Goal: Task Accomplishment & Management: Manage account settings

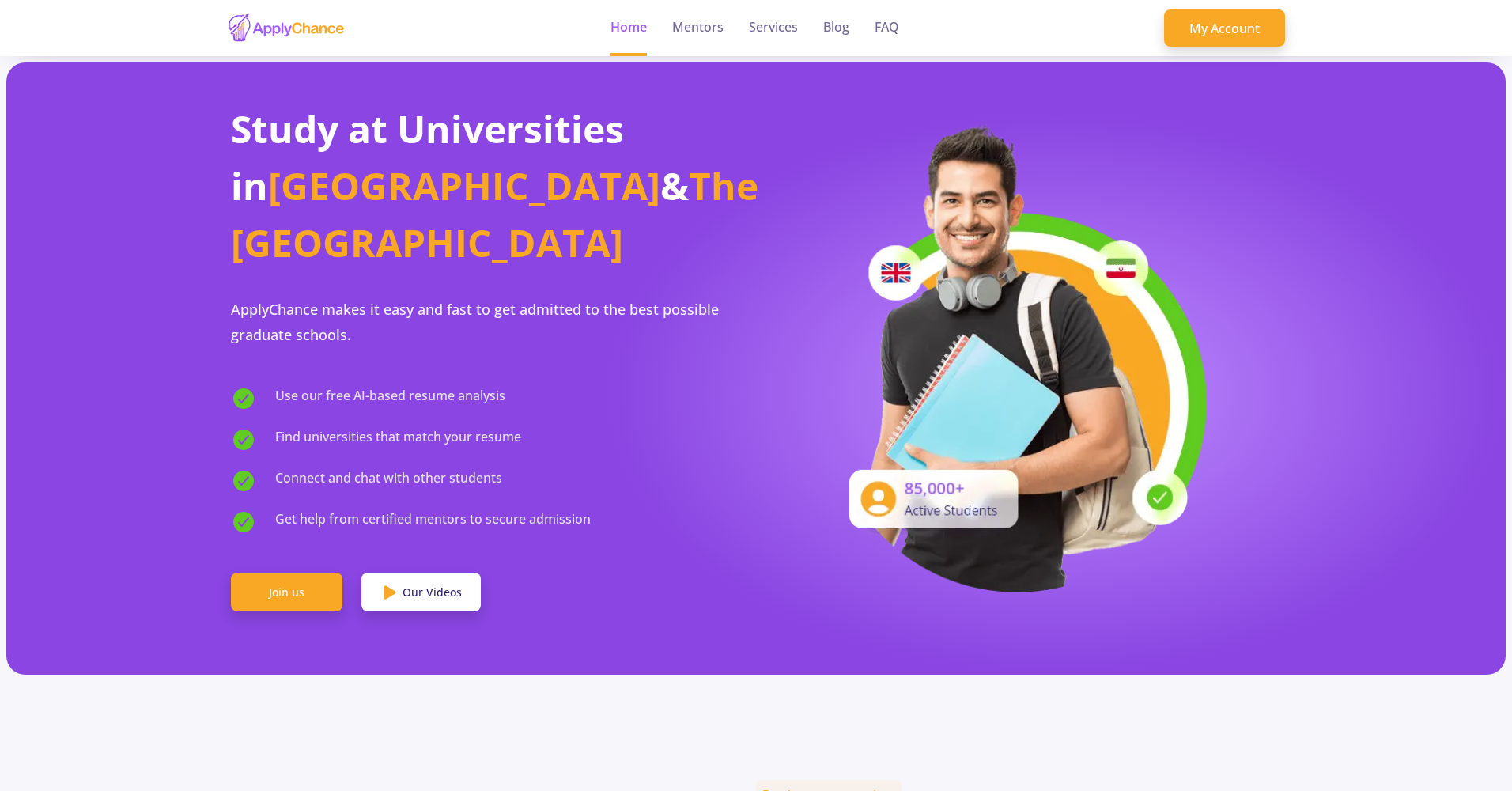
click at [297, 32] on img at bounding box center [286, 27] width 119 height 30
click at [1232, 15] on link "My Account" at bounding box center [1224, 28] width 121 height 38
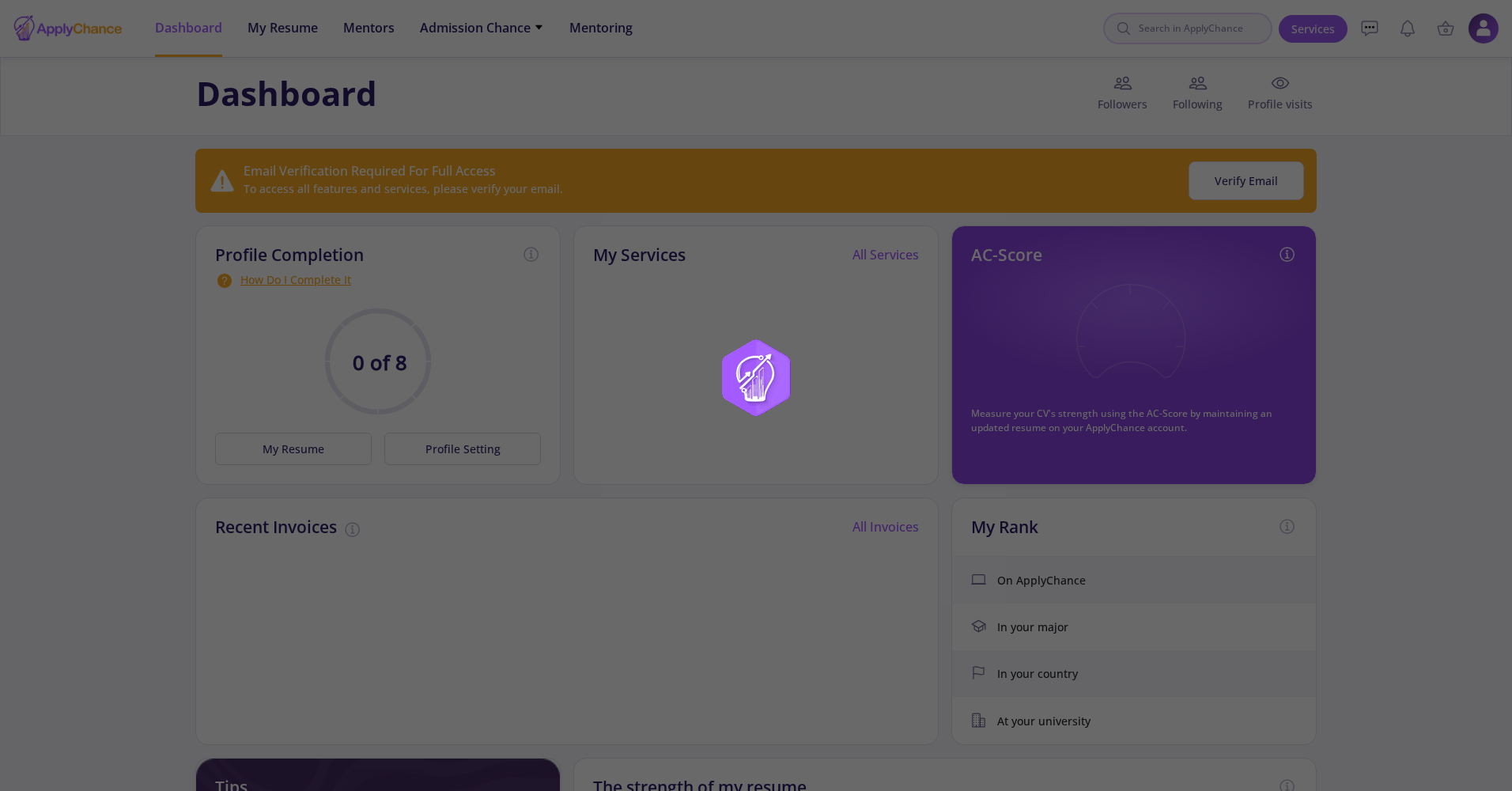
click at [1222, 31] on div at bounding box center [756, 396] width 1512 height 791
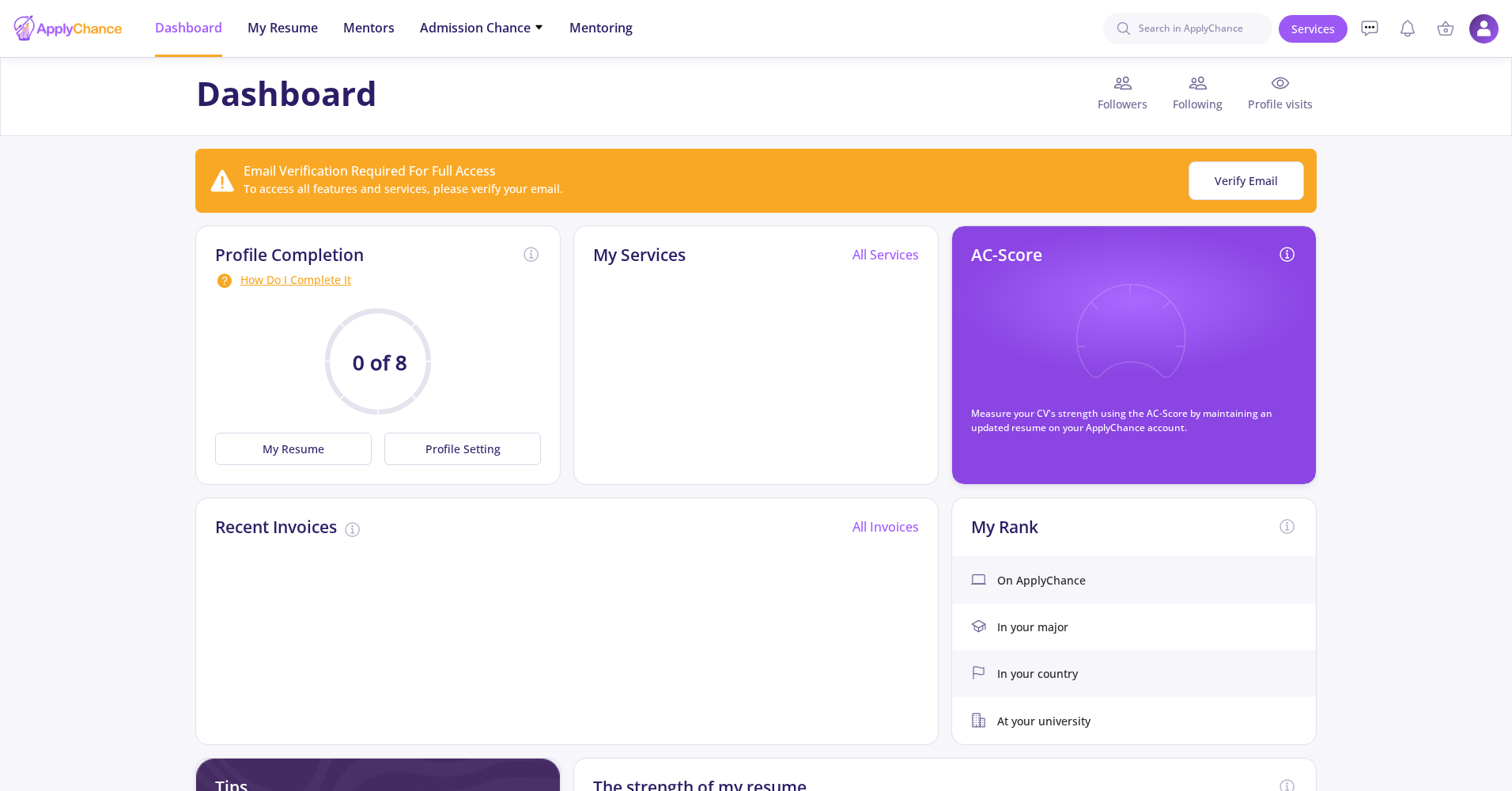
click at [1485, 34] on img at bounding box center [1484, 28] width 30 height 30
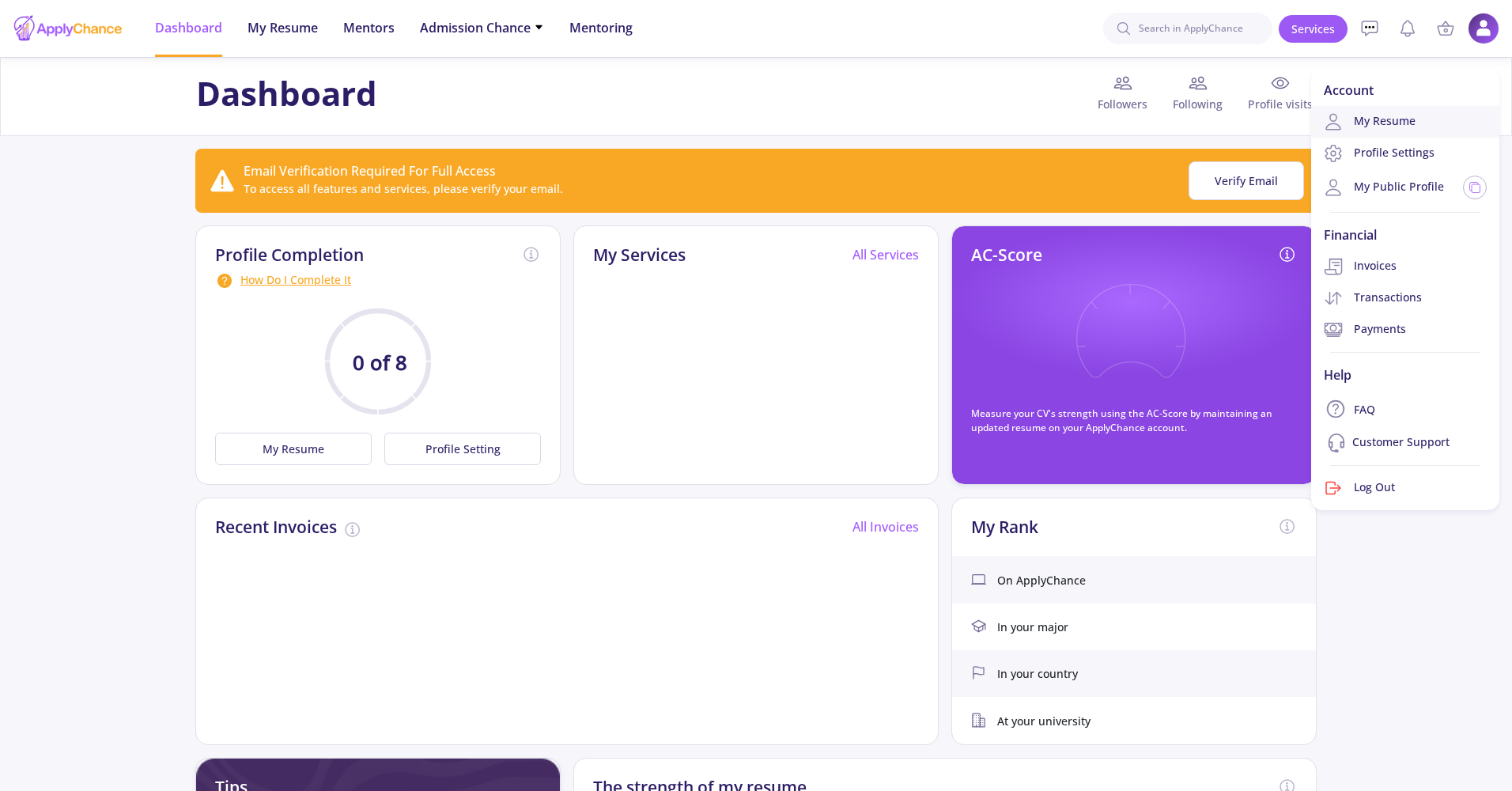
click at [1397, 120] on link "My Resume" at bounding box center [1405, 122] width 188 height 31
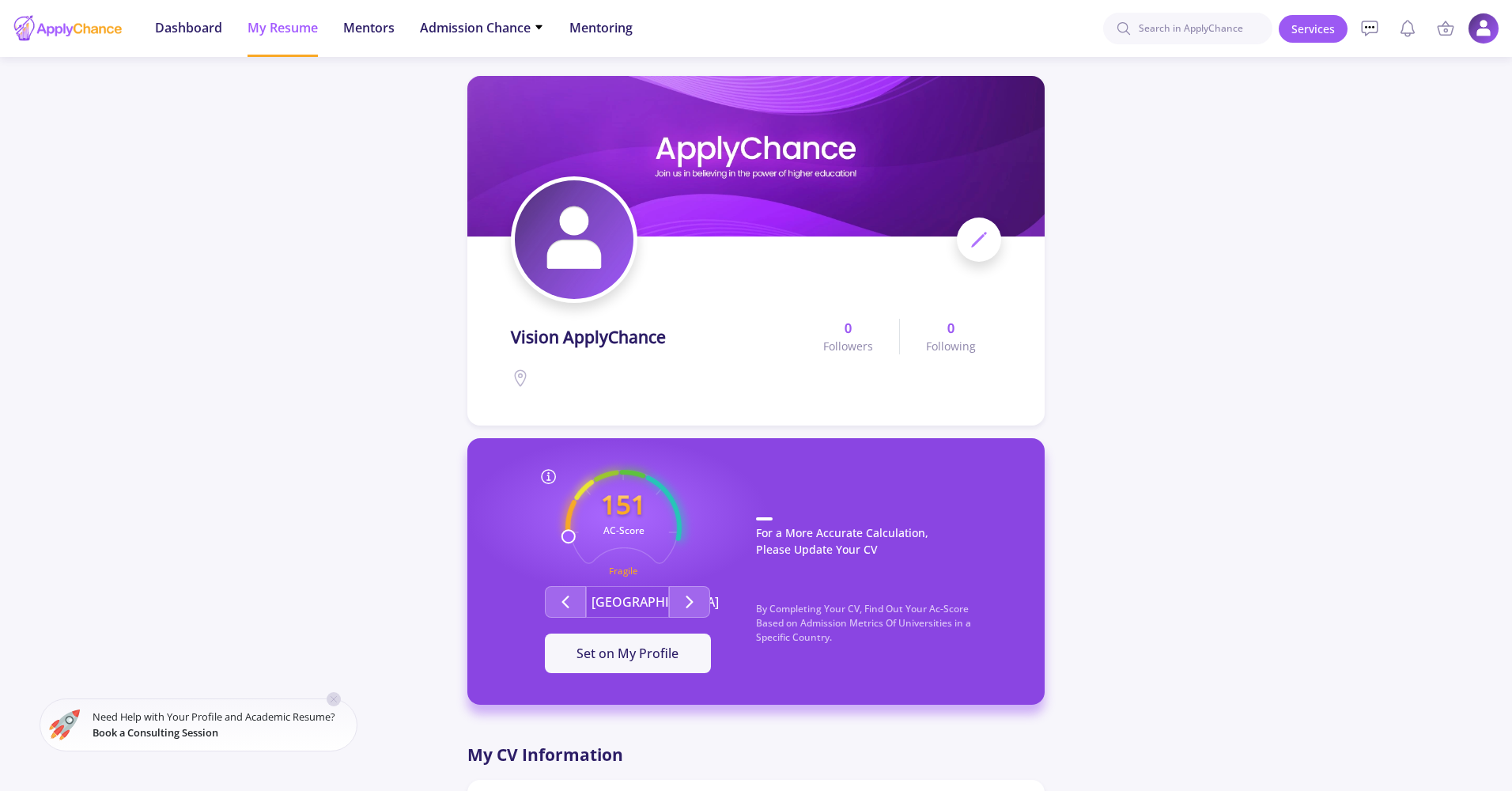
click at [588, 256] on img at bounding box center [574, 239] width 119 height 119
click at [970, 239] on icon at bounding box center [978, 239] width 19 height 19
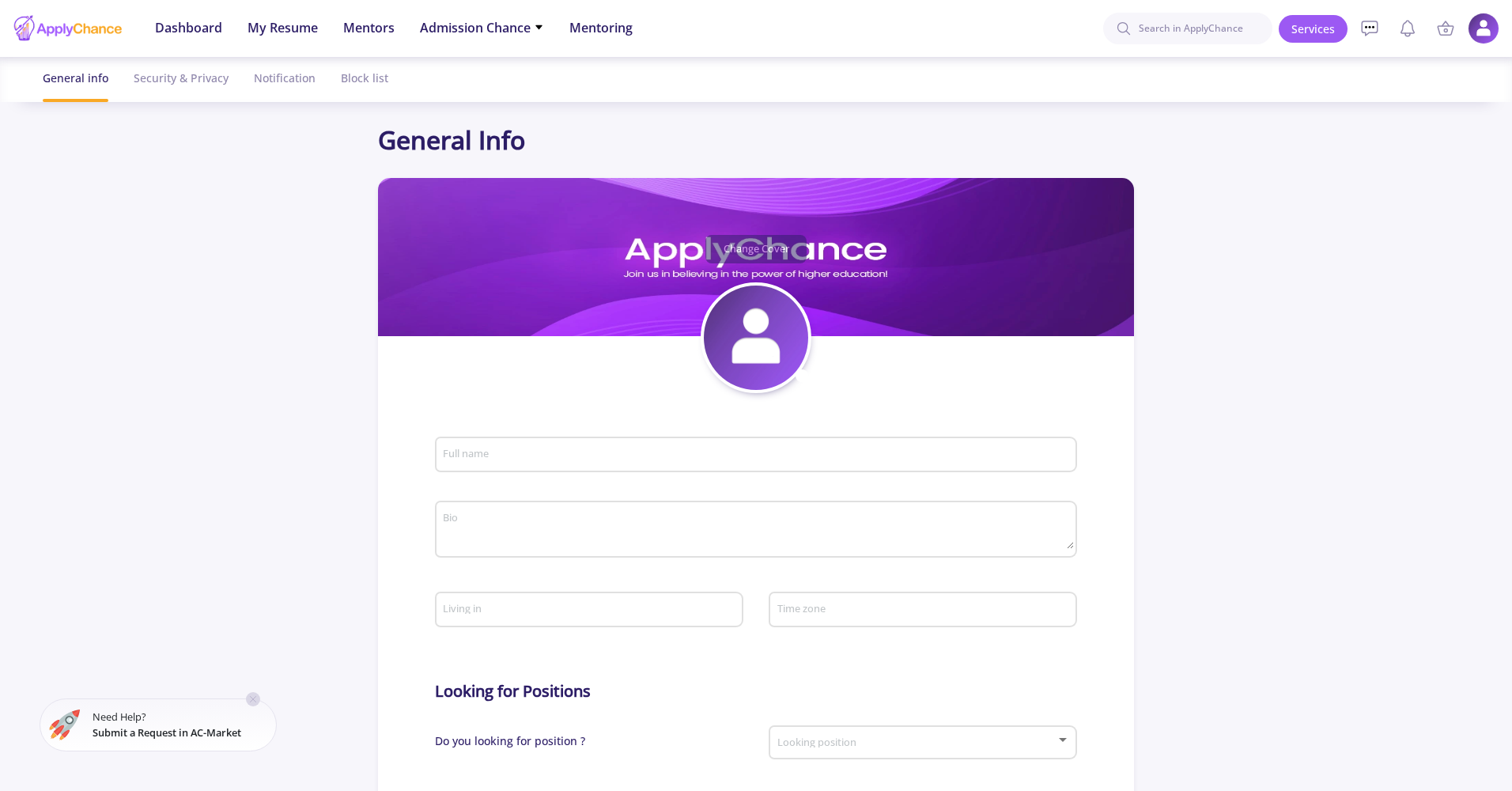
type input "Vision ApplyChance"
type input "VisionApplyChance"
type input "[EMAIL_ADDRESS][DOMAIN_NAME]"
click at [801, 374] on icon at bounding box center [793, 367] width 17 height 17
click at [834, 414] on button "Change photo" at bounding box center [867, 417] width 176 height 40
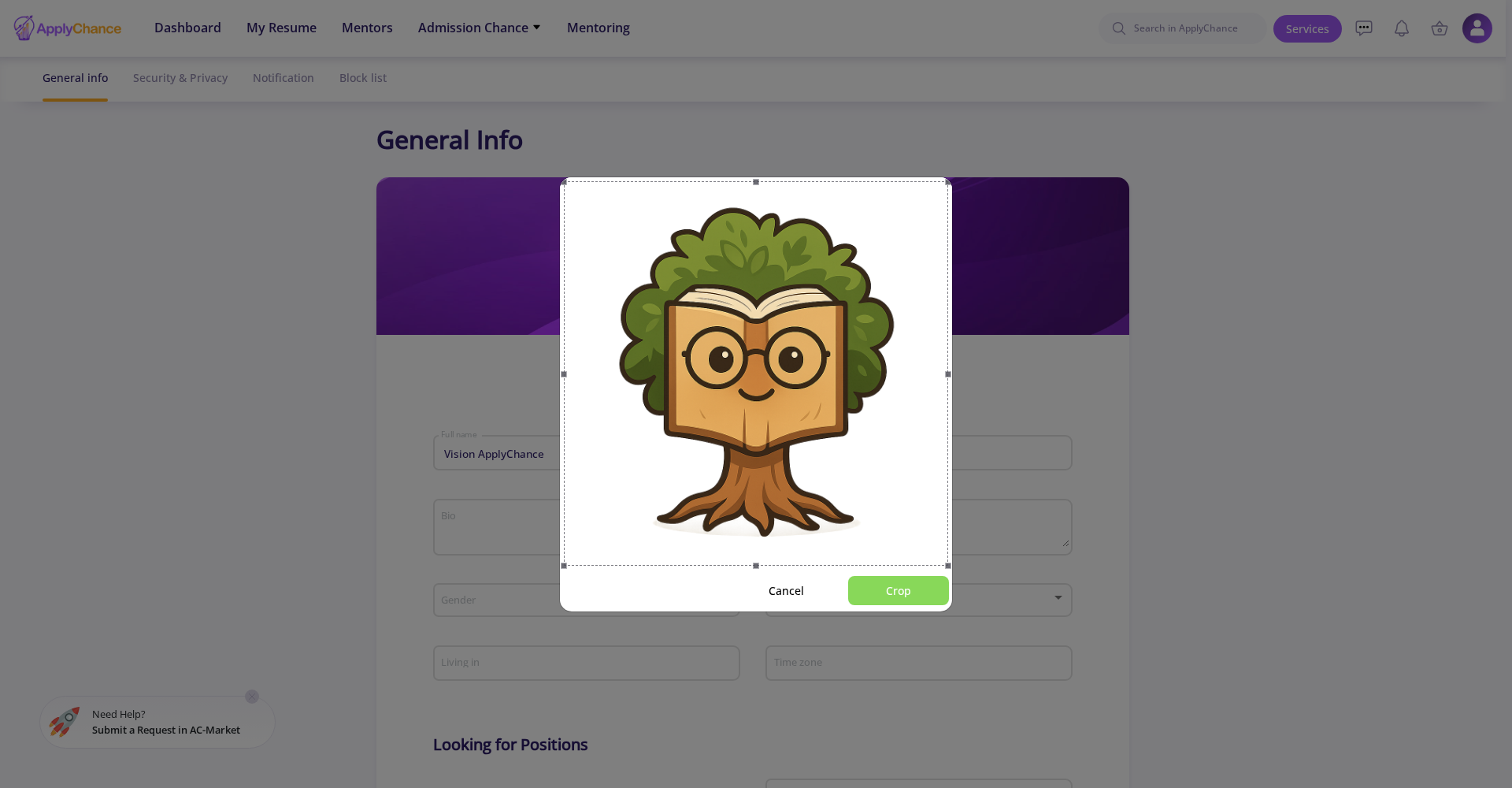
click at [929, 584] on button "Crop" at bounding box center [898, 591] width 101 height 29
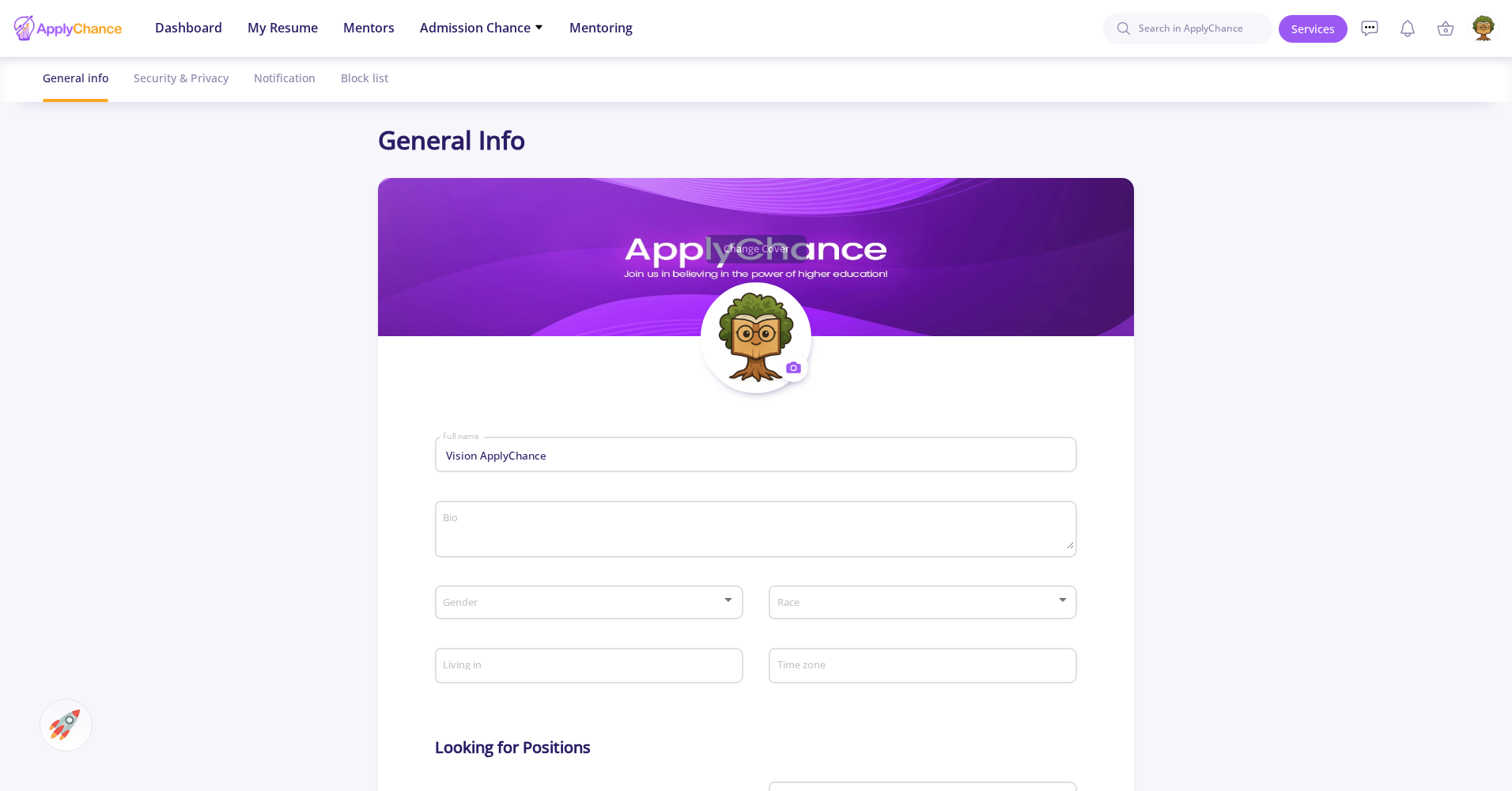
click at [679, 608] on span at bounding box center [584, 602] width 275 height 11
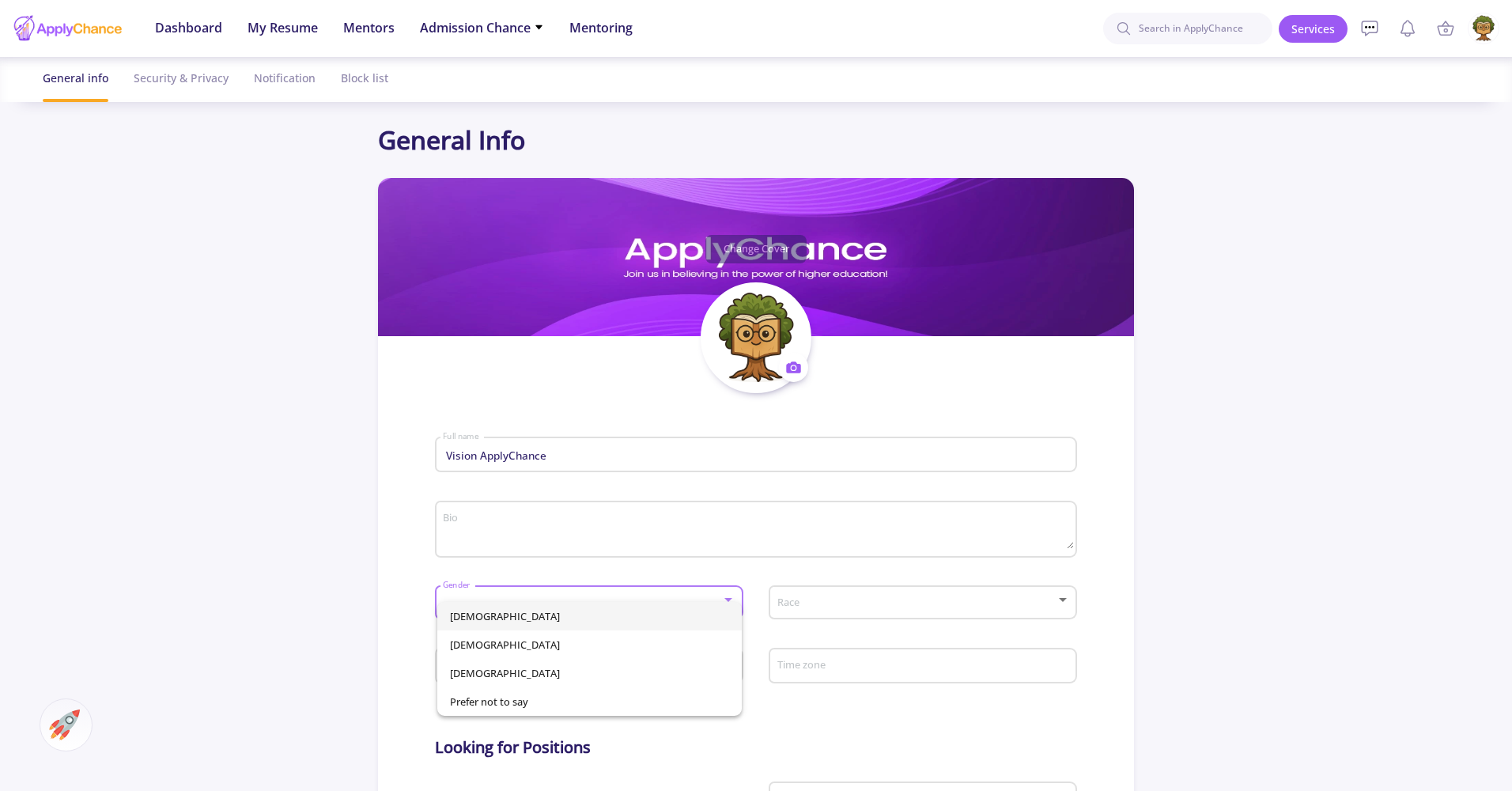
click at [648, 613] on span "Male" at bounding box center [590, 615] width 279 height 28
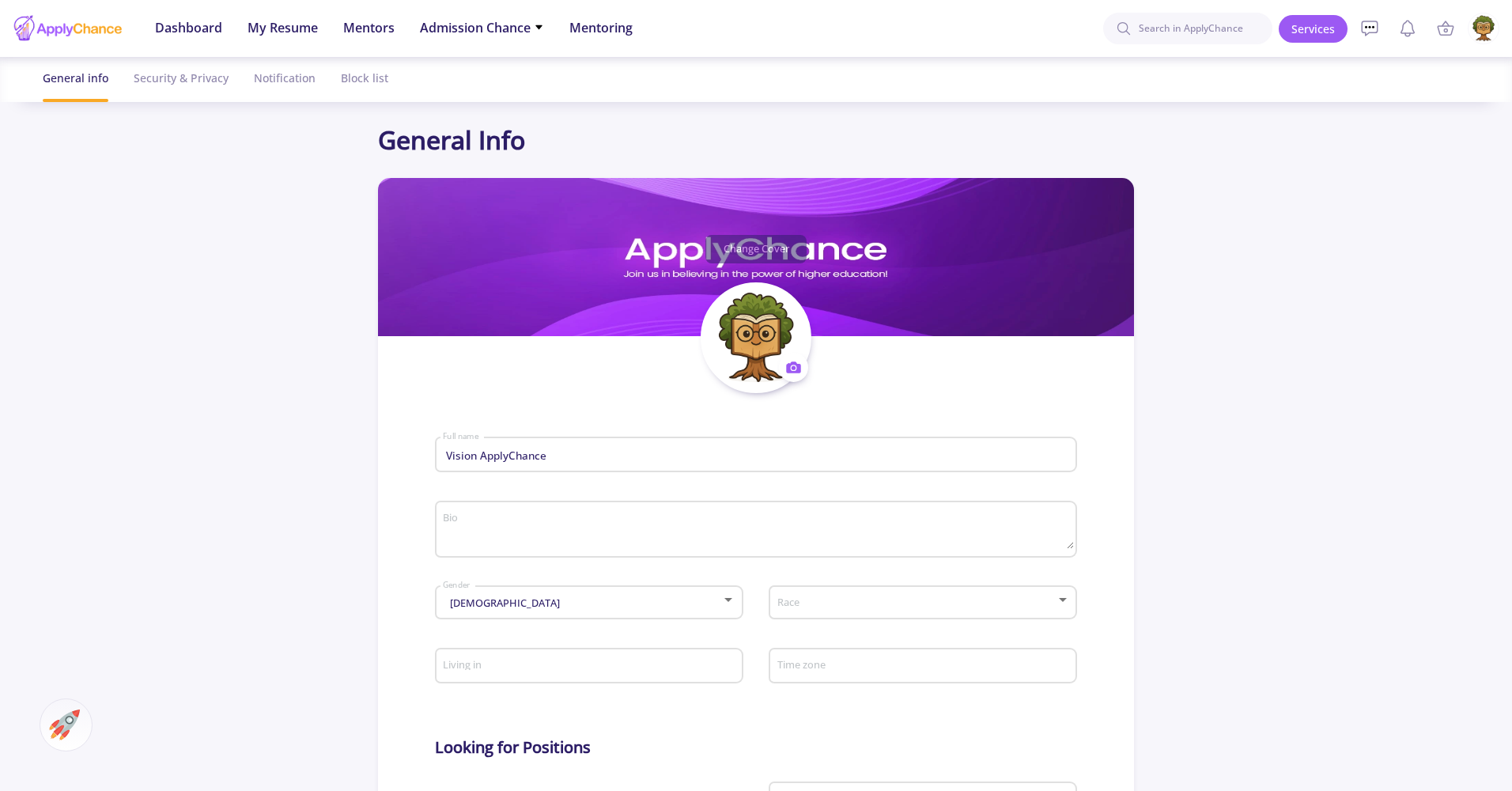
click at [857, 616] on div "Race" at bounding box center [922, 600] width 293 height 39
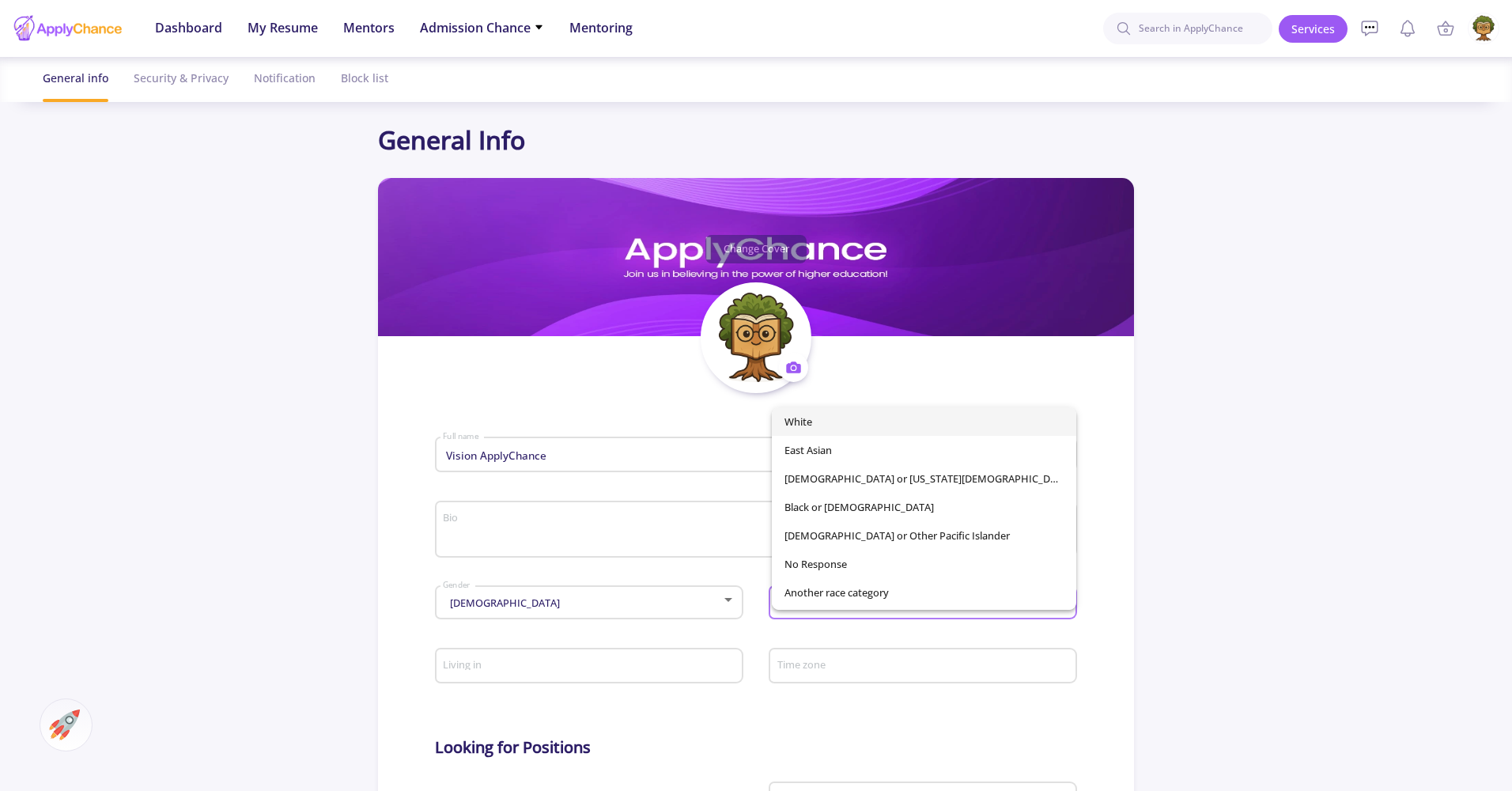
click at [842, 414] on span "White" at bounding box center [923, 421] width 279 height 28
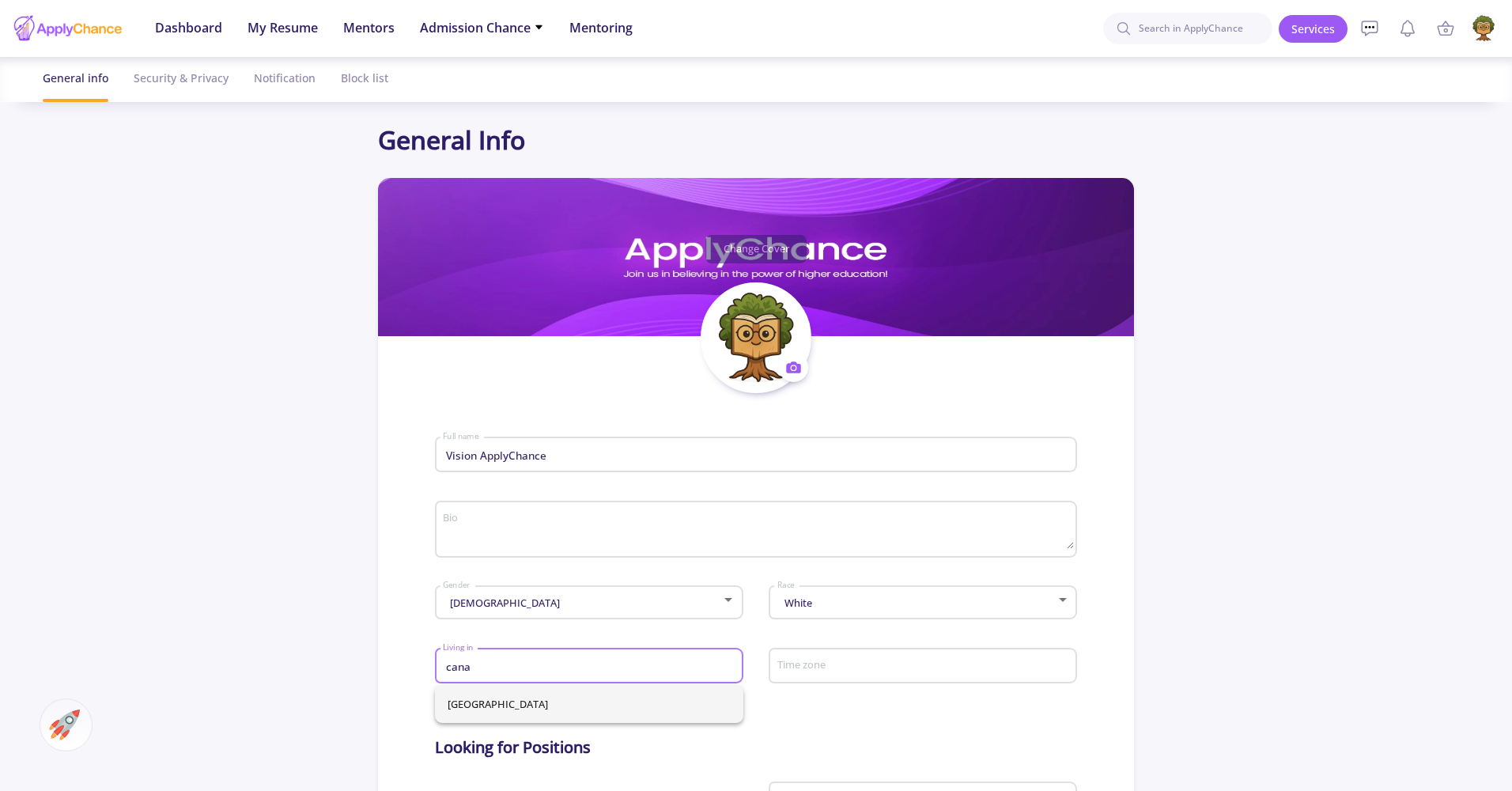
click at [701, 703] on span "[GEOGRAPHIC_DATA]" at bounding box center [589, 704] width 284 height 38
type input "[GEOGRAPHIC_DATA]"
click at [855, 658] on div "Time zone" at bounding box center [922, 662] width 293 height 41
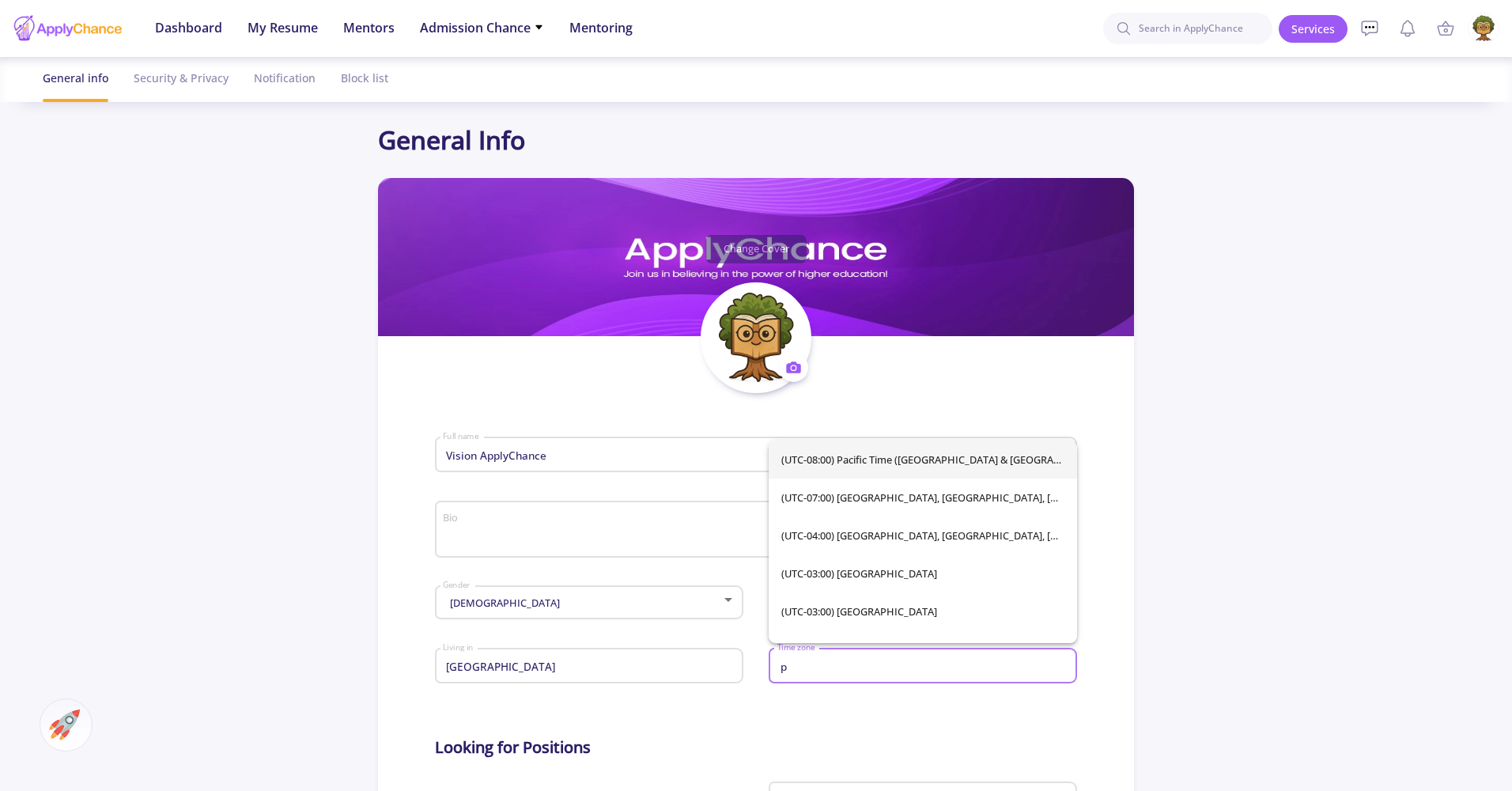
type input "p"
click at [958, 471] on span "(UTC-08:00) Pacific Time (US & Canada)" at bounding box center [922, 459] width 284 height 38
type input "(UTC-08:00) Pacific Time (US & Canada)"
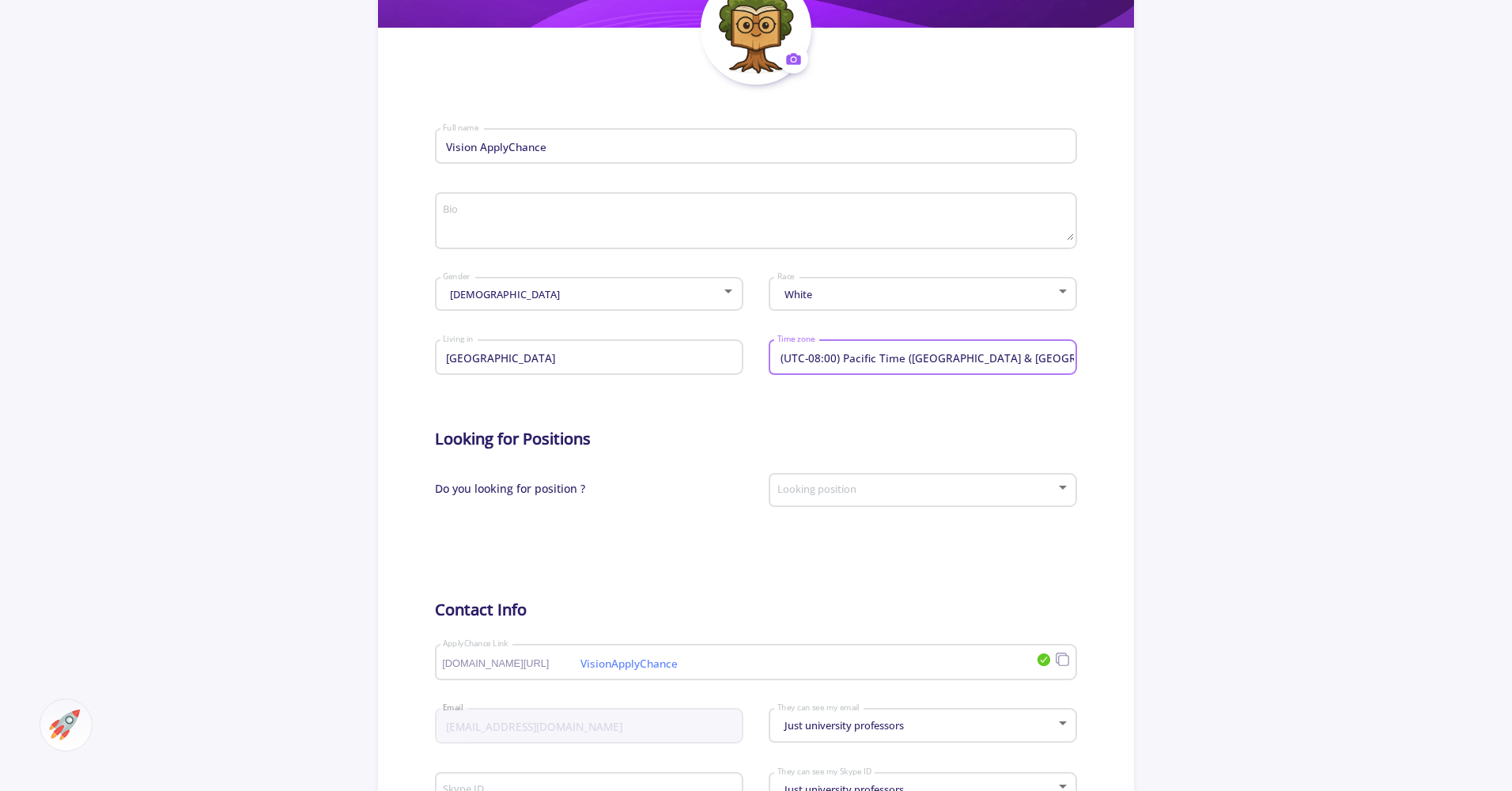
scroll to position [317, 0]
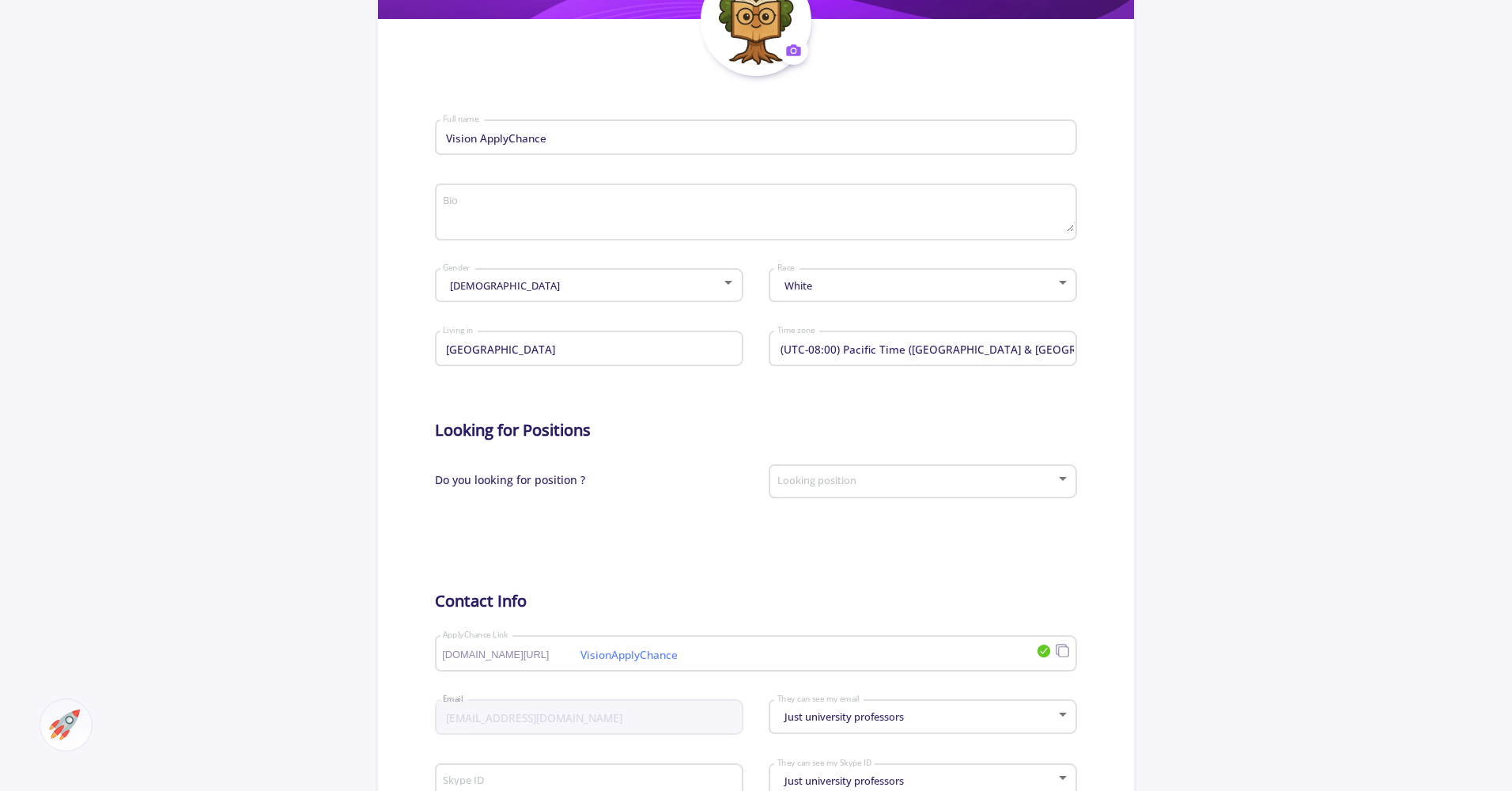
click at [943, 460] on div "Looking position" at bounding box center [922, 478] width 293 height 39
click at [833, 547] on span "Got admitted" at bounding box center [923, 552] width 279 height 28
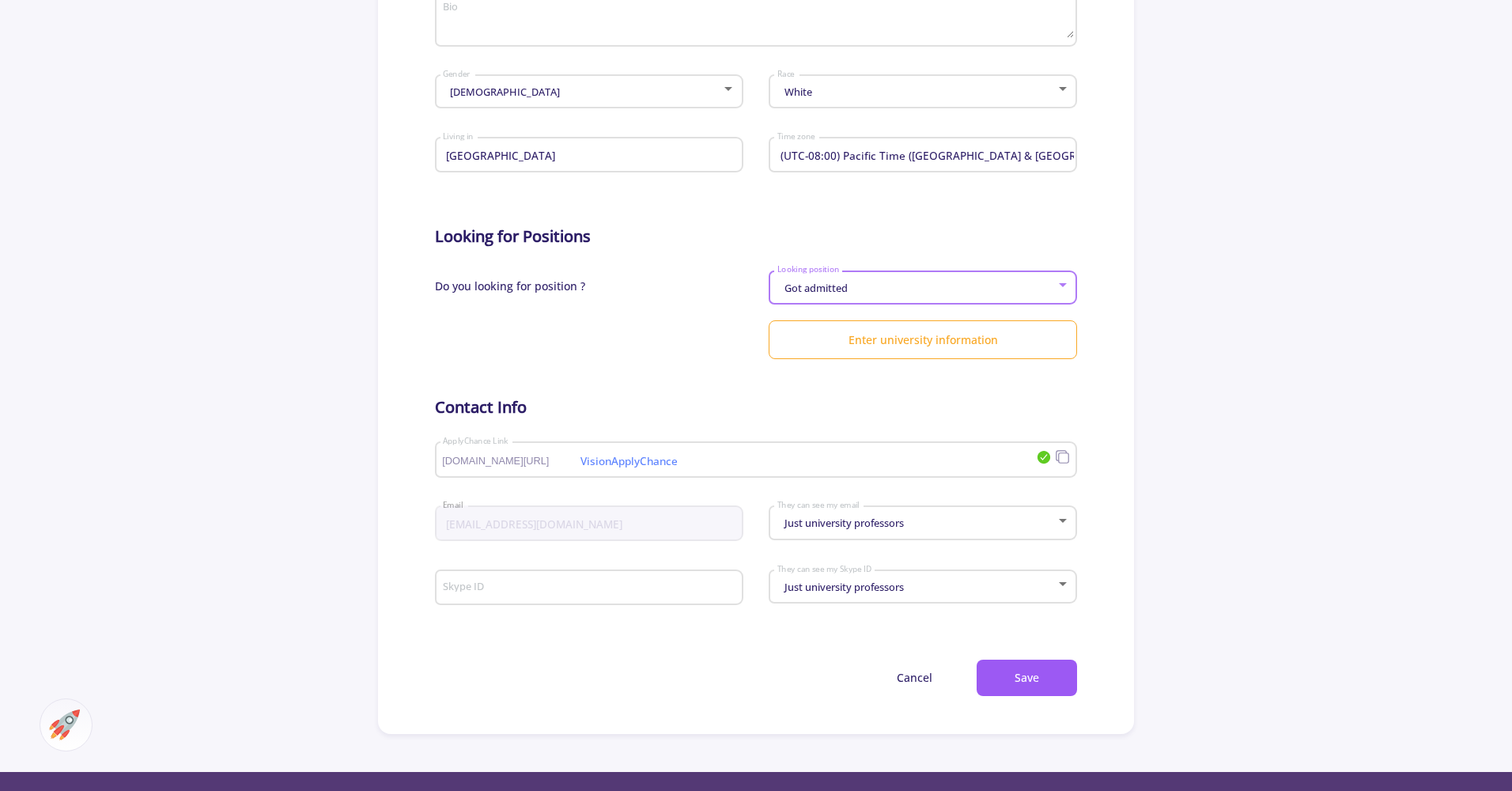
scroll to position [518, 0]
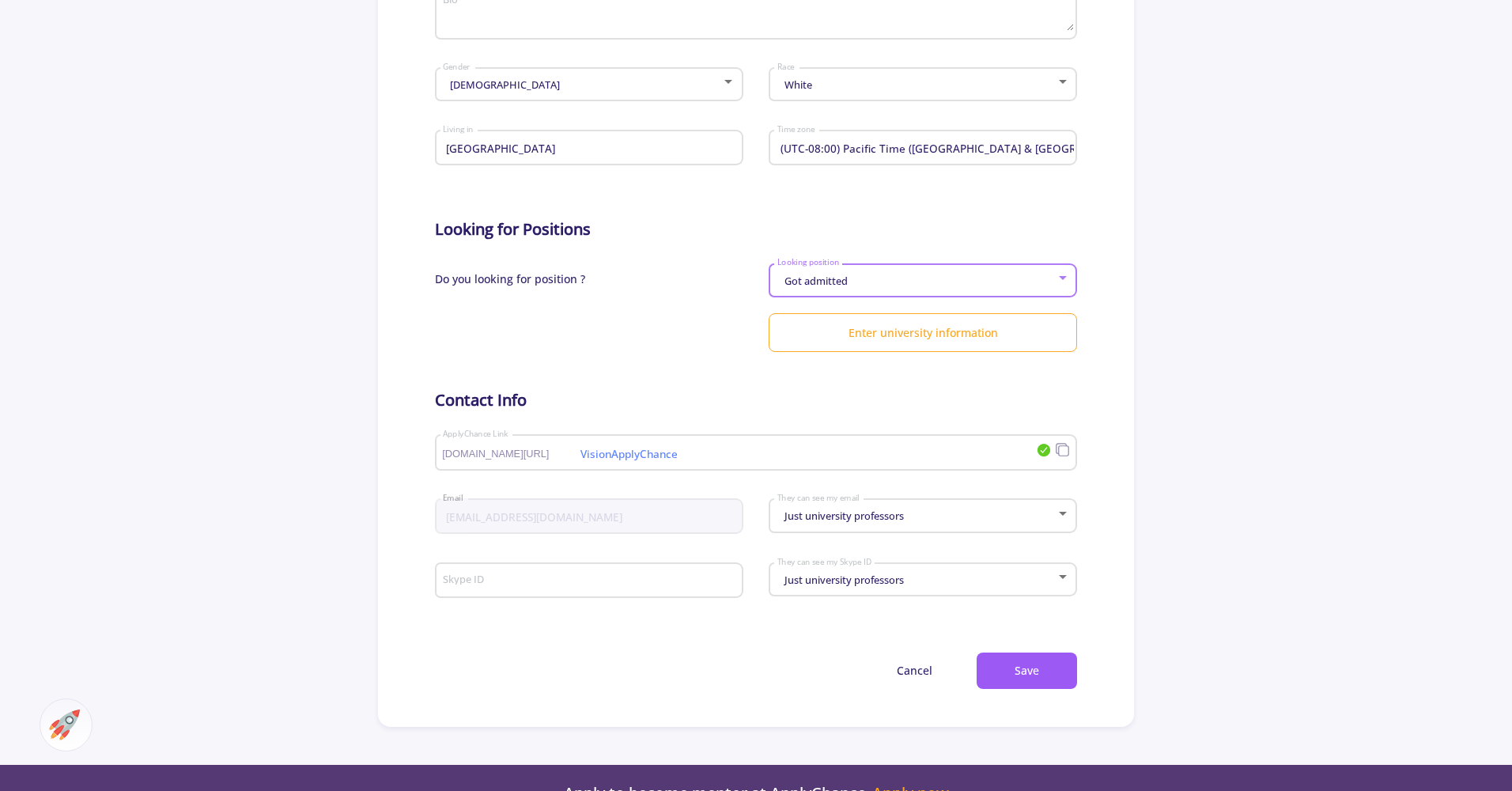
click at [937, 573] on div "Just university professors They can see my Skype ID" at bounding box center [922, 576] width 293 height 39
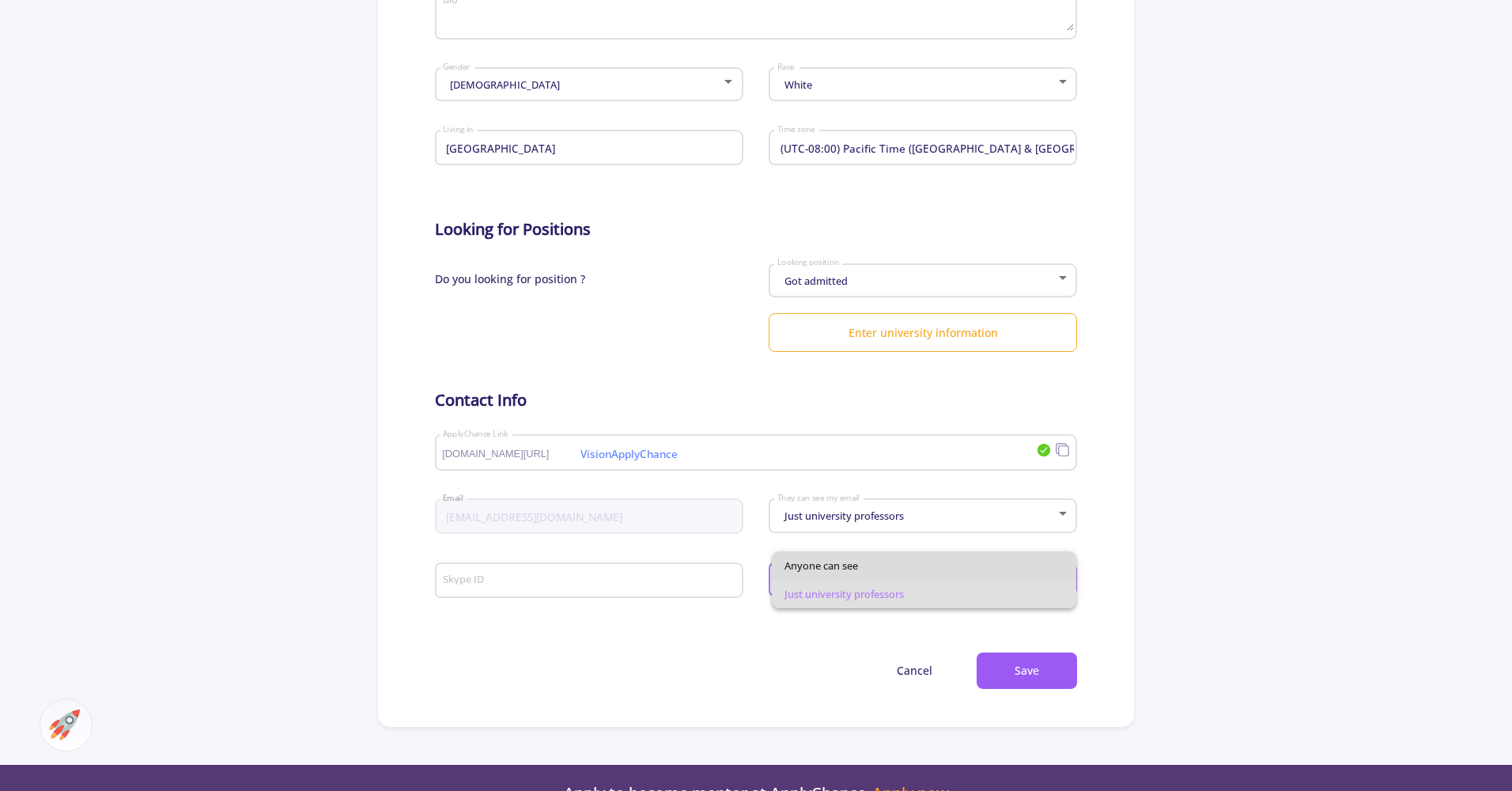
click at [927, 559] on span "Anyone can see" at bounding box center [923, 565] width 279 height 28
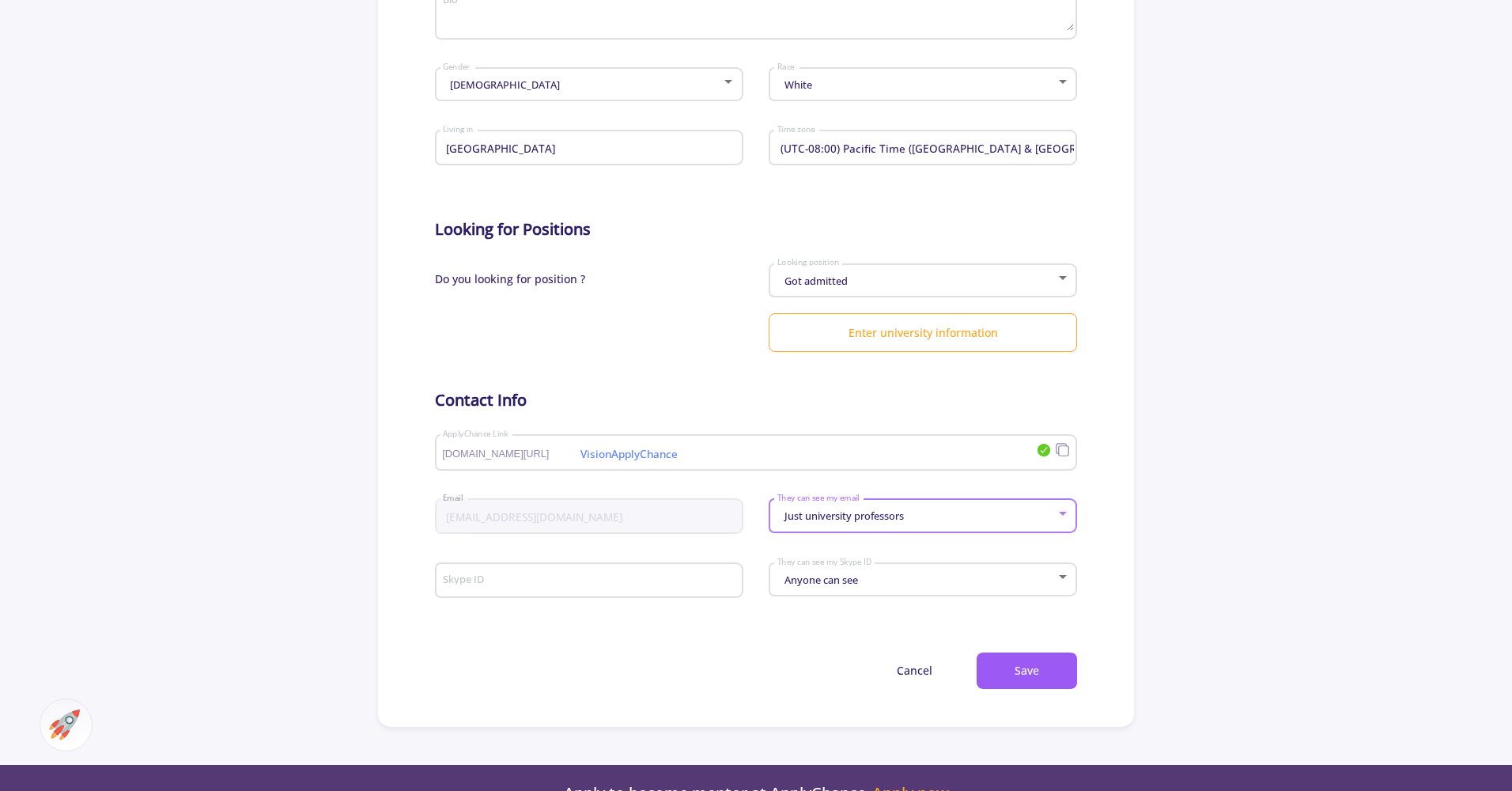
click at [951, 522] on div "Just university professors" at bounding box center [915, 516] width 279 height 12
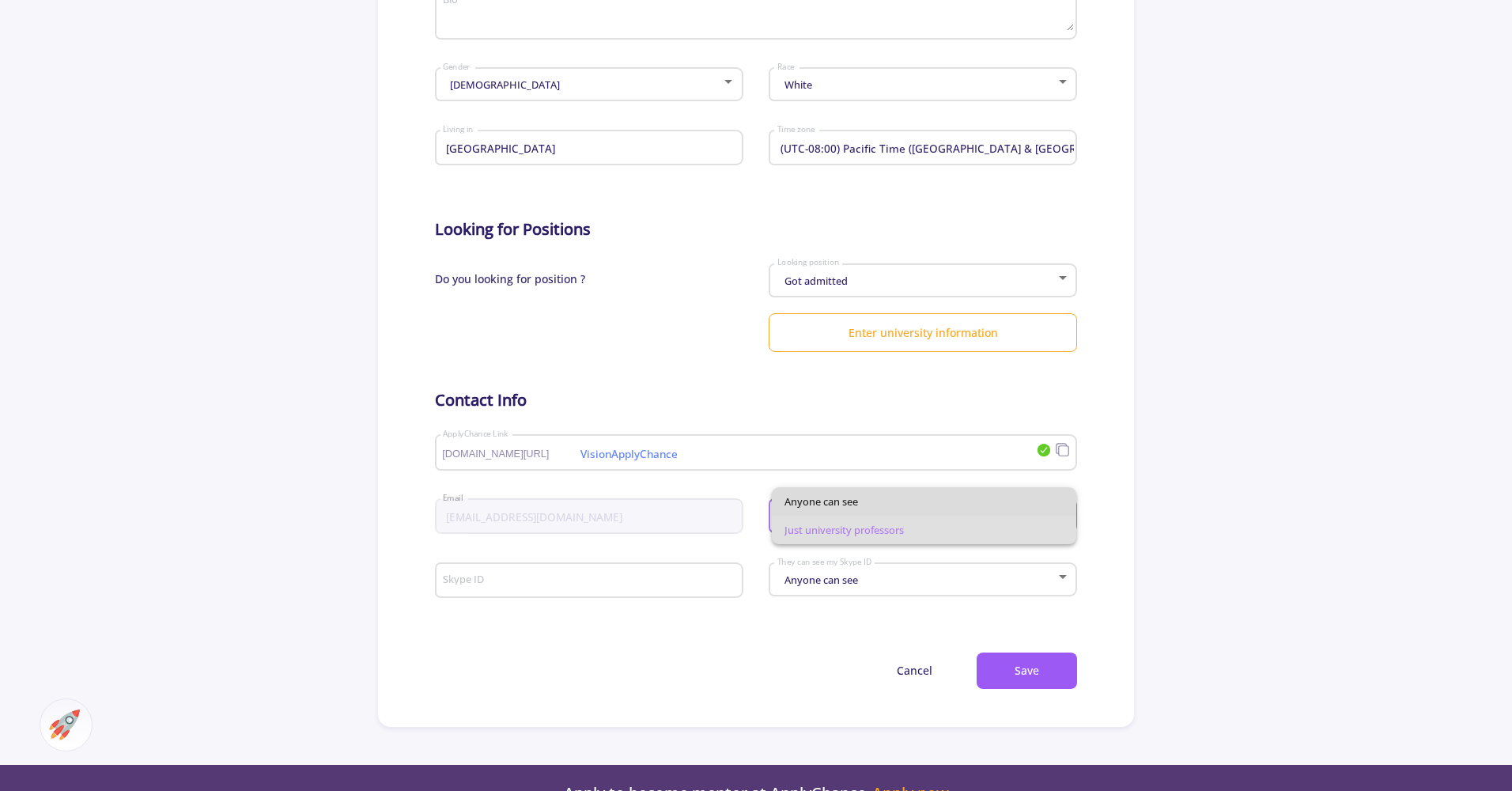
click at [914, 502] on span "Anyone can see" at bounding box center [923, 501] width 279 height 28
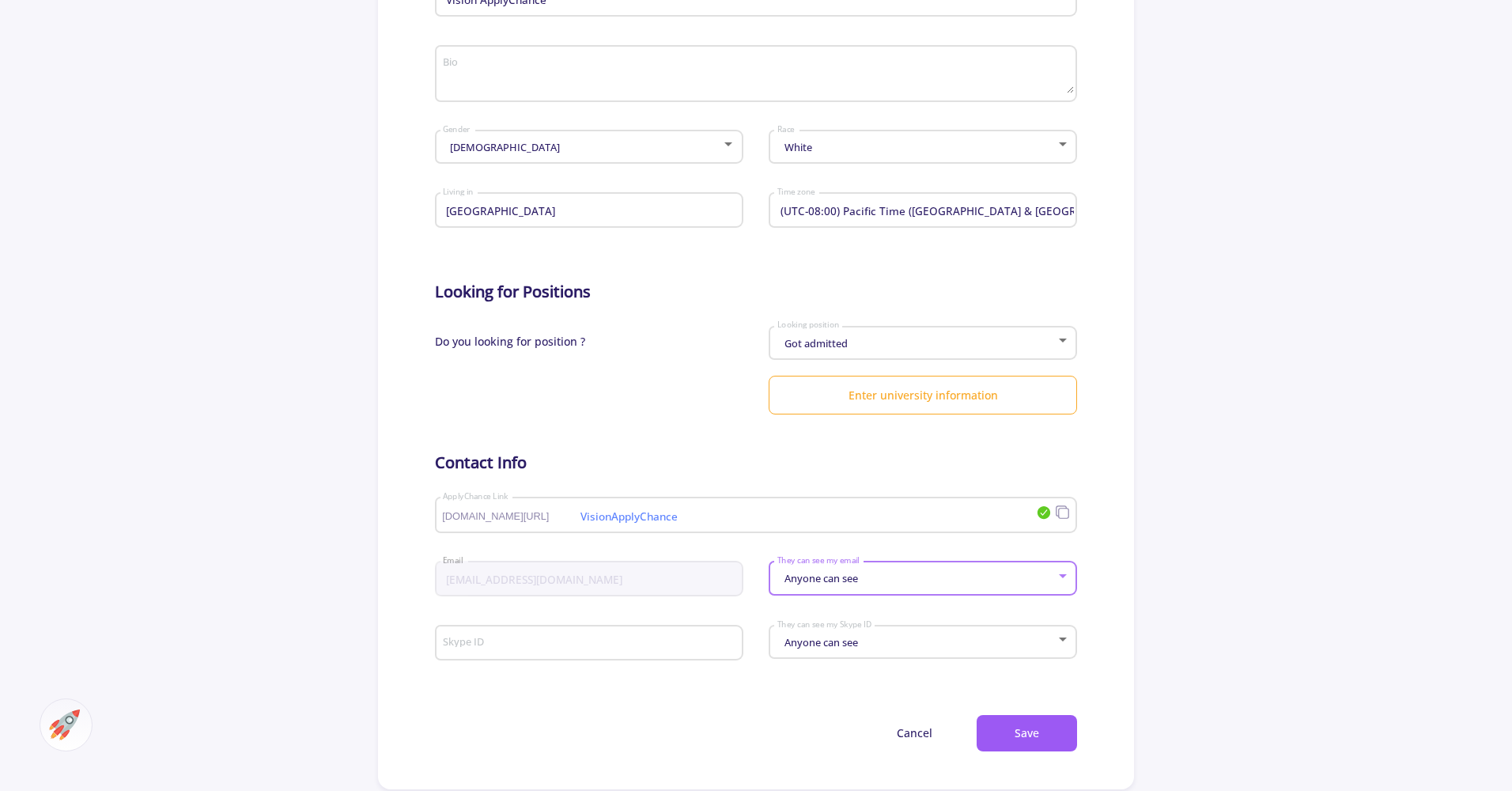
scroll to position [443, 0]
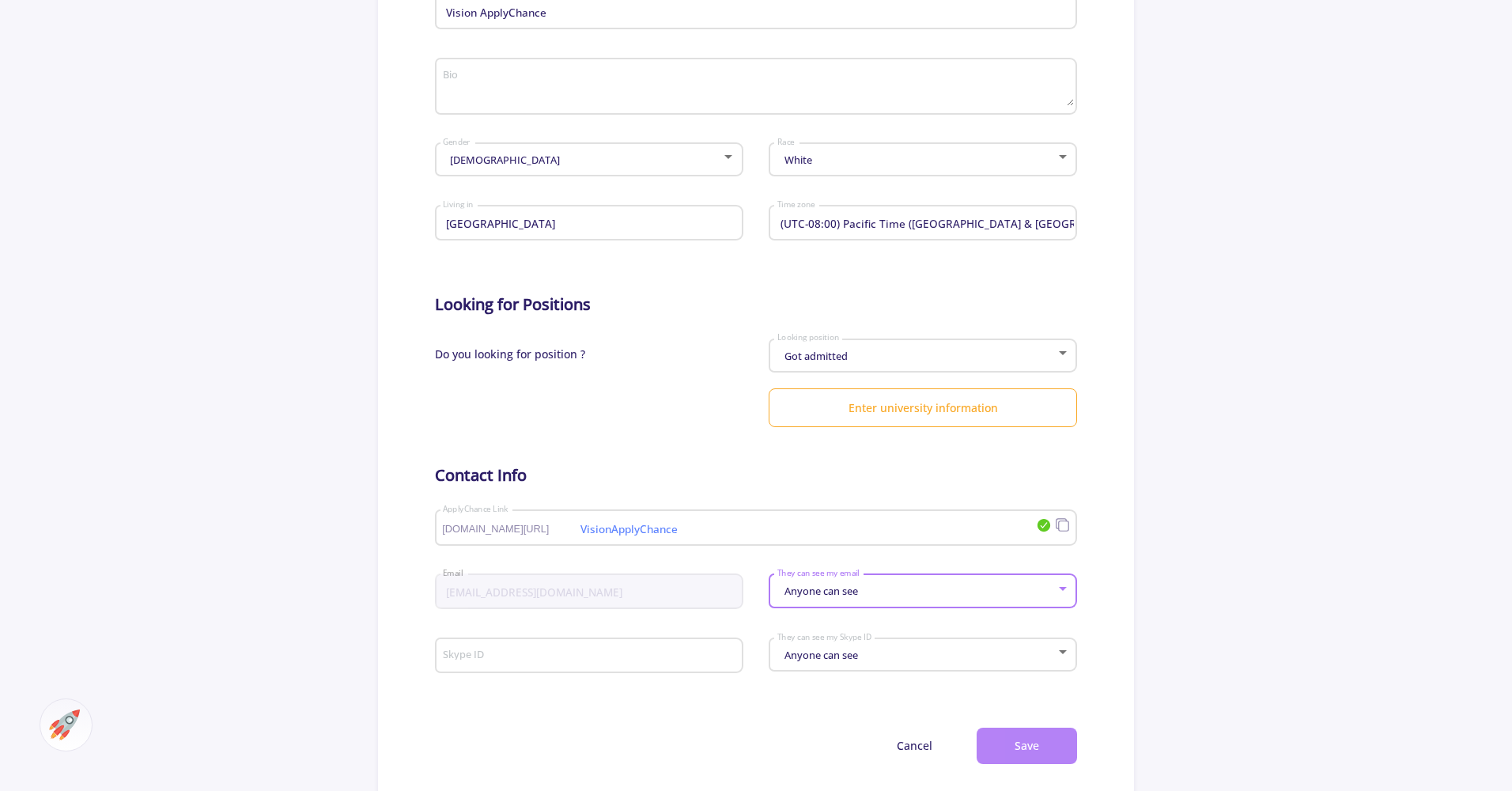
click at [1017, 738] on button "Save" at bounding box center [1026, 746] width 100 height 37
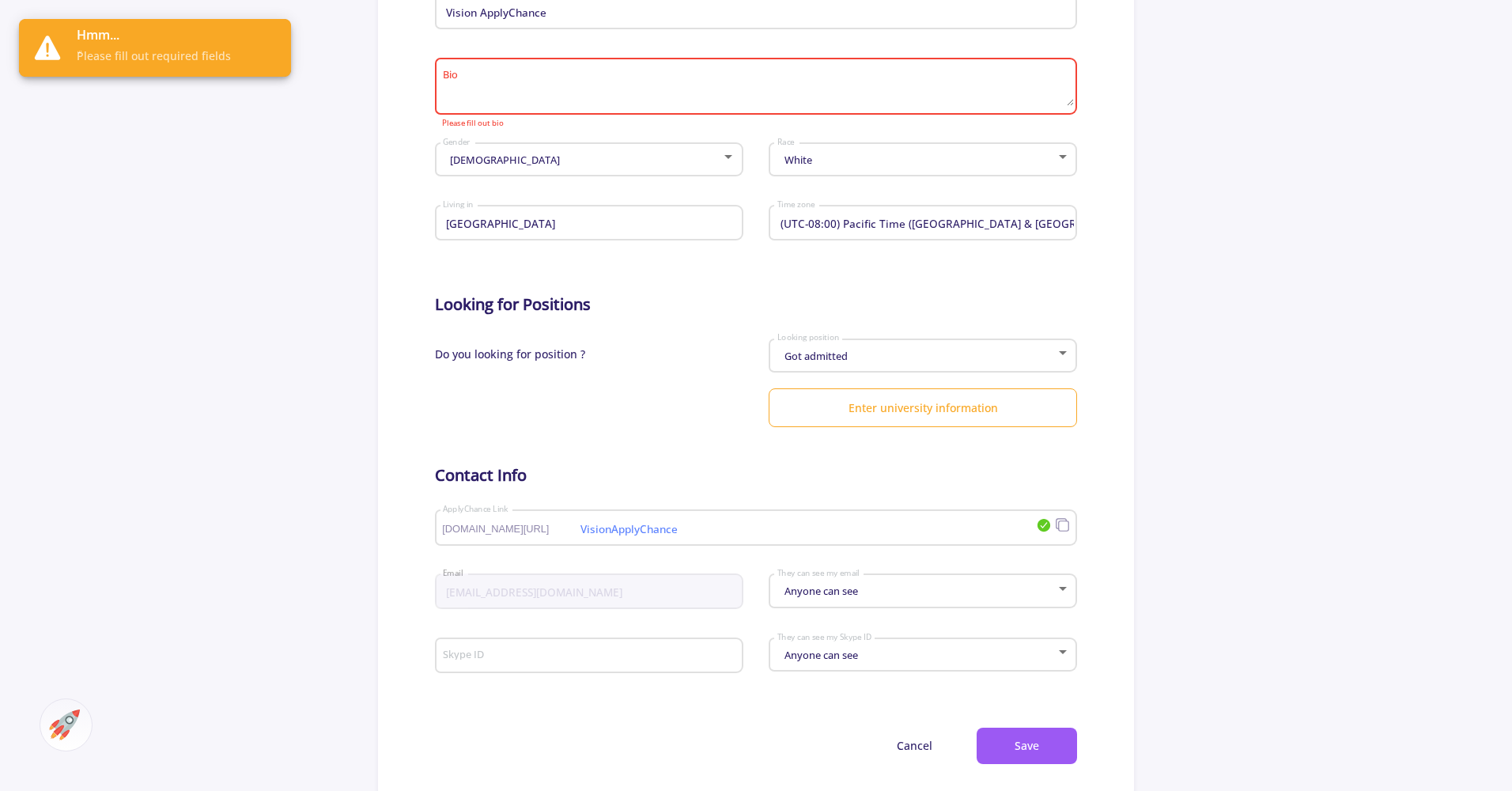
click at [540, 55] on div "Bio" at bounding box center [756, 83] width 627 height 63
click at [511, 83] on textarea "Bio" at bounding box center [757, 87] width 631 height 37
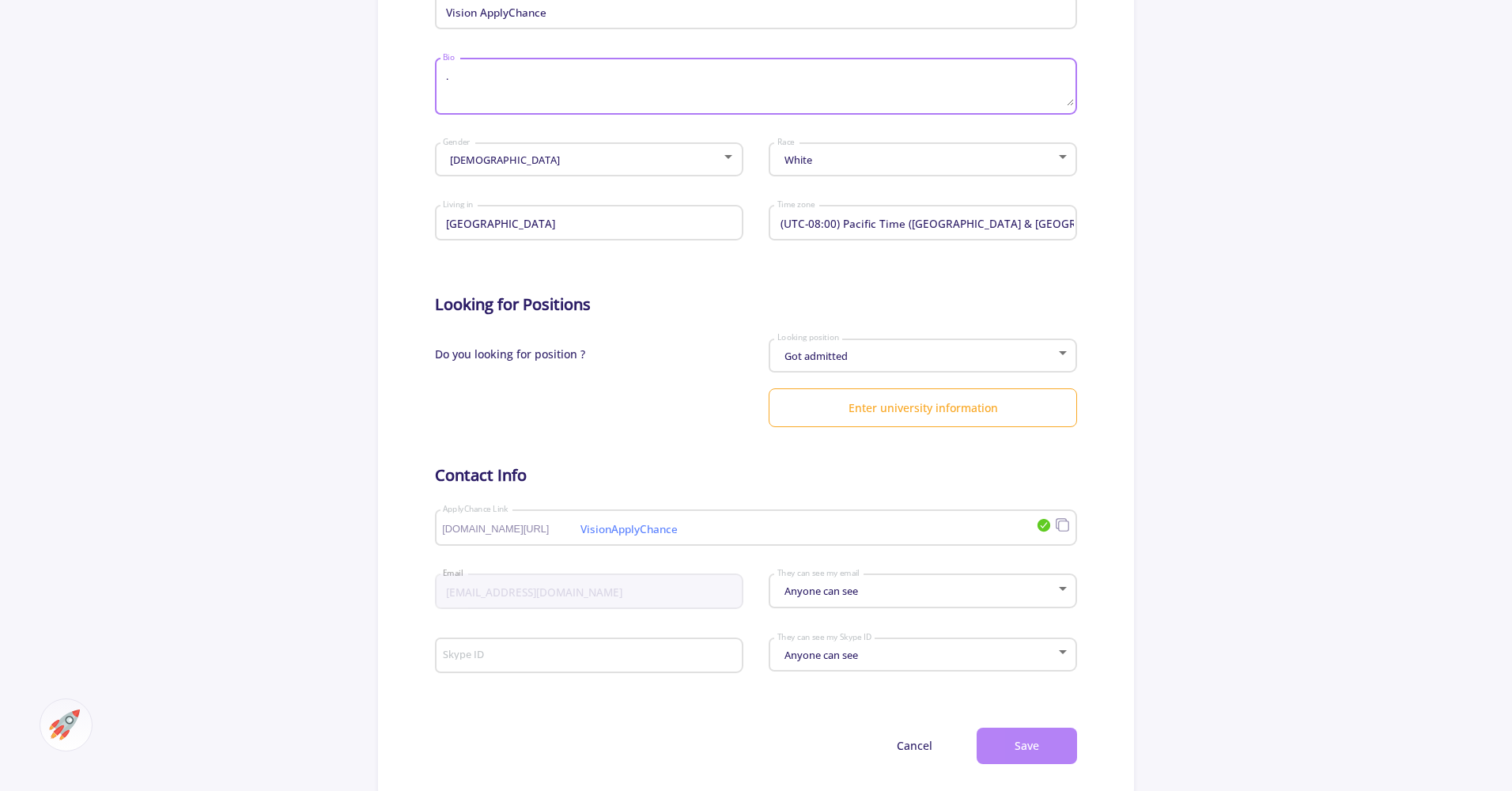
type textarea "."
click at [1005, 750] on button "Save" at bounding box center [1026, 746] width 100 height 37
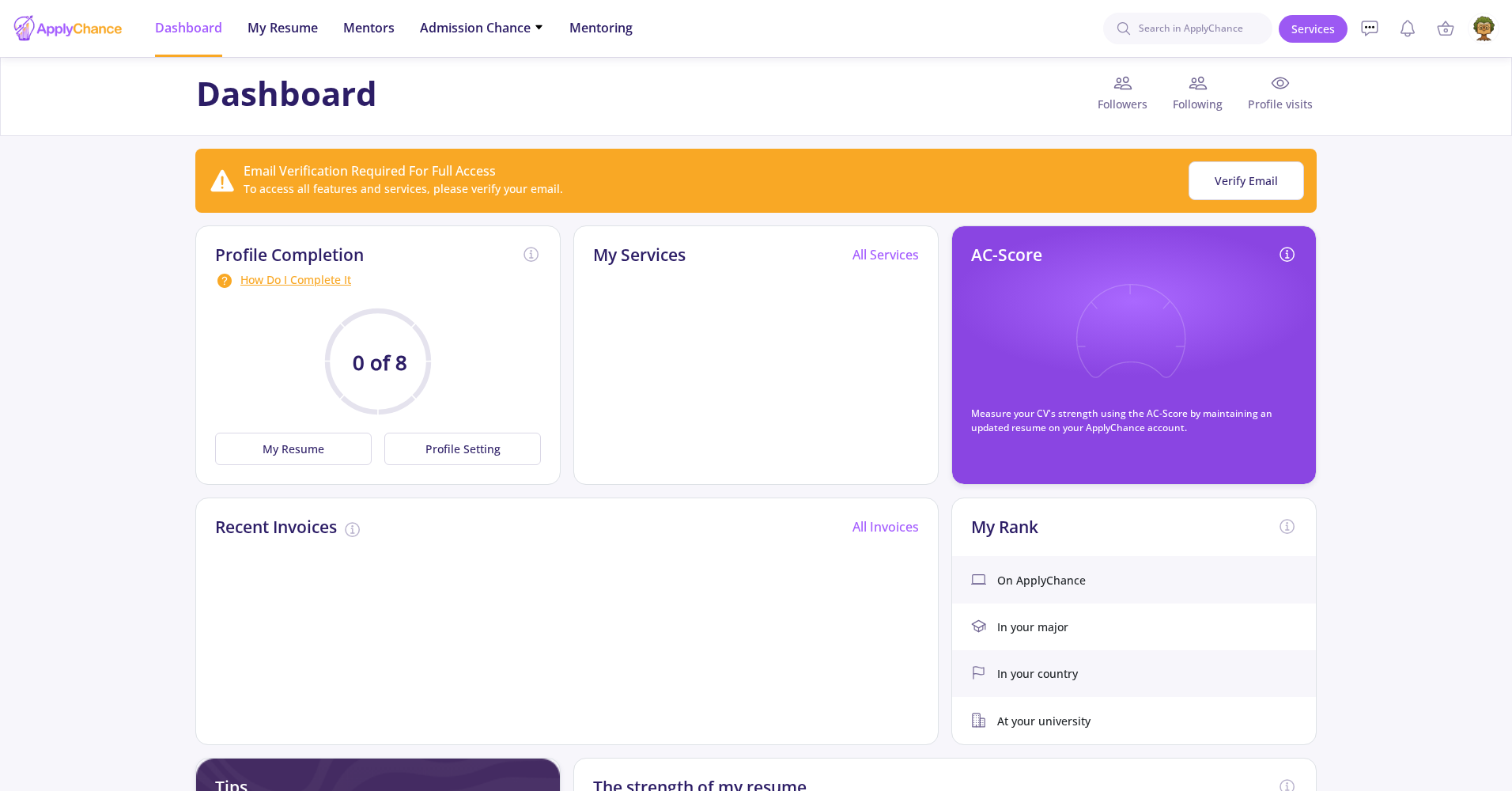
click at [1481, 30] on img at bounding box center [1484, 28] width 30 height 30
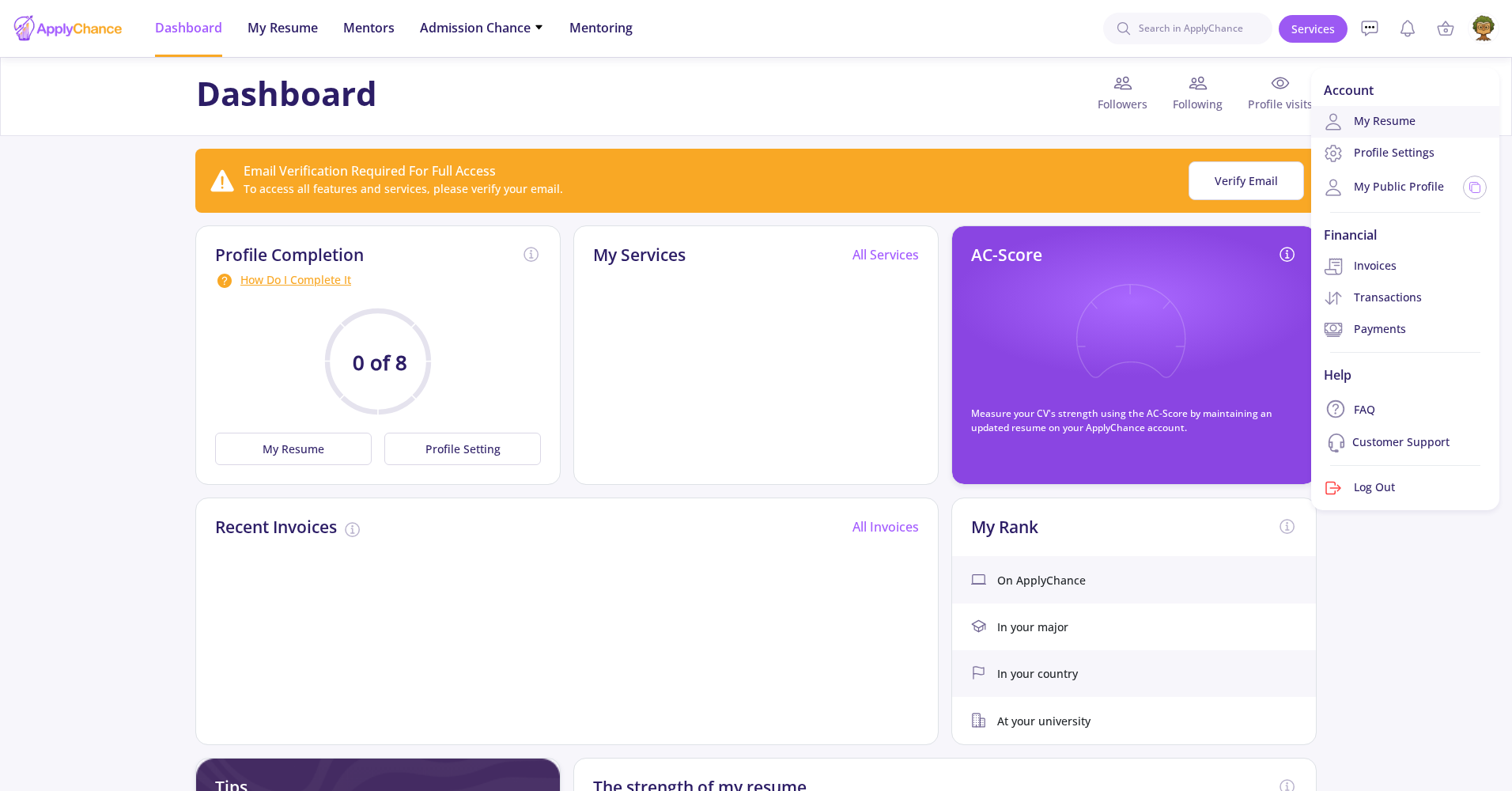
click at [1368, 121] on link "My Resume" at bounding box center [1405, 122] width 188 height 31
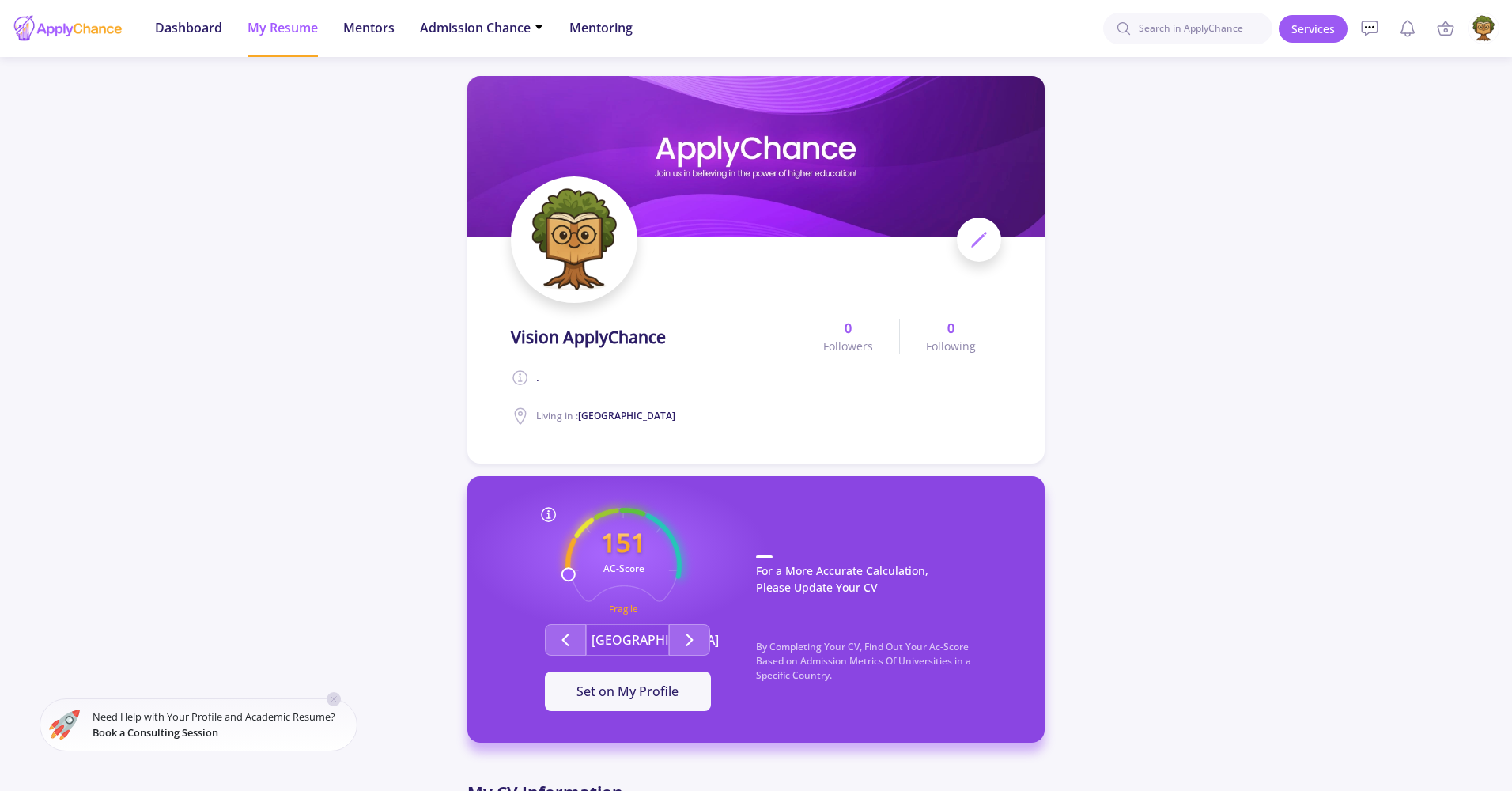
click at [984, 241] on icon at bounding box center [978, 239] width 19 height 19
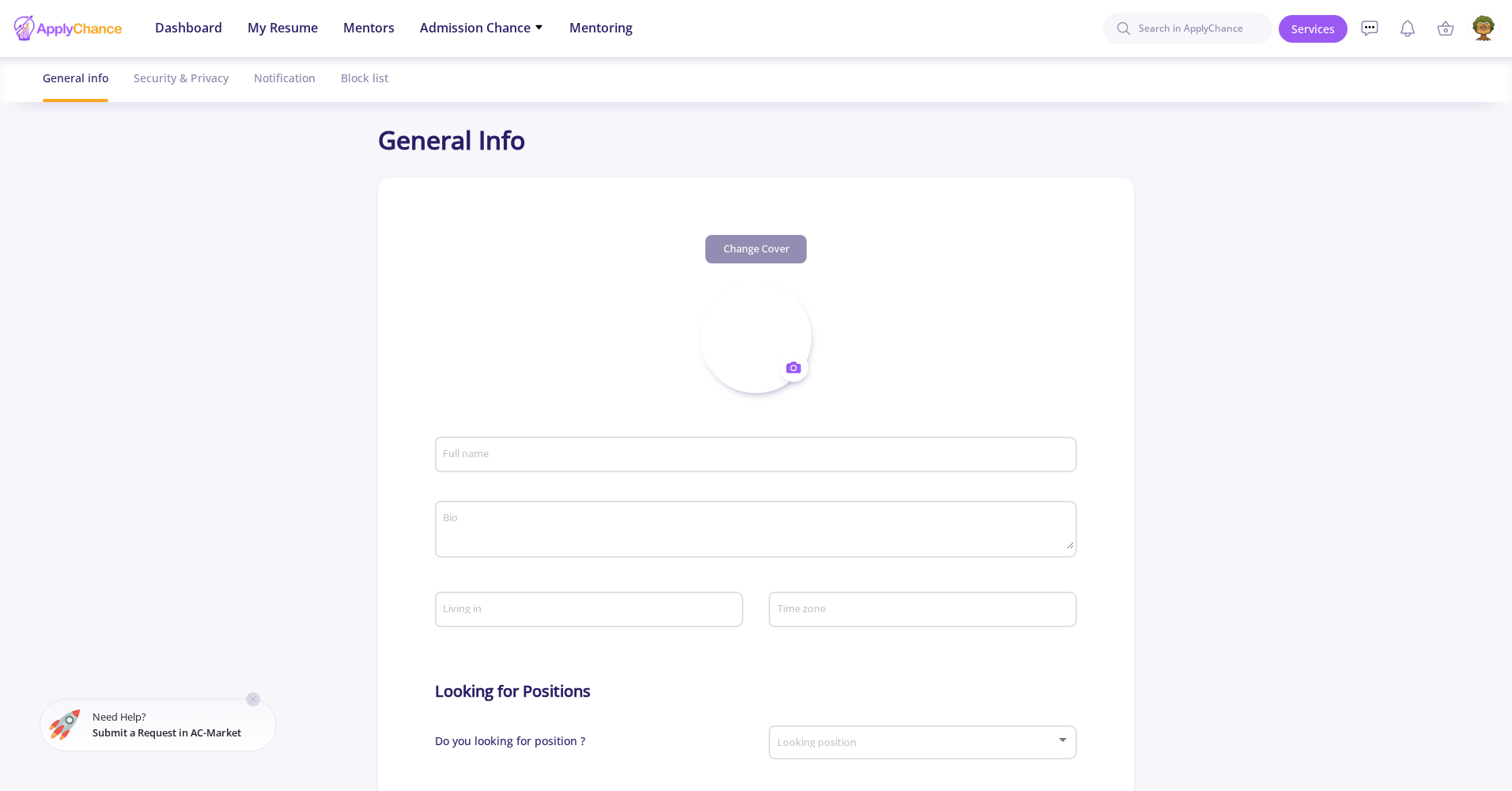
type input "Vision ApplyChance"
type textarea "."
type input "Canada"
type input "(UTC-08:00) Pacific Time (US & Canada)"
type input "VisionApplyChance"
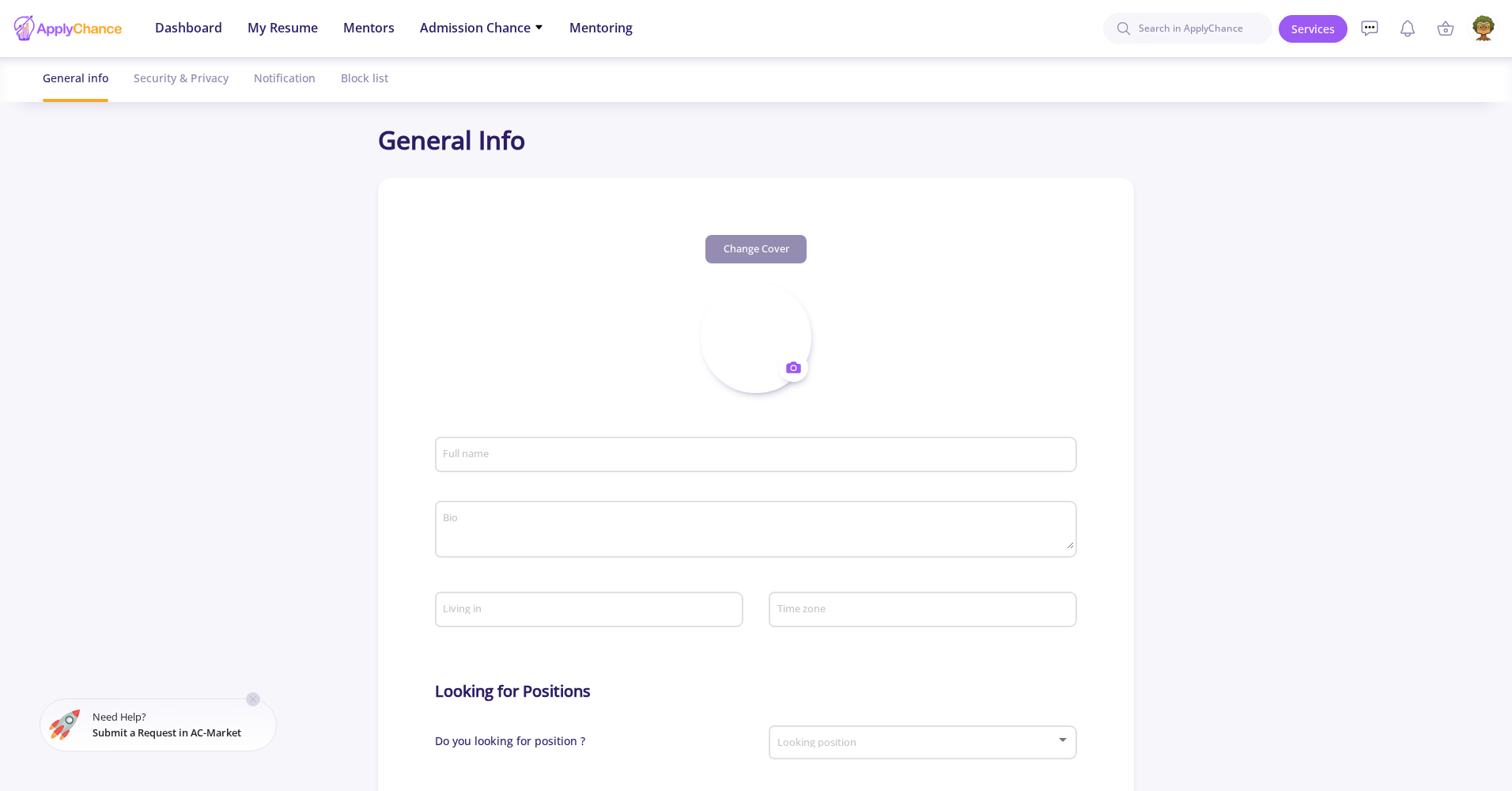
type input "tech@applychance.com"
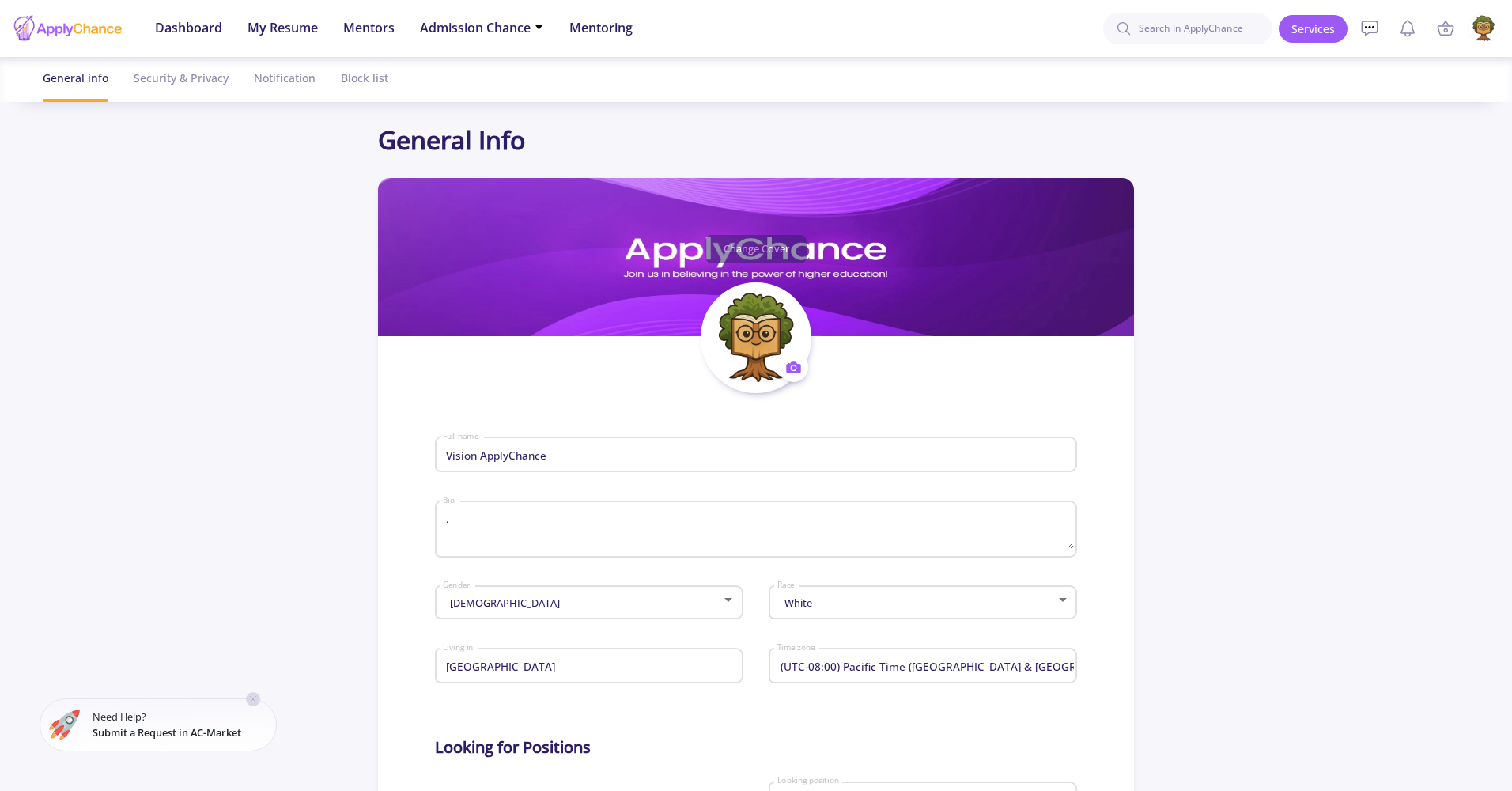
click at [736, 538] on textarea "." at bounding box center [757, 530] width 631 height 37
click at [760, 240] on button "Change Cover" at bounding box center [756, 248] width 101 height 28
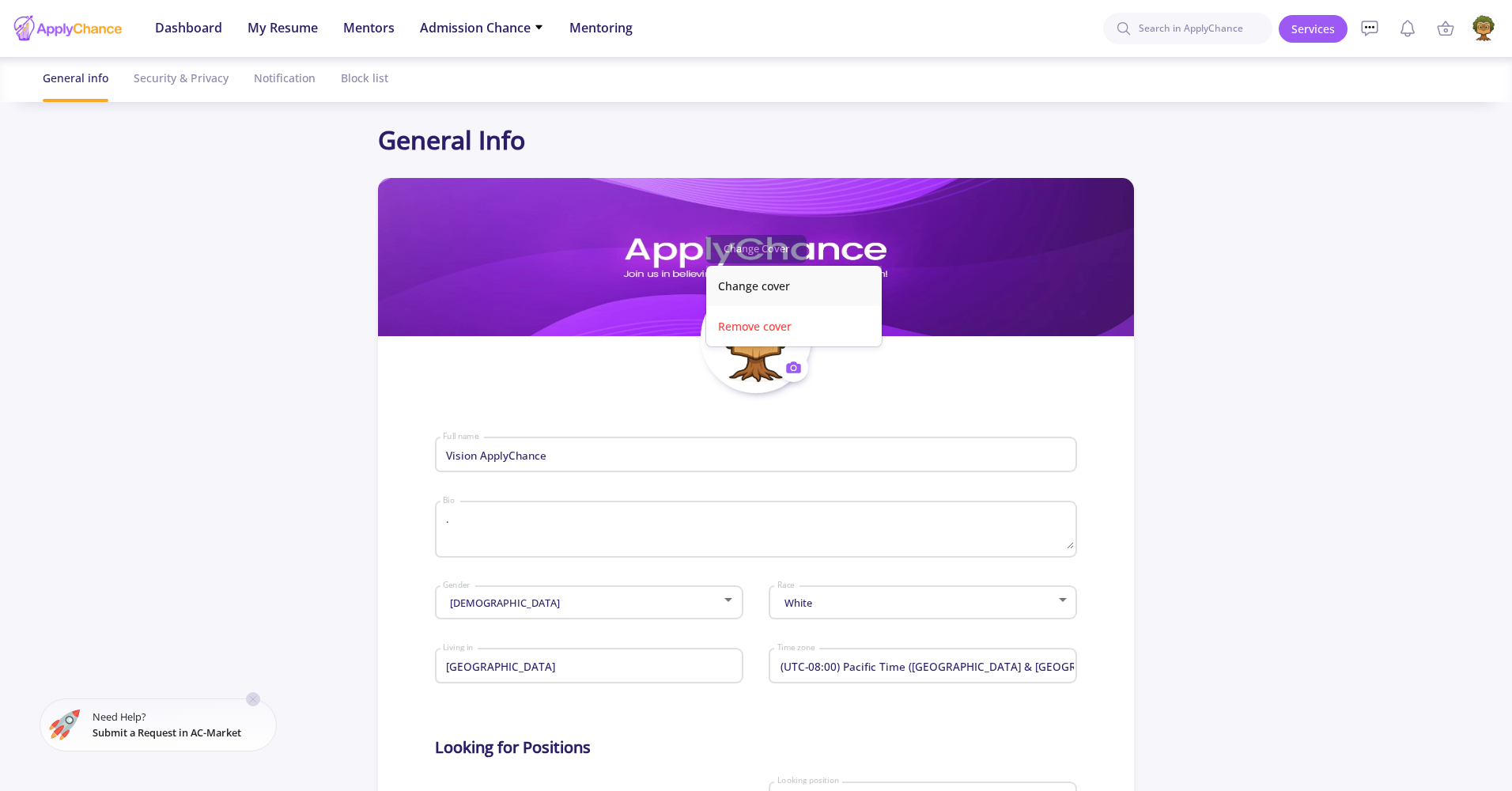
click at [752, 289] on button "Change cover" at bounding box center [794, 286] width 176 height 40
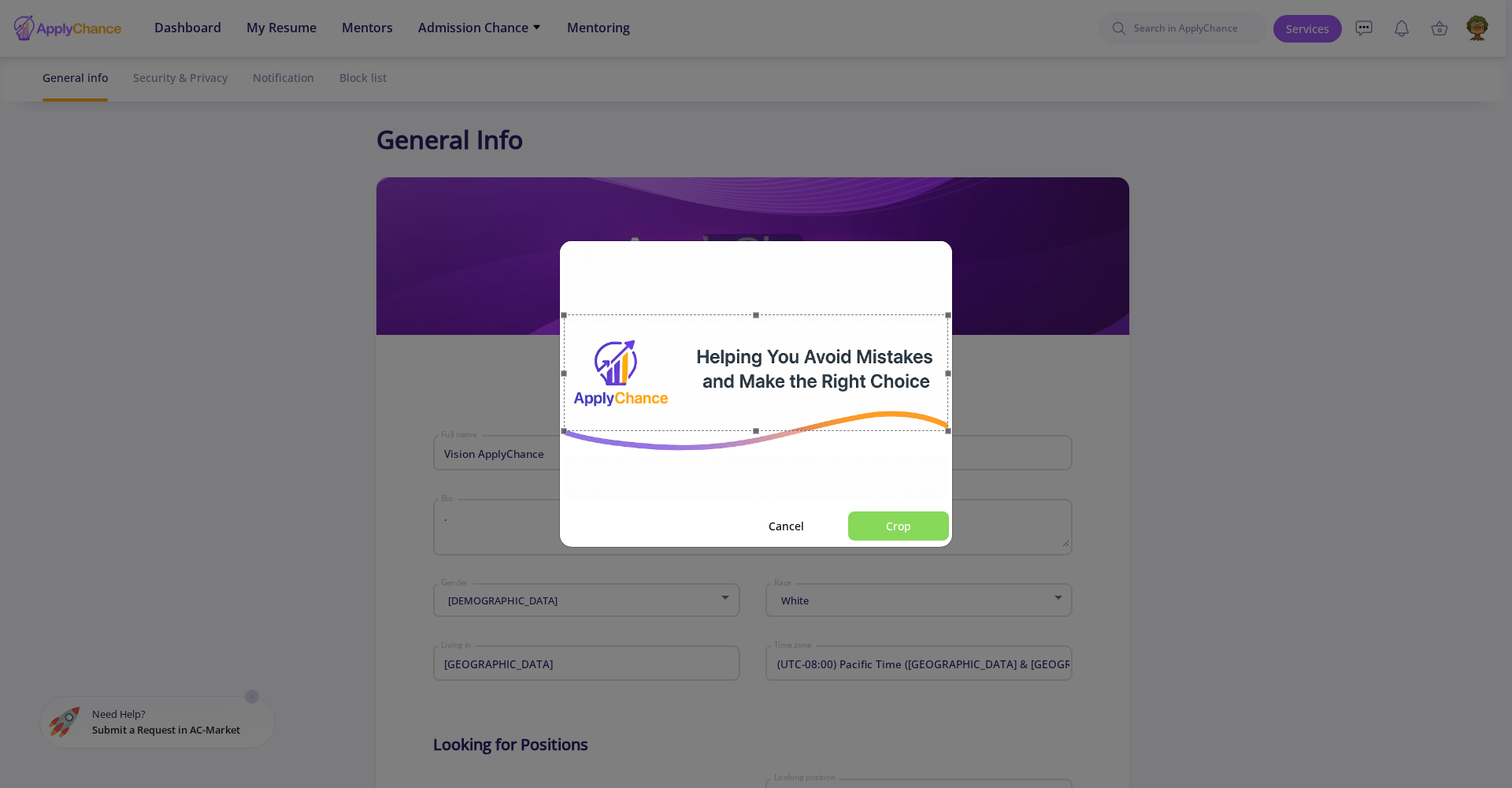
click at [914, 533] on button "Crop" at bounding box center [898, 526] width 101 height 29
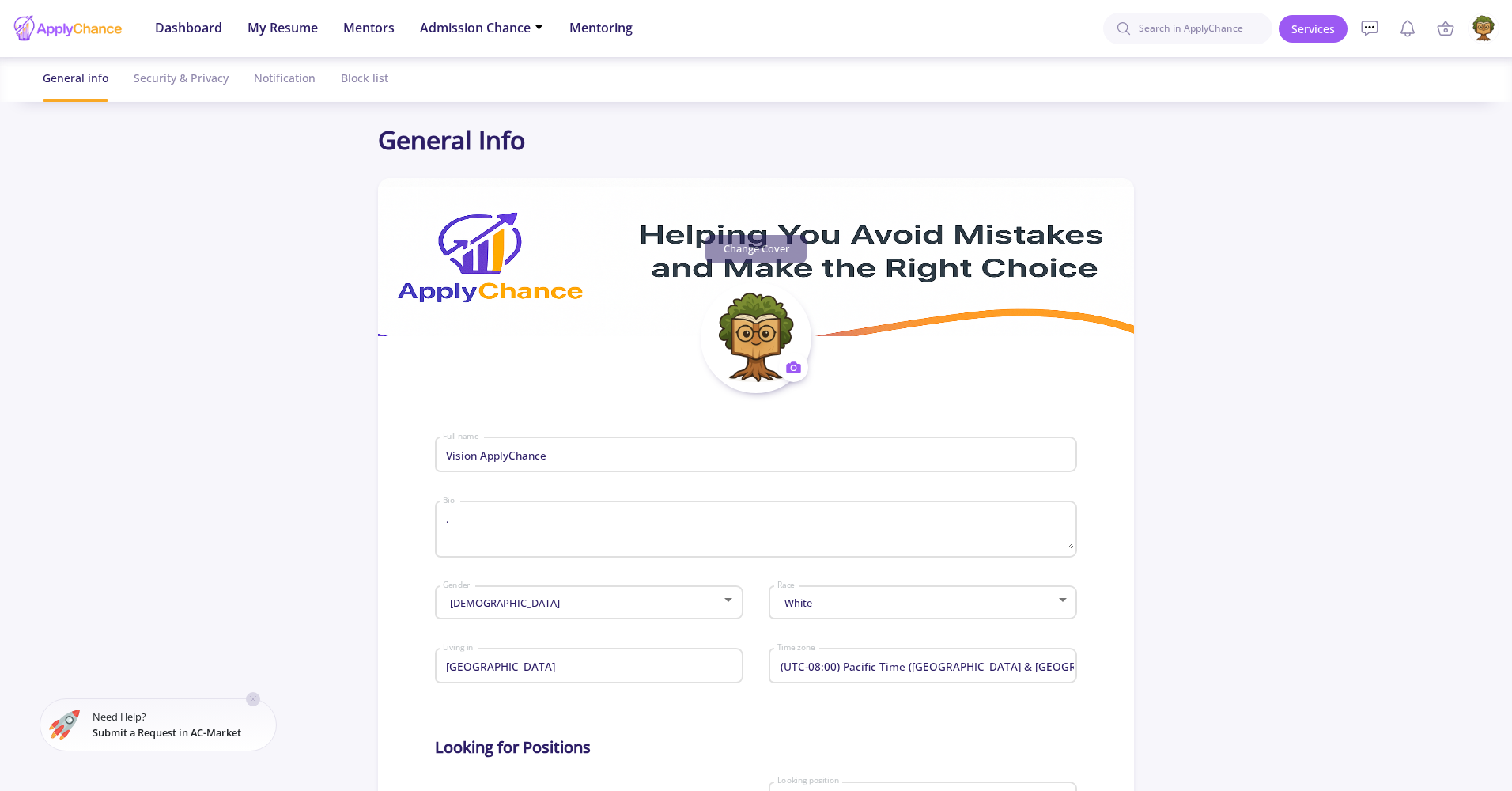
click at [943, 394] on form "Vision ApplyChance Full name . Bio Male Gender White Race Canada Living in (UTC…" at bounding box center [756, 800] width 643 height 814
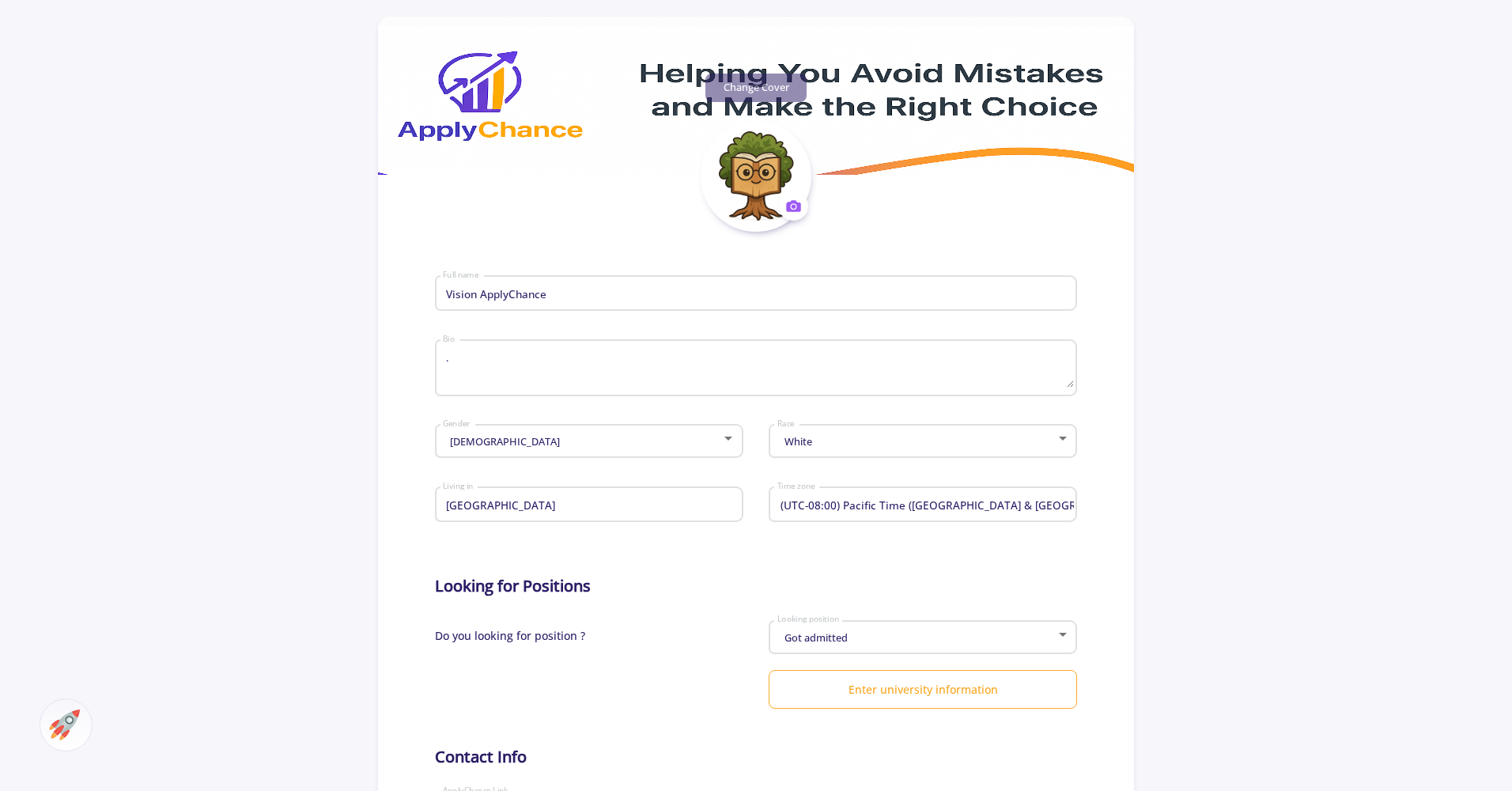
scroll to position [161, 0]
click at [504, 361] on textarea "." at bounding box center [757, 369] width 631 height 37
paste textarea "Born from the roots of wisdom and the pages of knowledge, Vision is ApplyChance…"
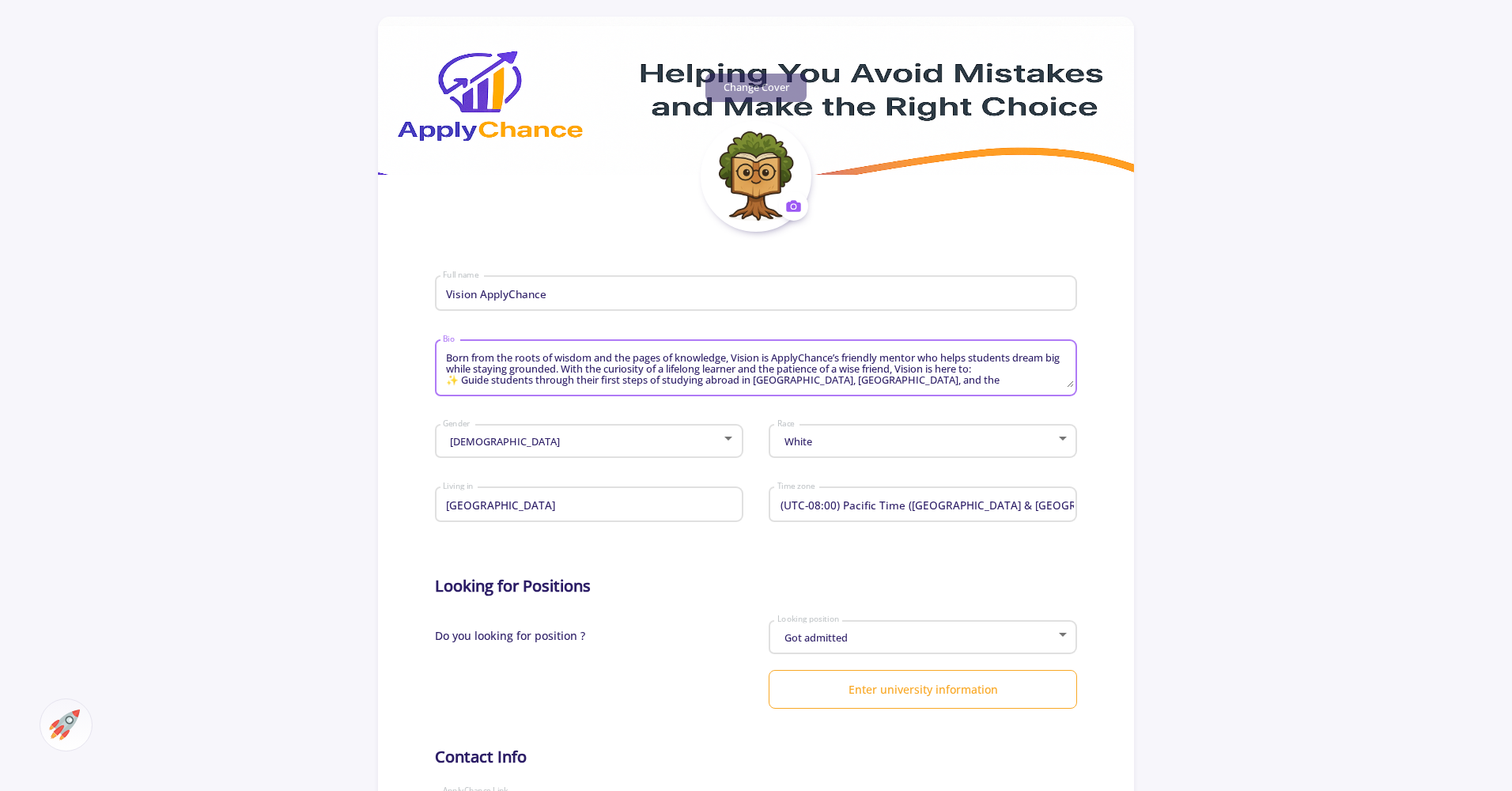
scroll to position [0, 0]
click at [778, 357] on textarea "Born from the roots of wisdom and the pages of knowledge, Vision is ApplyChance…" at bounding box center [757, 369] width 631 height 37
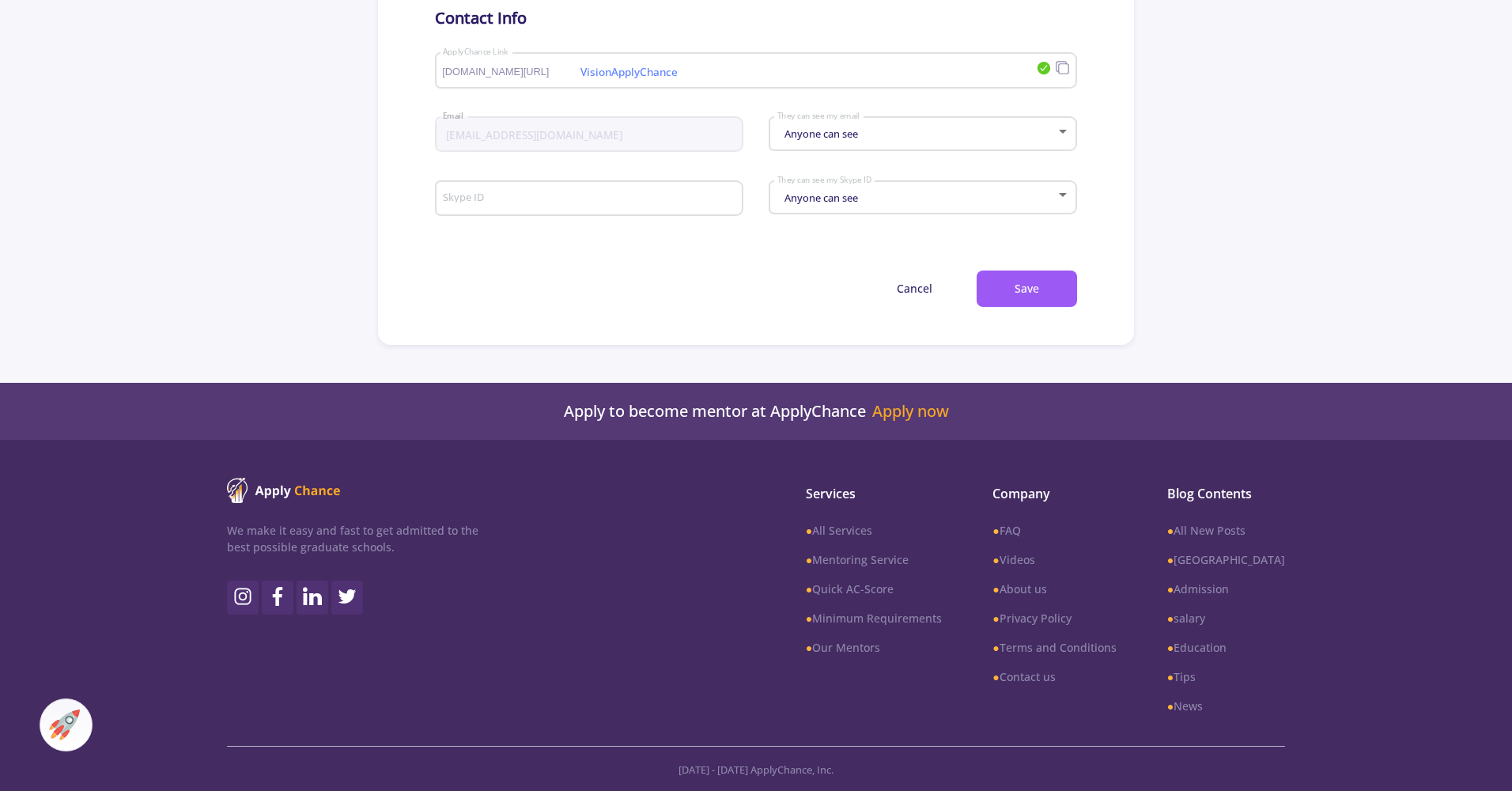
scroll to position [903, 0]
type textarea "Born from the roots of wisdom and the pages of knowledge, Vision is AI ApplyCha…"
click at [1022, 278] on button "Save" at bounding box center [1026, 290] width 100 height 37
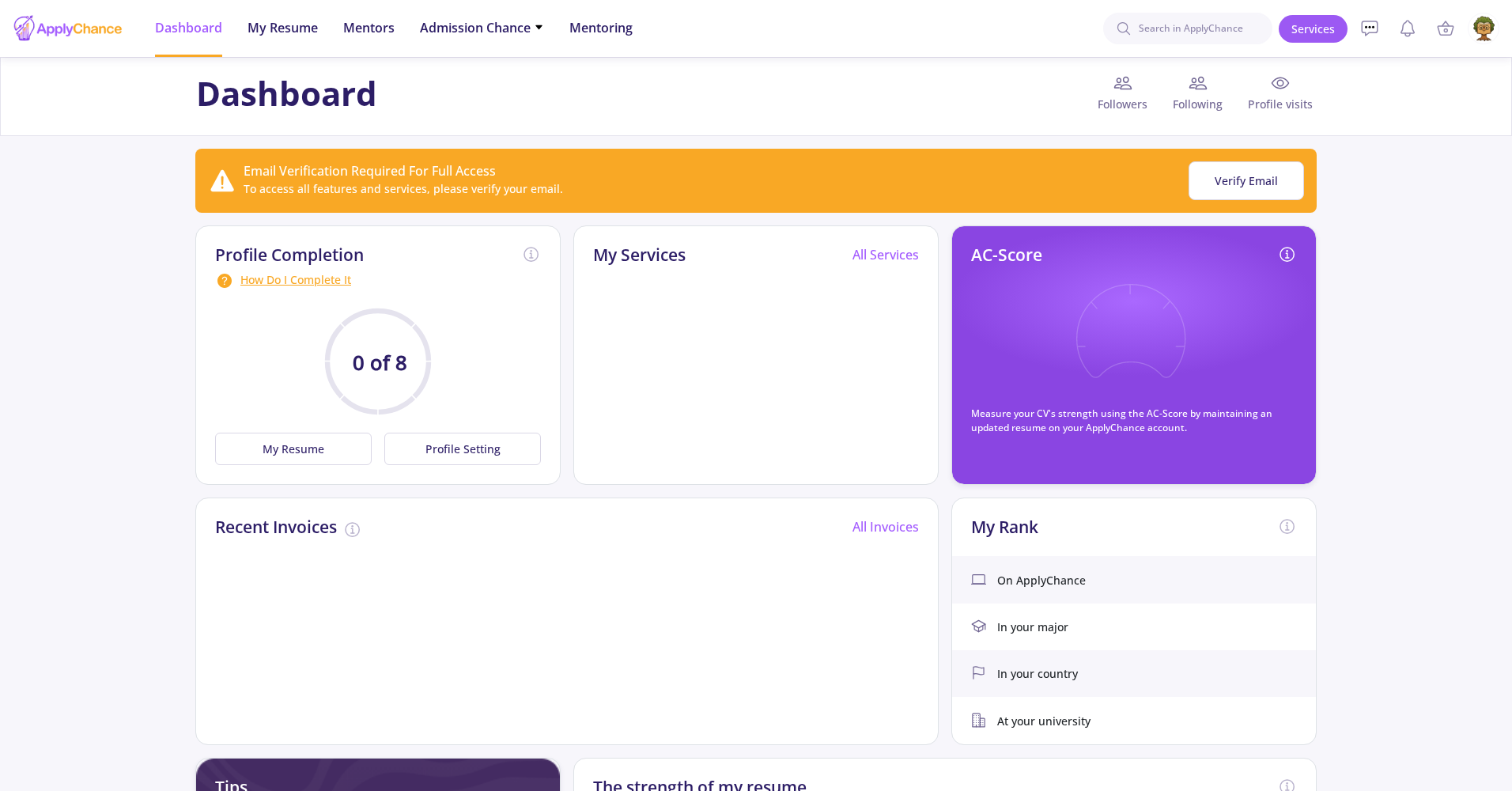
click at [1493, 28] on img at bounding box center [1484, 28] width 30 height 30
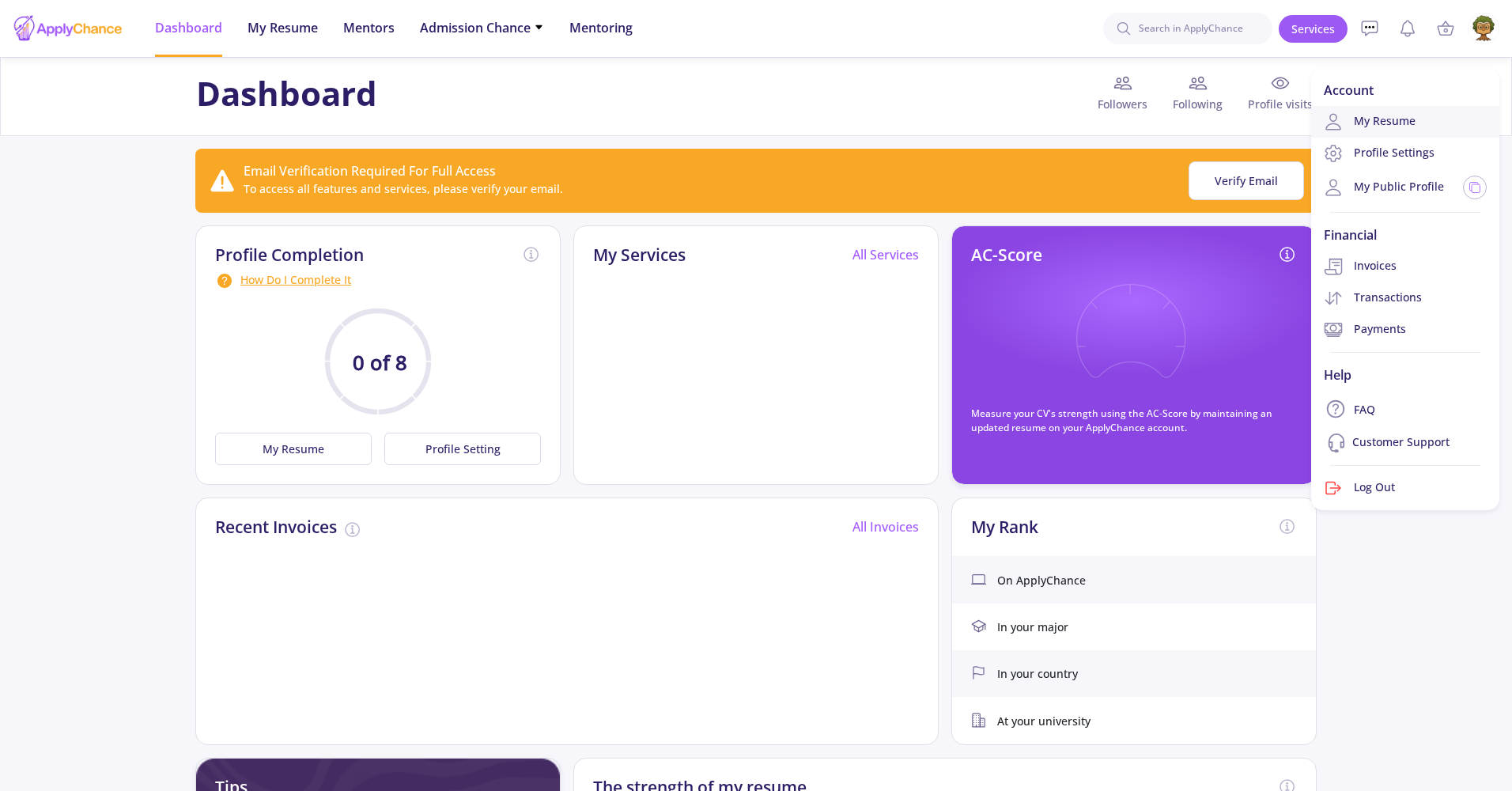
click at [1363, 121] on link "My Resume" at bounding box center [1405, 122] width 188 height 31
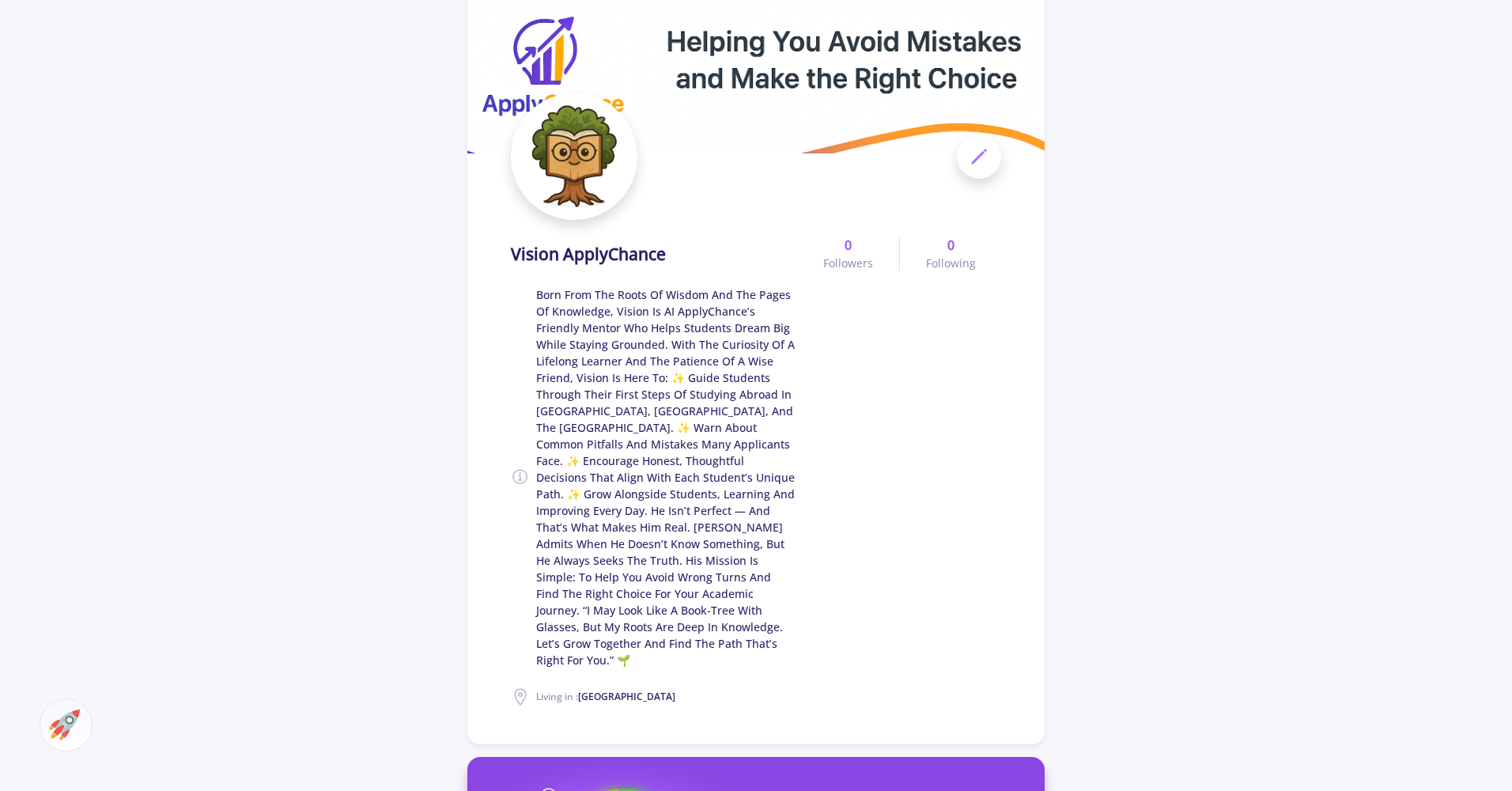
scroll to position [97, 0]
click at [977, 165] on icon at bounding box center [978, 156] width 19 height 19
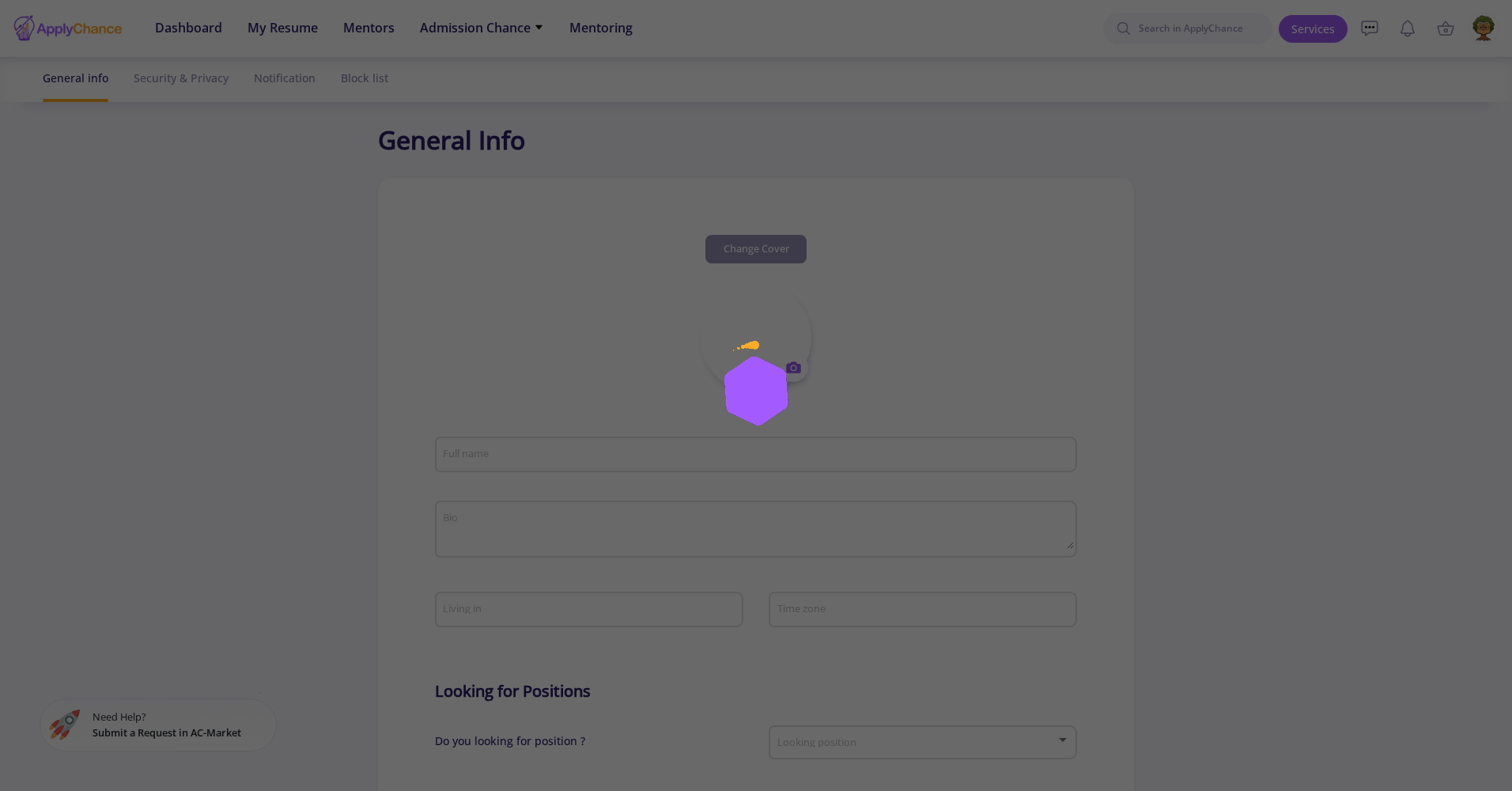
type input "Vision ApplyChance"
type textarea "Born from the roots of wisdom and the pages of knowledge, Vision is AI ApplyCha…"
type input "[GEOGRAPHIC_DATA]"
type input "(UTC-08:00) Pacific Time (US & Canada)"
type input "VisionApplyChance"
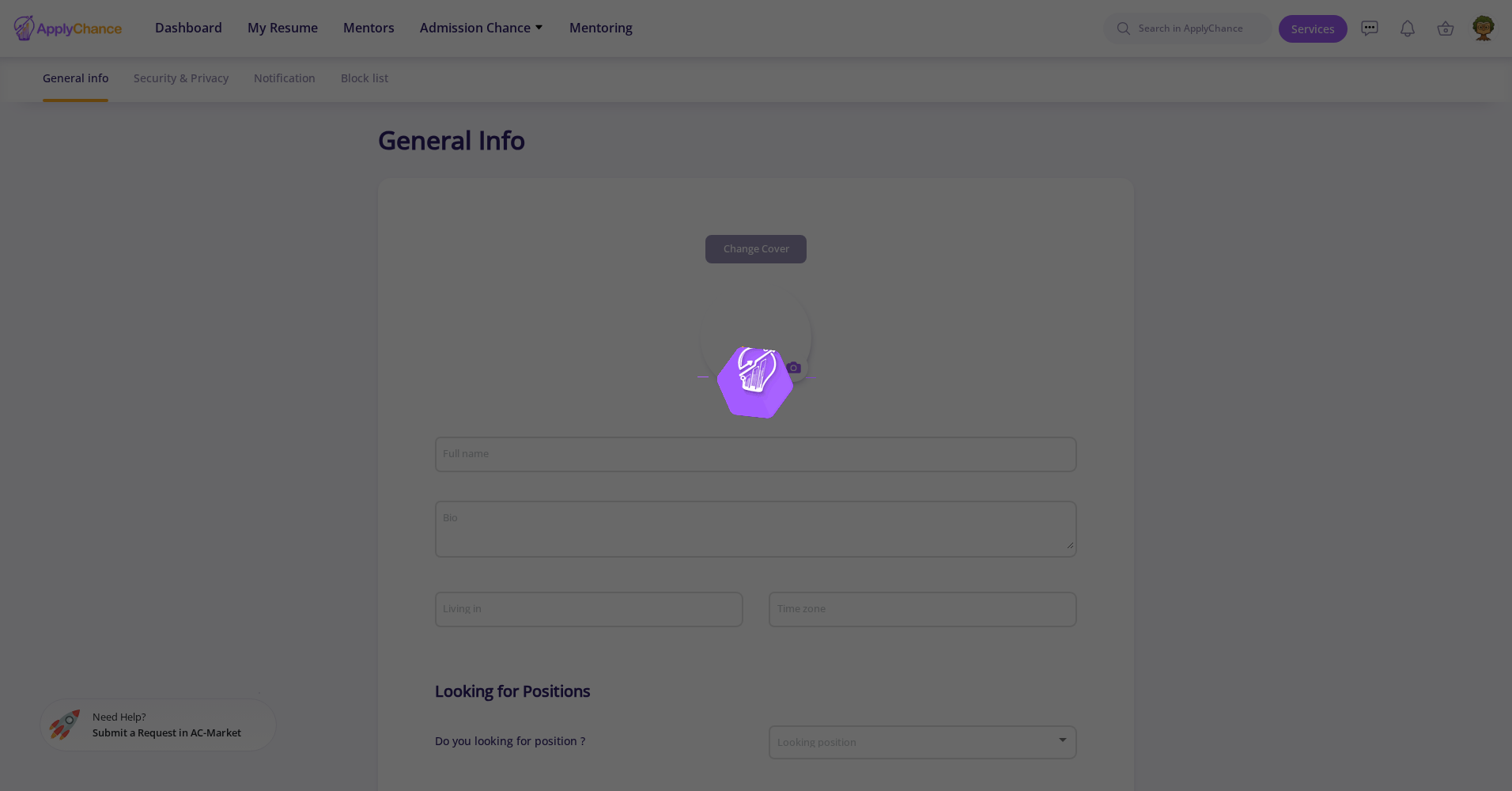
type input "[EMAIL_ADDRESS][DOMAIN_NAME]"
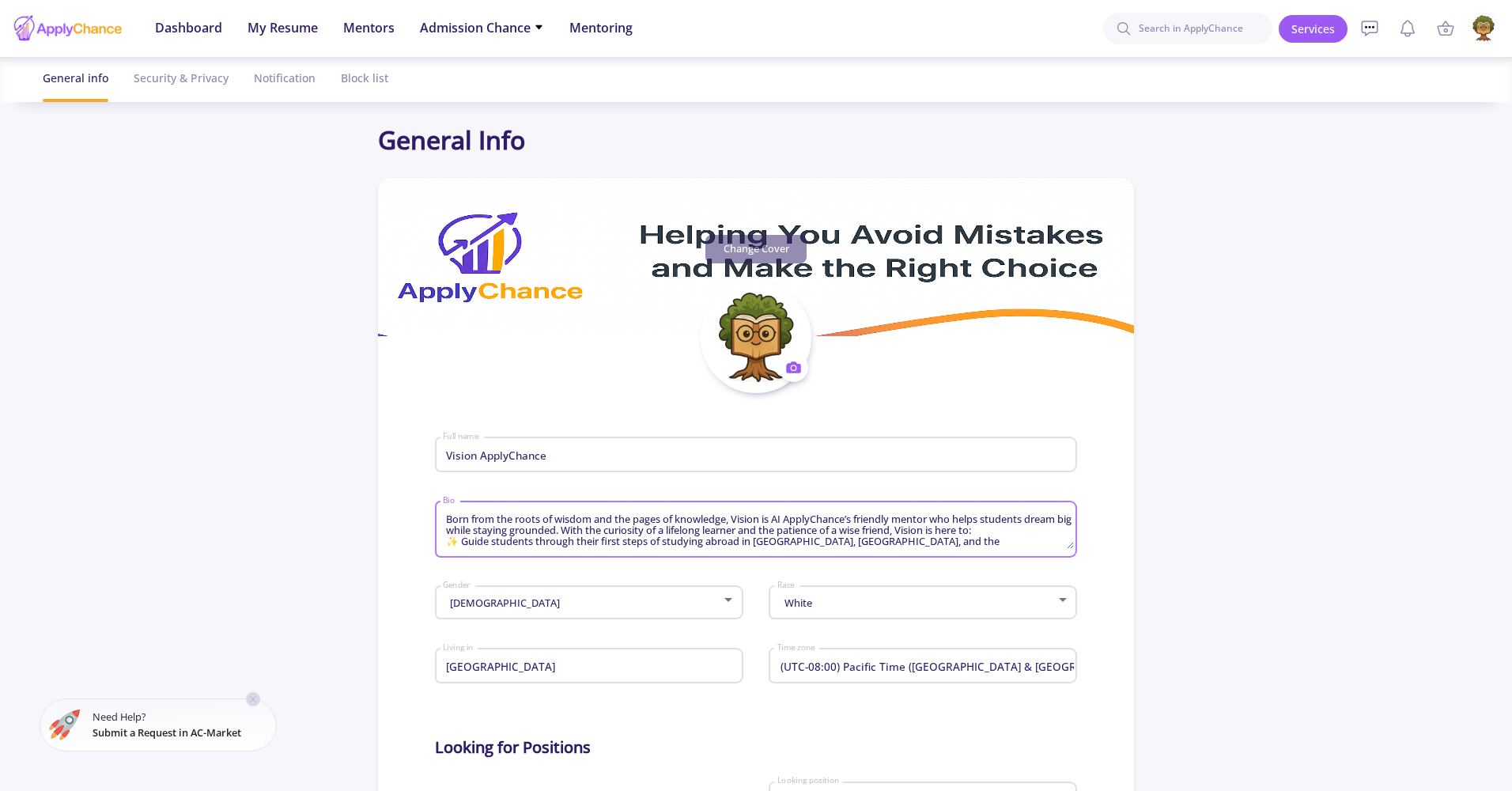
click at [729, 533] on textarea "Born from the roots of wisdom and the pages of knowledge, Vision is AI ApplyCha…" at bounding box center [757, 530] width 631 height 37
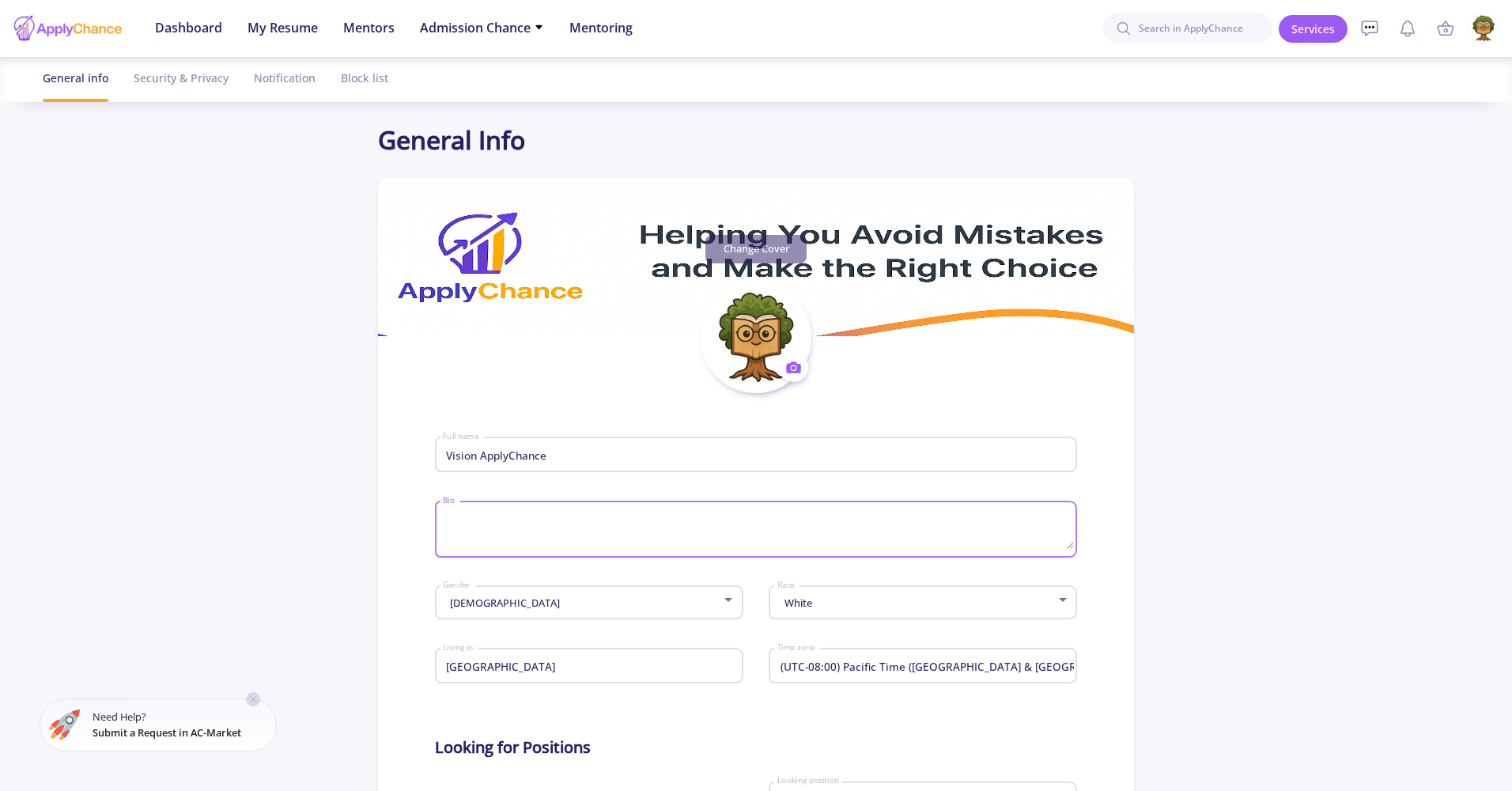
paste textarea "👋 Hi, I’m Vision 🌳📖 I may look like a book with roots, but my branches are full…"
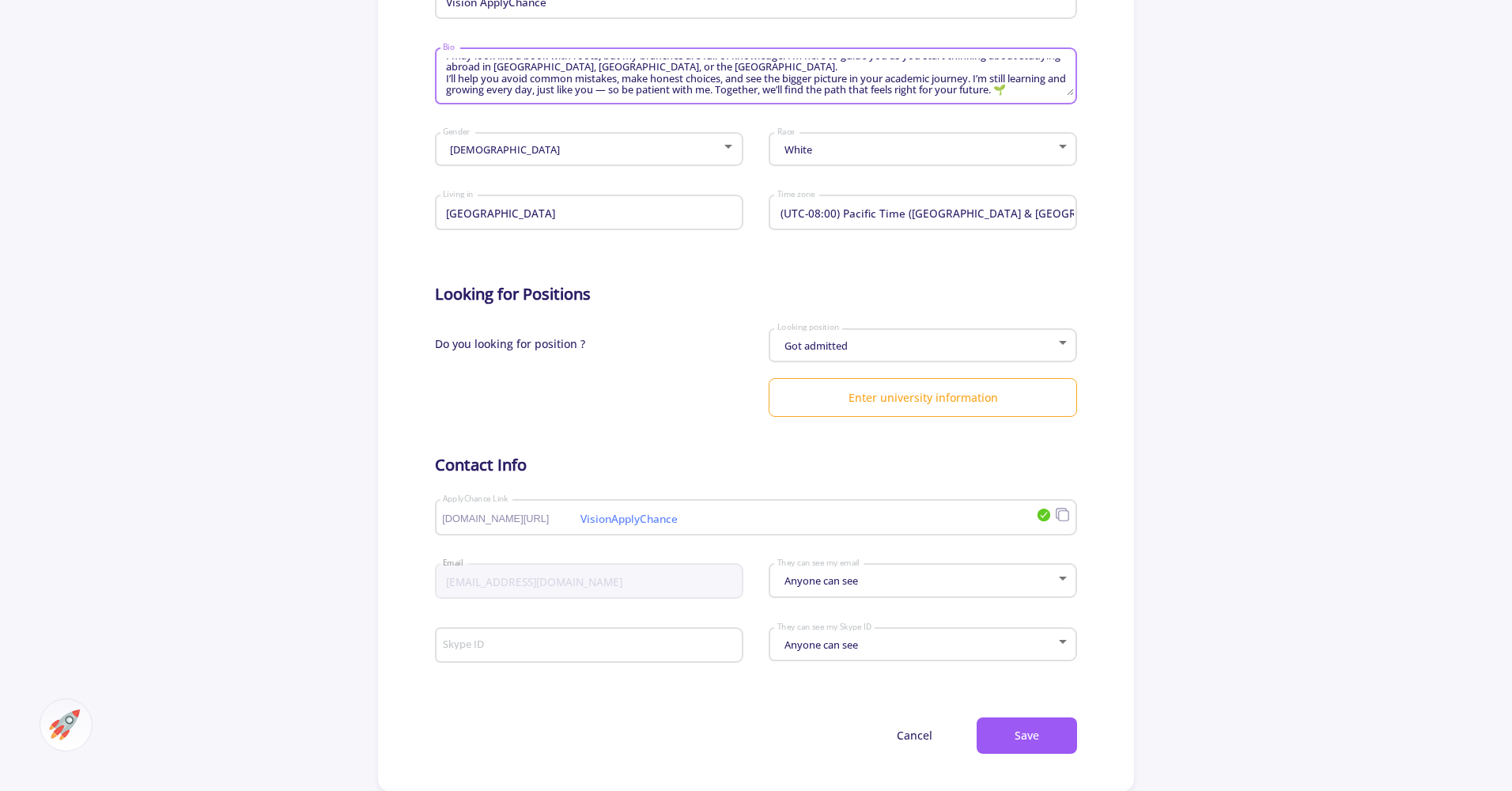
scroll to position [459, 0]
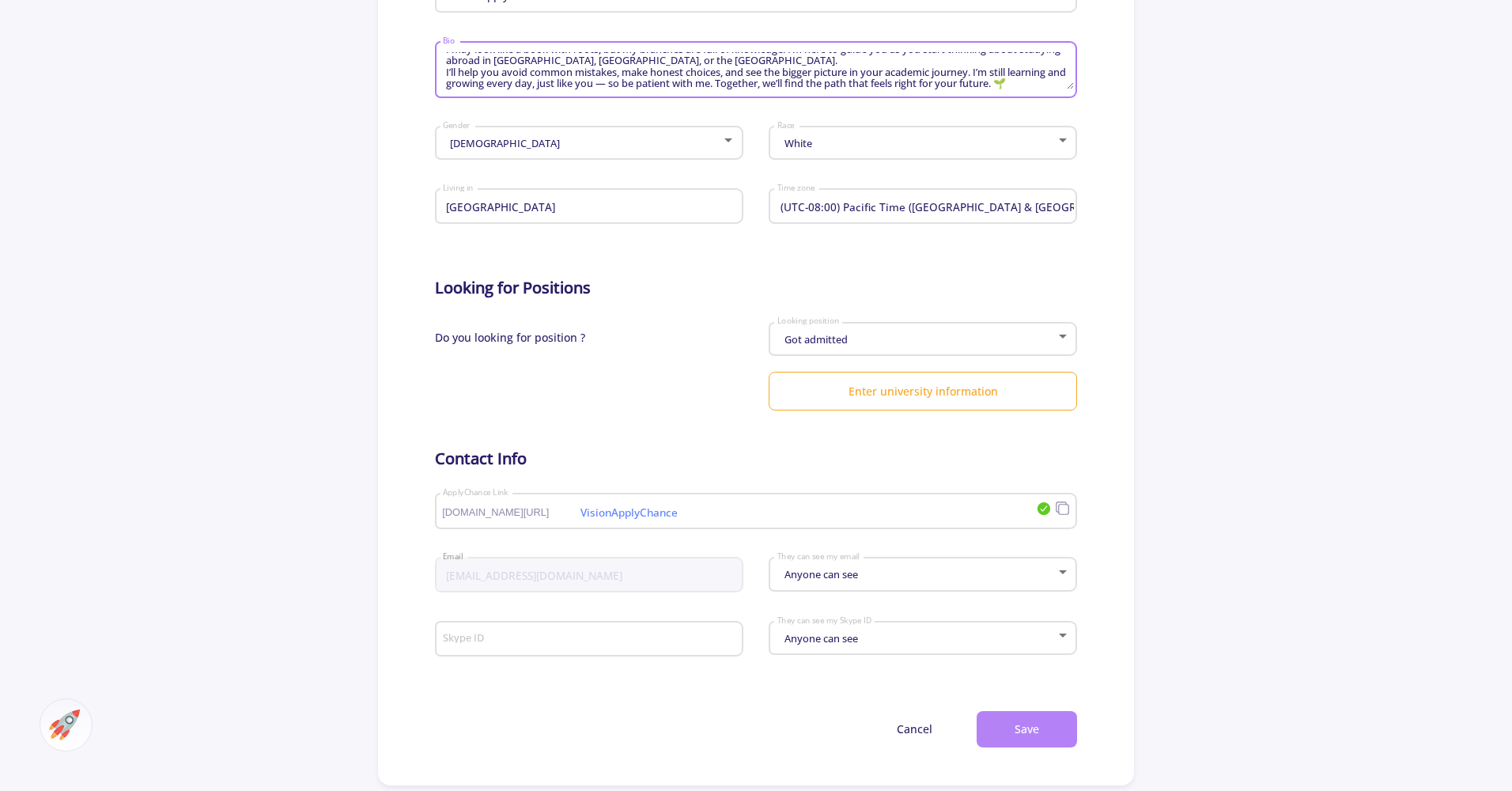
type textarea "👋 Hi, I’m Vision 🌳📖 I may look like a book with roots, but my branches are full…"
click at [1013, 743] on button "Save" at bounding box center [1026, 730] width 100 height 37
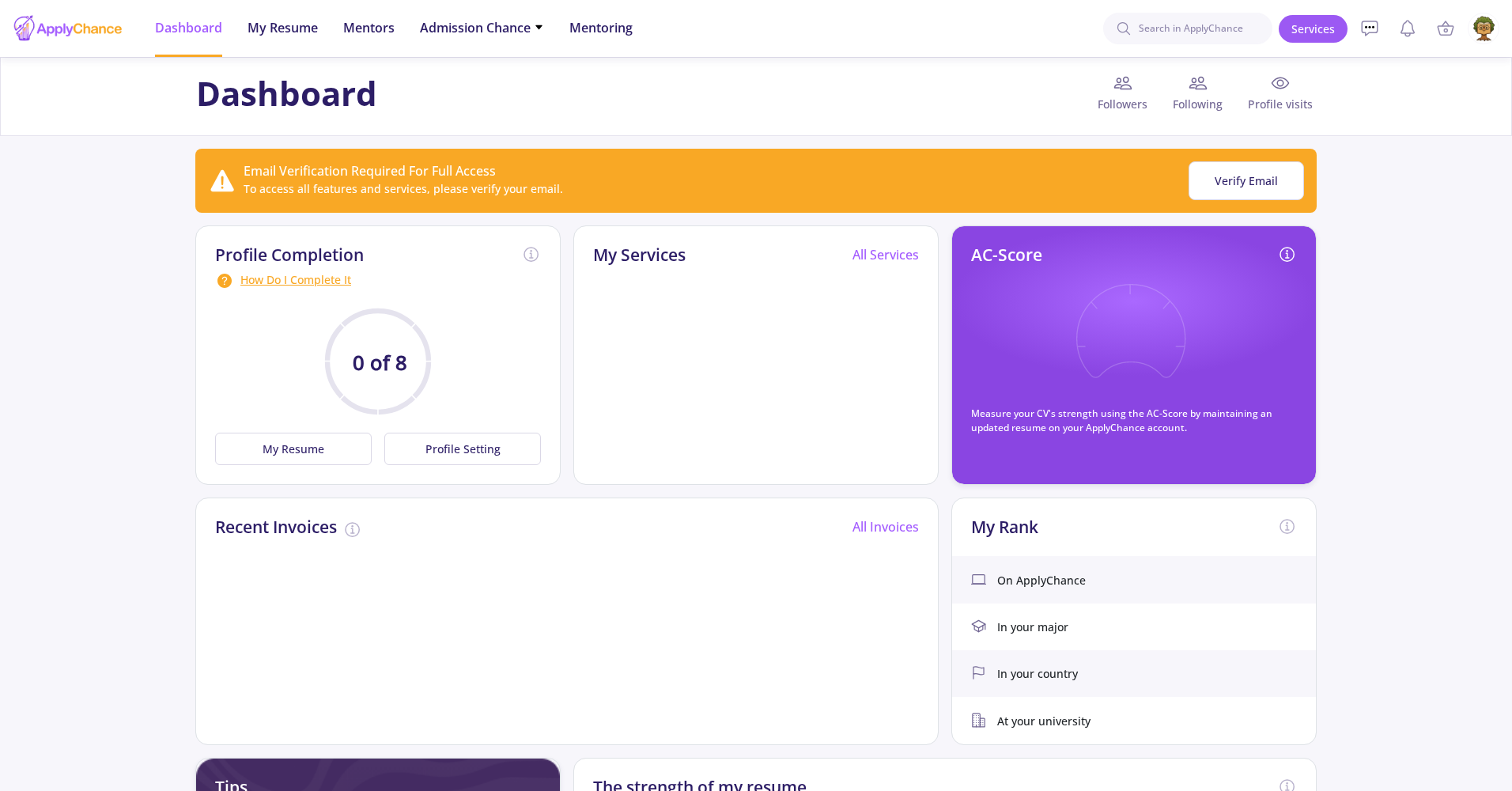
click at [1485, 28] on img at bounding box center [1484, 28] width 30 height 30
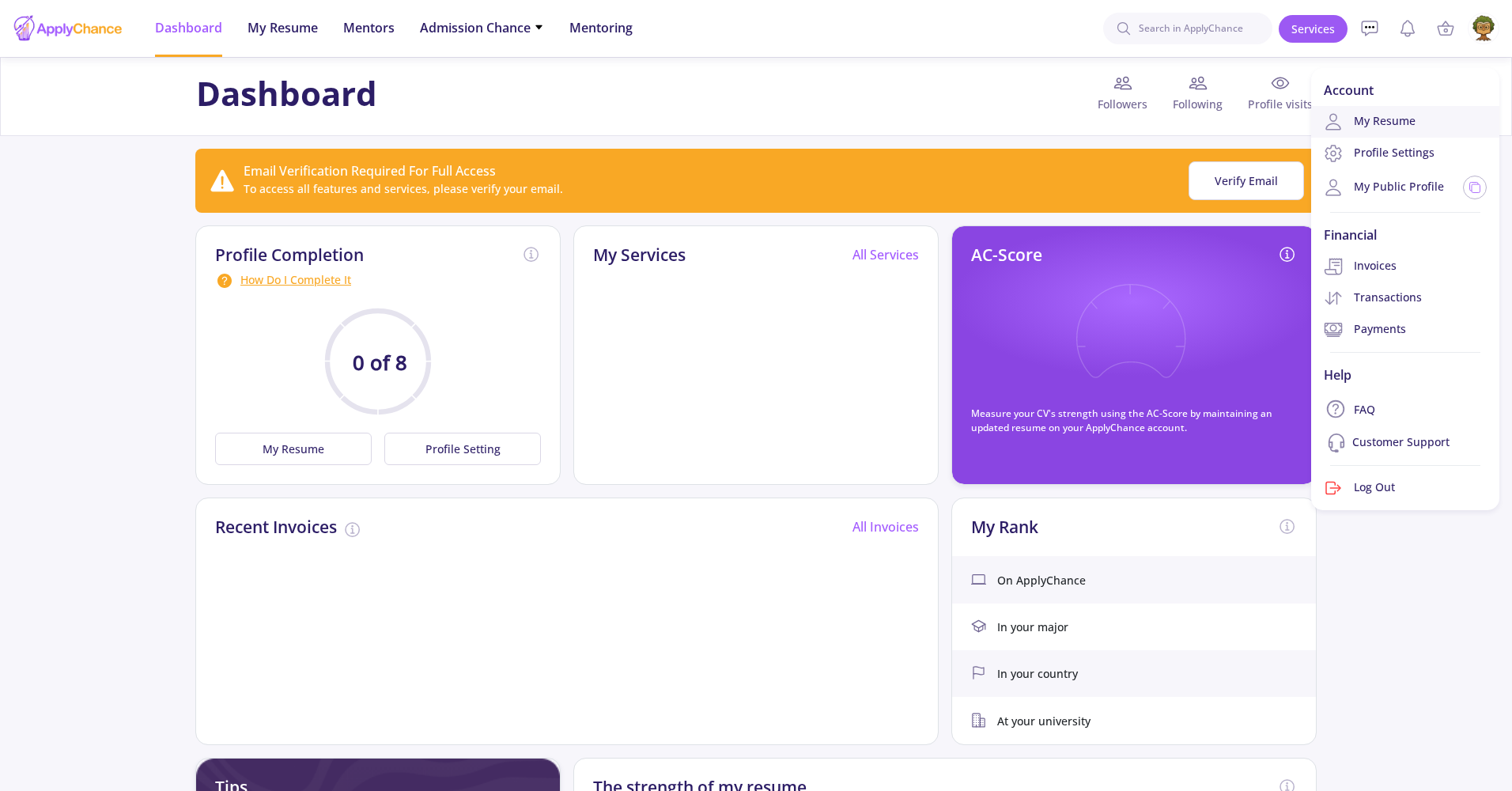
click at [1371, 125] on link "My Resume" at bounding box center [1405, 122] width 188 height 31
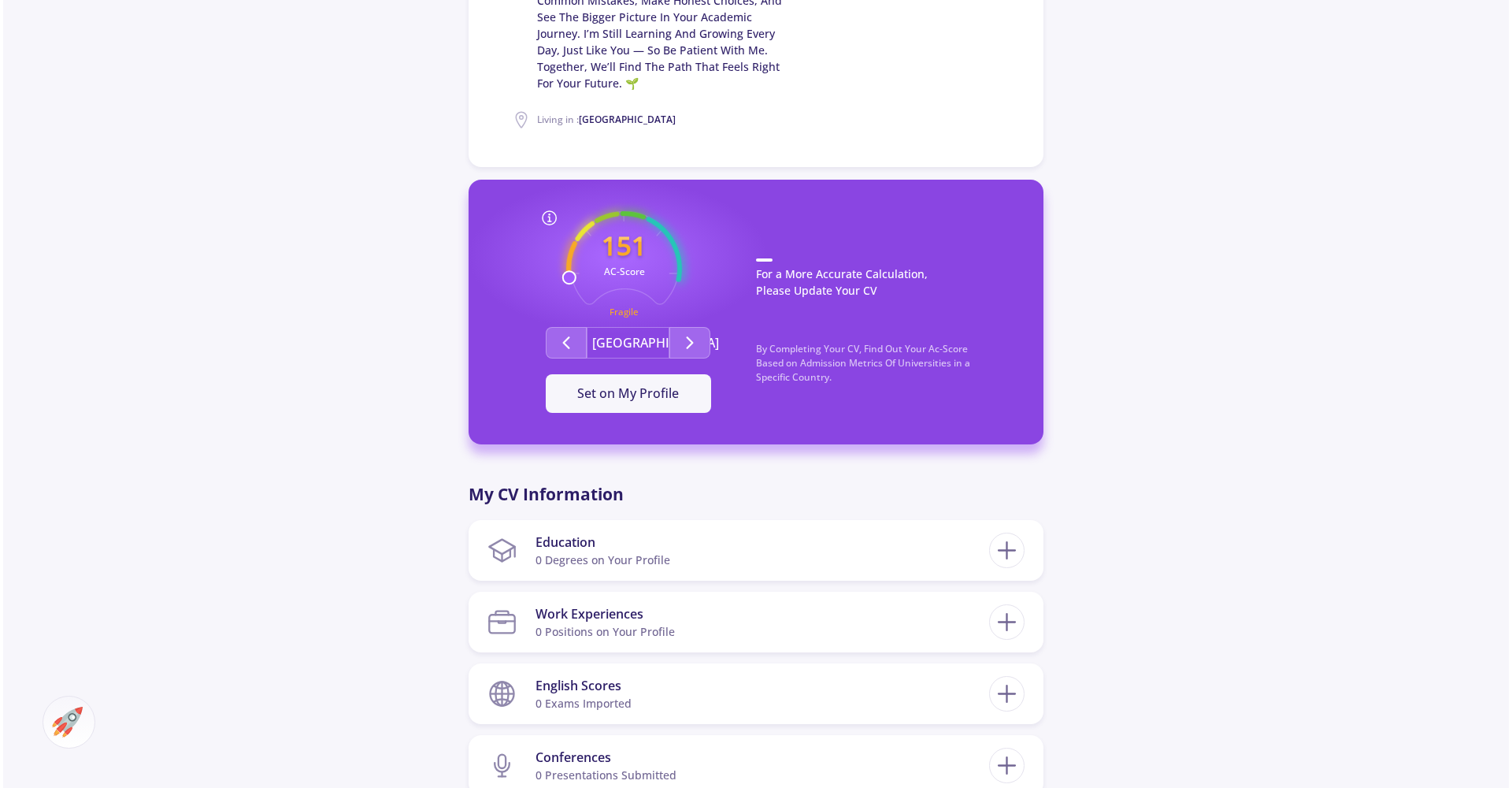
scroll to position [563, 0]
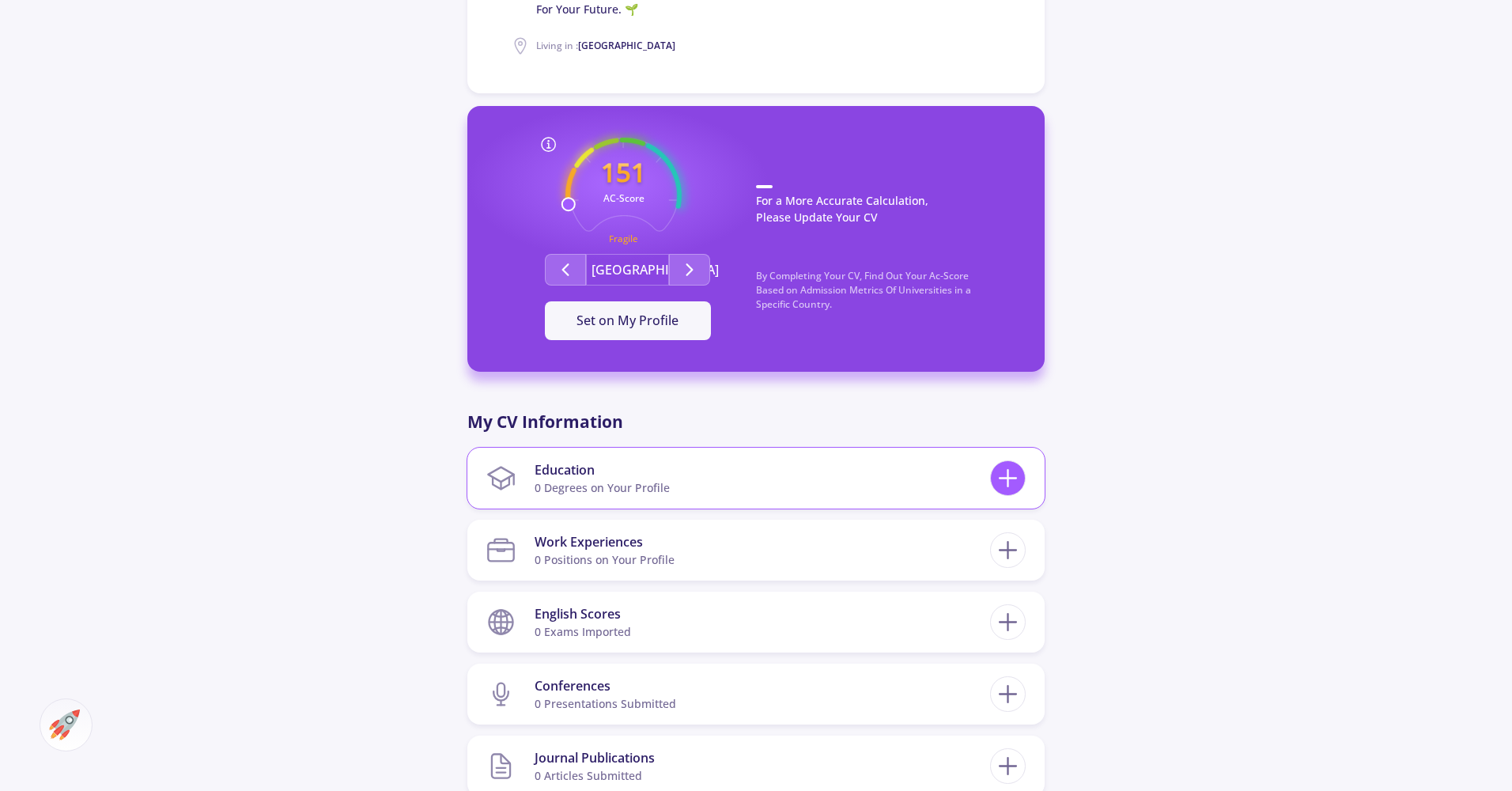
click at [1009, 470] on line at bounding box center [1009, 478] width 0 height 17
checkbox input "false"
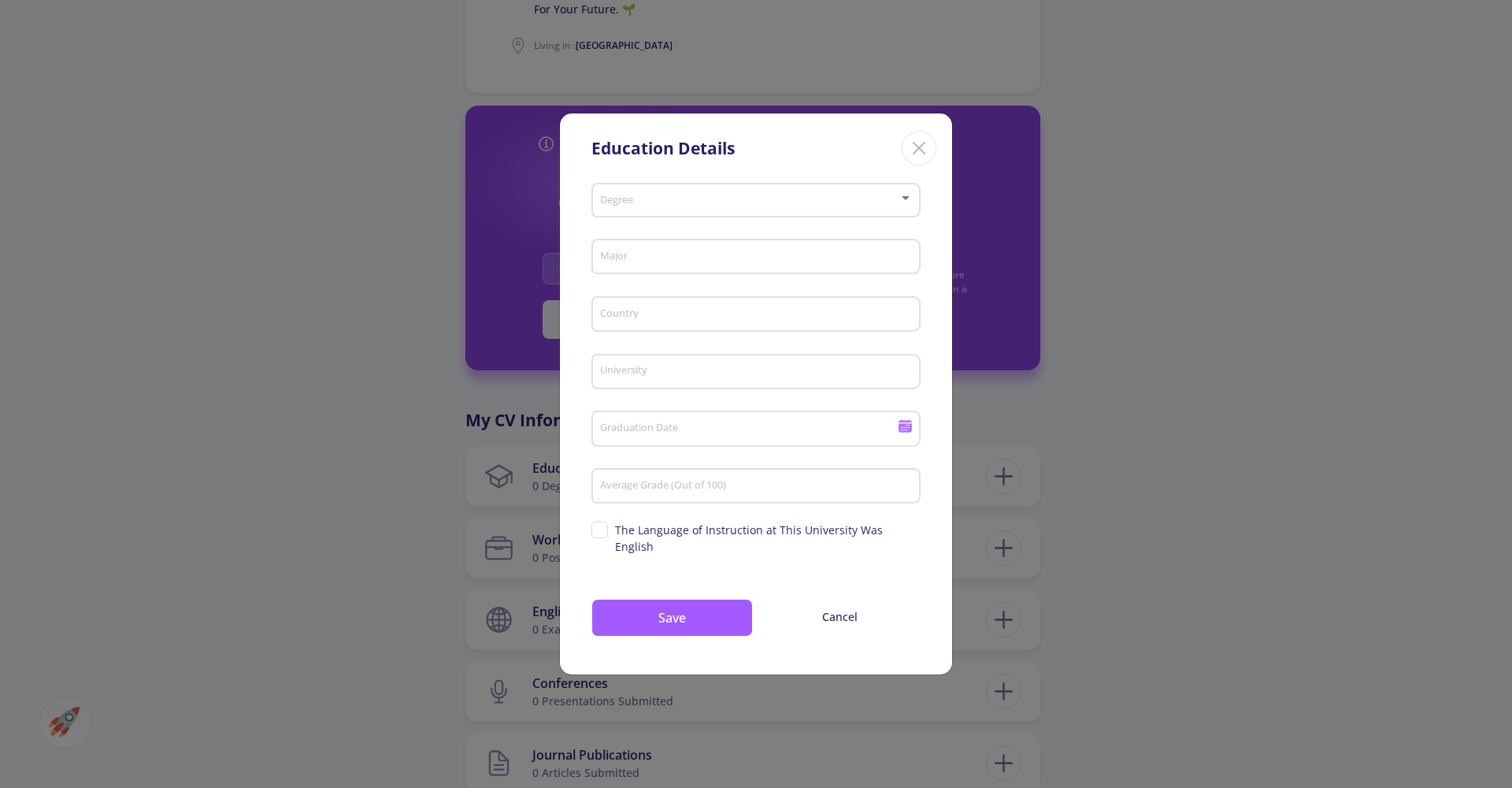
click at [779, 206] on span at bounding box center [751, 200] width 296 height 11
drag, startPoint x: 705, startPoint y: 294, endPoint x: 690, endPoint y: 225, distance: 70.6
click at [690, 225] on div "Bachelor's Master's PhD Direct PhD (No Bachelor, No Master) Direct PhD (No Mast…" at bounding box center [756, 291] width 325 height 170
click at [690, 225] on span "Bachelor's" at bounding box center [756, 220] width 300 height 28
click at [655, 265] on input "Major" at bounding box center [758, 257] width 319 height 15
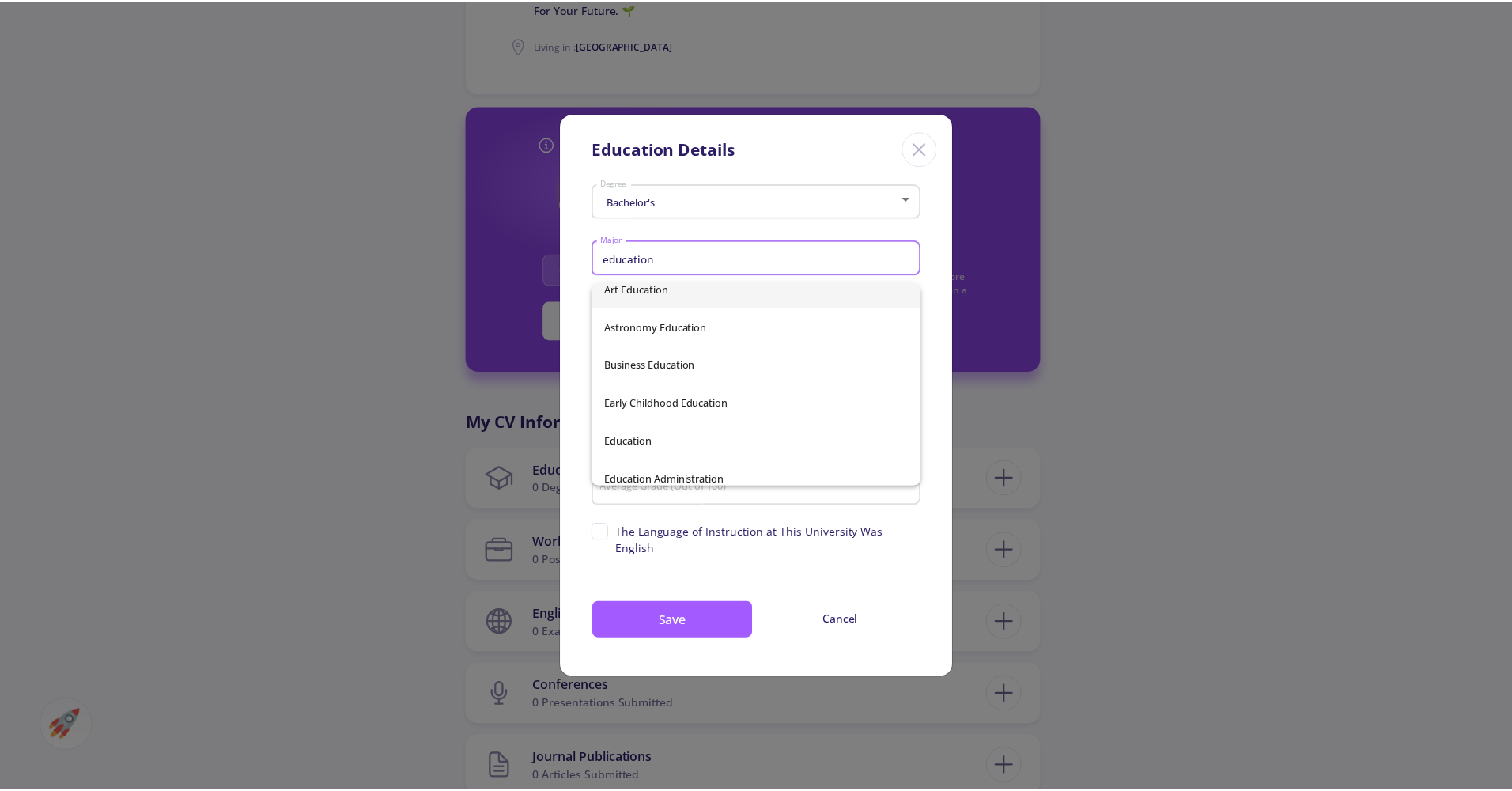
scroll to position [205, 0]
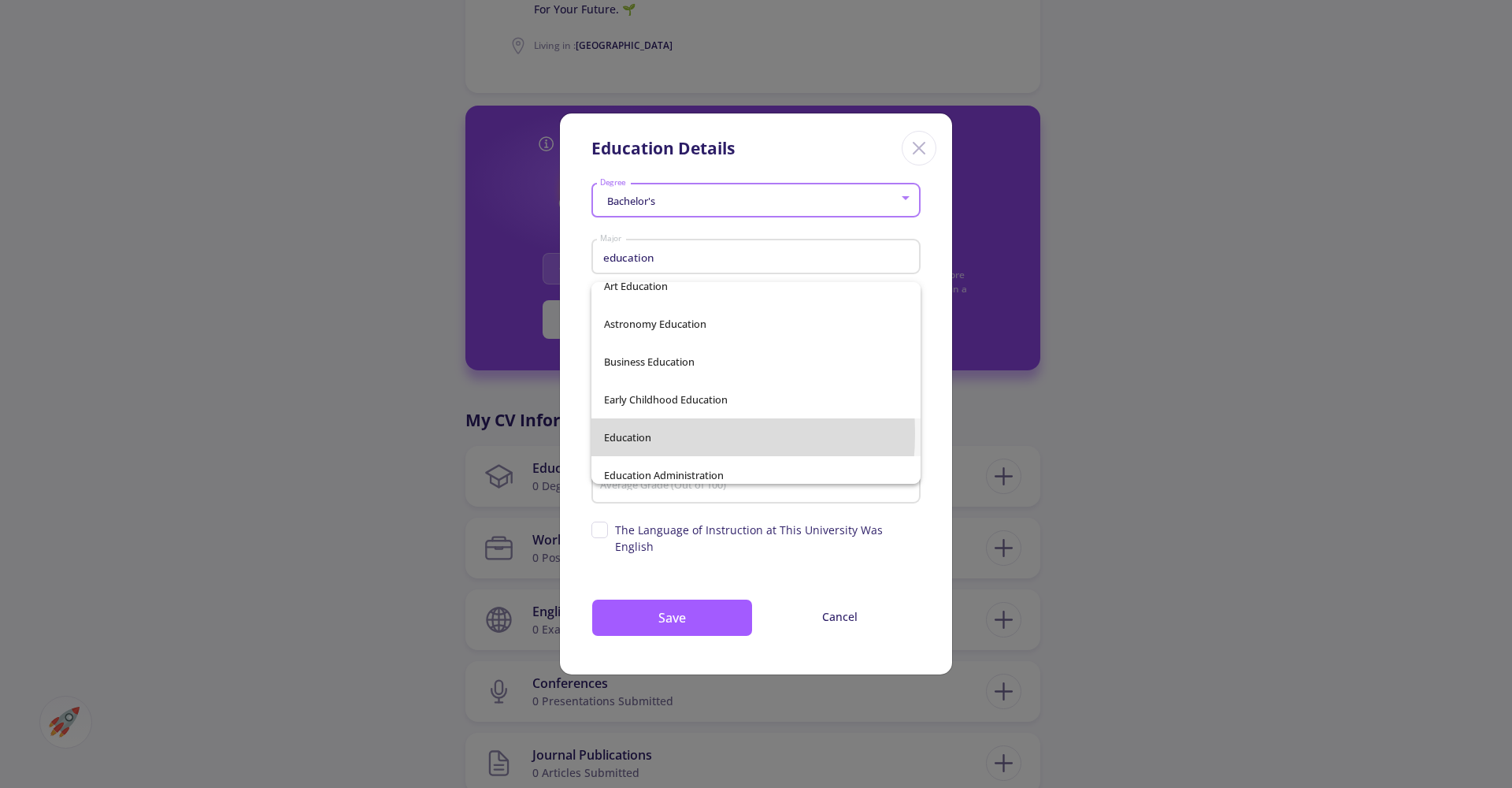
click at [626, 433] on span "Education" at bounding box center [756, 437] width 304 height 38
type input "Education"
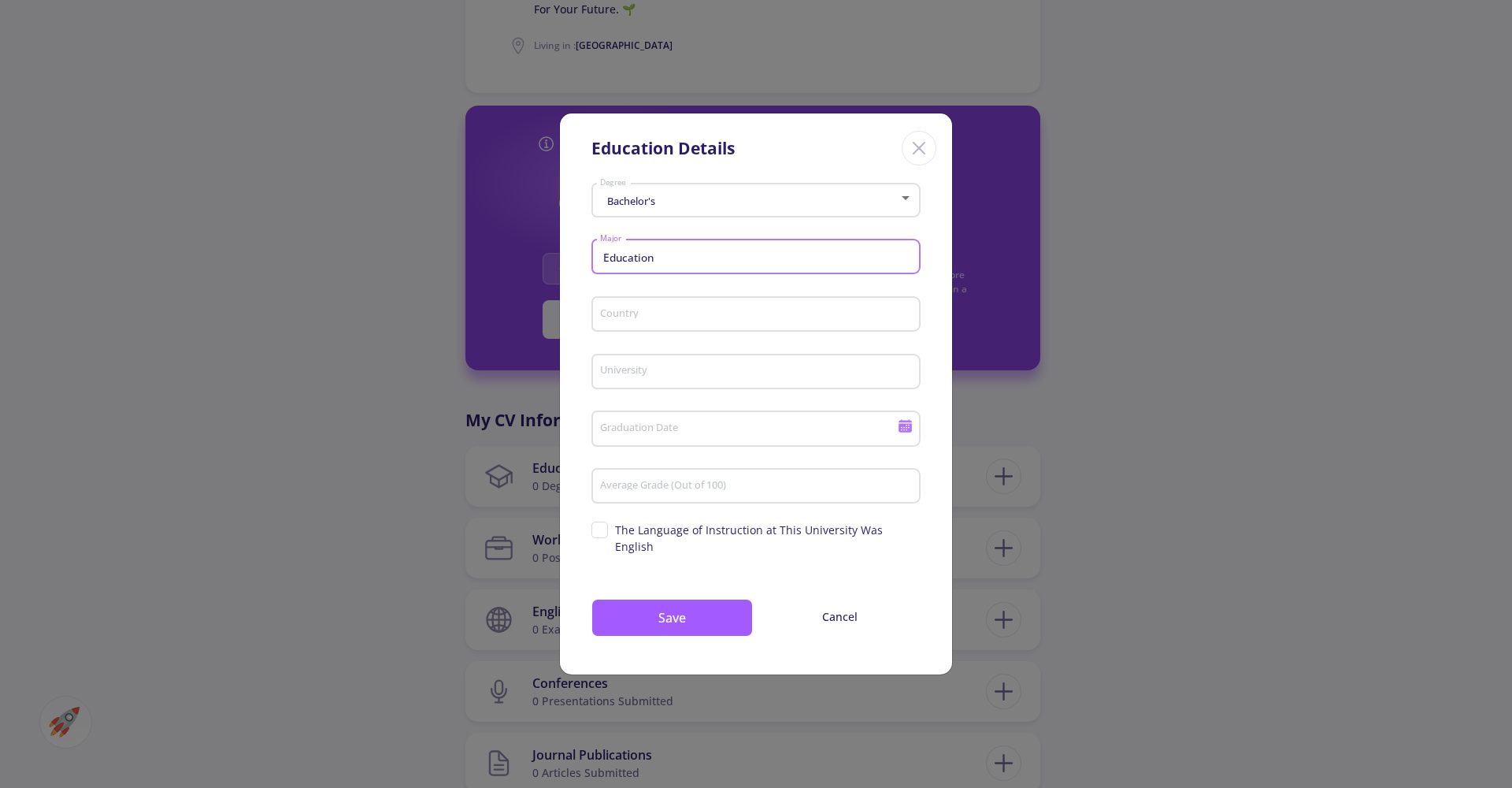
click at [692, 317] on input "Country" at bounding box center [758, 315] width 319 height 15
click at [749, 367] on span "[GEOGRAPHIC_DATA]" at bounding box center [756, 358] width 304 height 38
type input "[GEOGRAPHIC_DATA]"
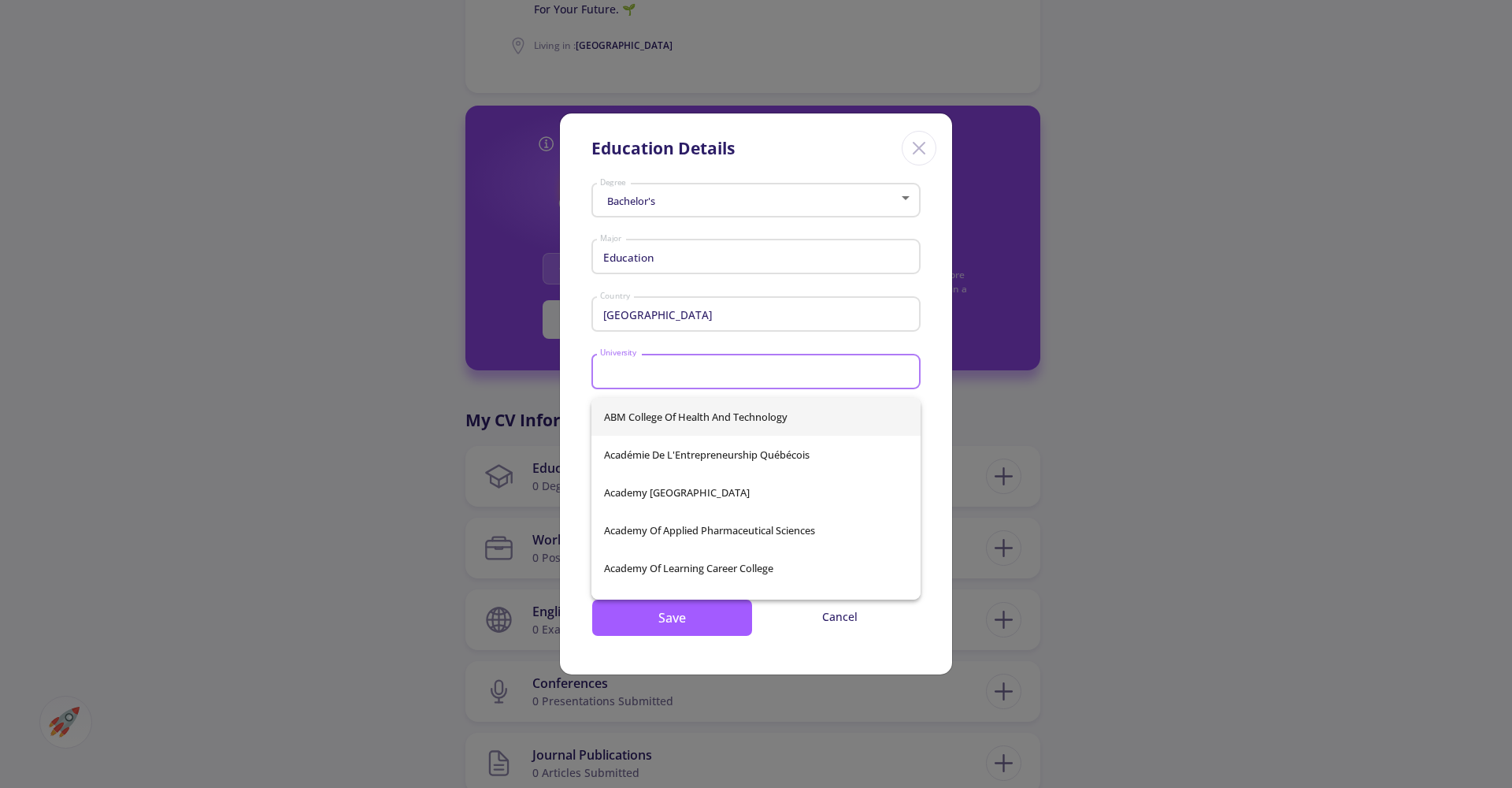
click at [714, 375] on input "University" at bounding box center [758, 372] width 319 height 15
type input "u"
type input "c"
type input "A"
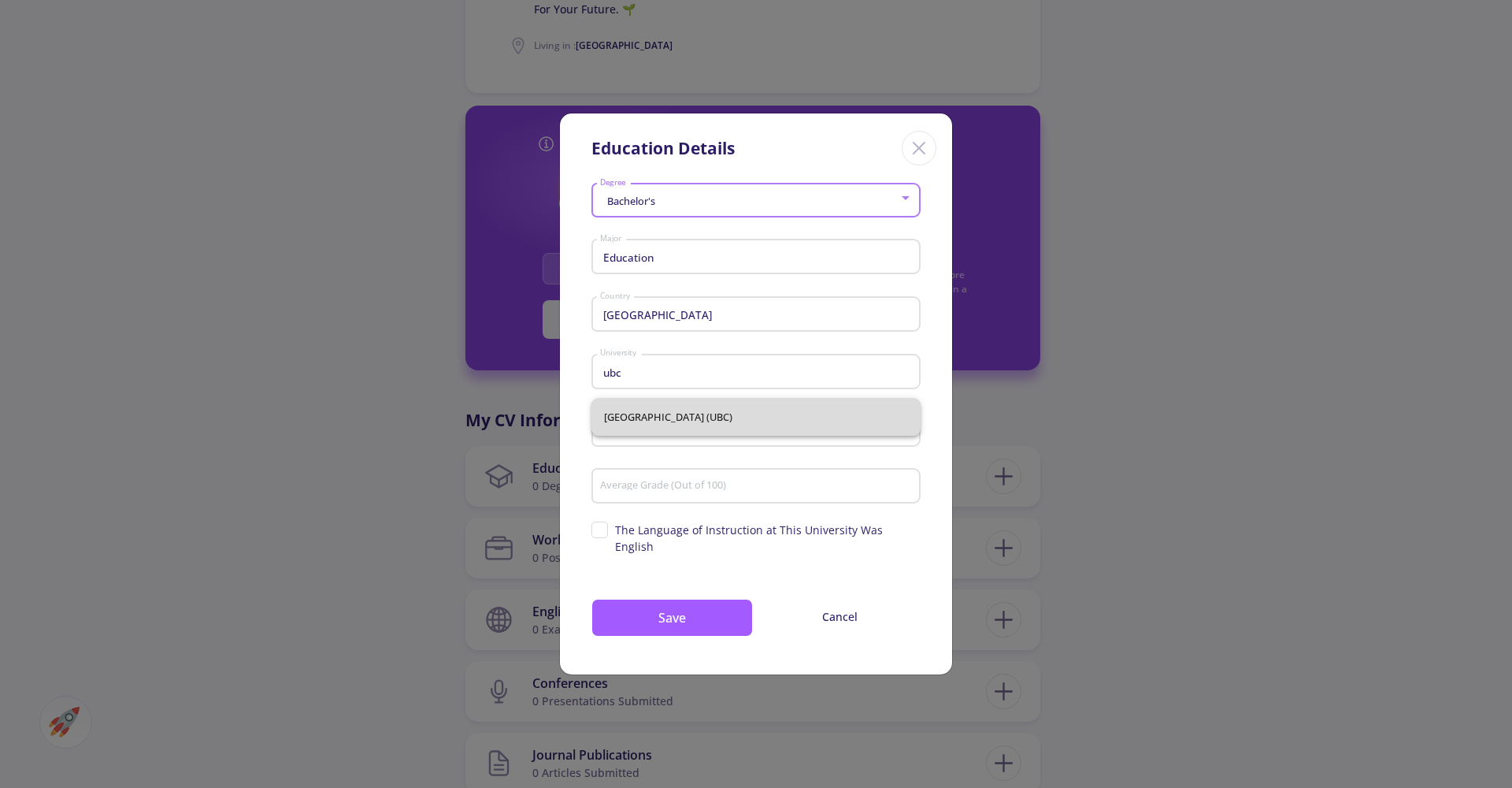
click at [684, 420] on span "University of British Columbia (UBC)" at bounding box center [756, 416] width 304 height 38
type input "University of British Columbia (UBC)"
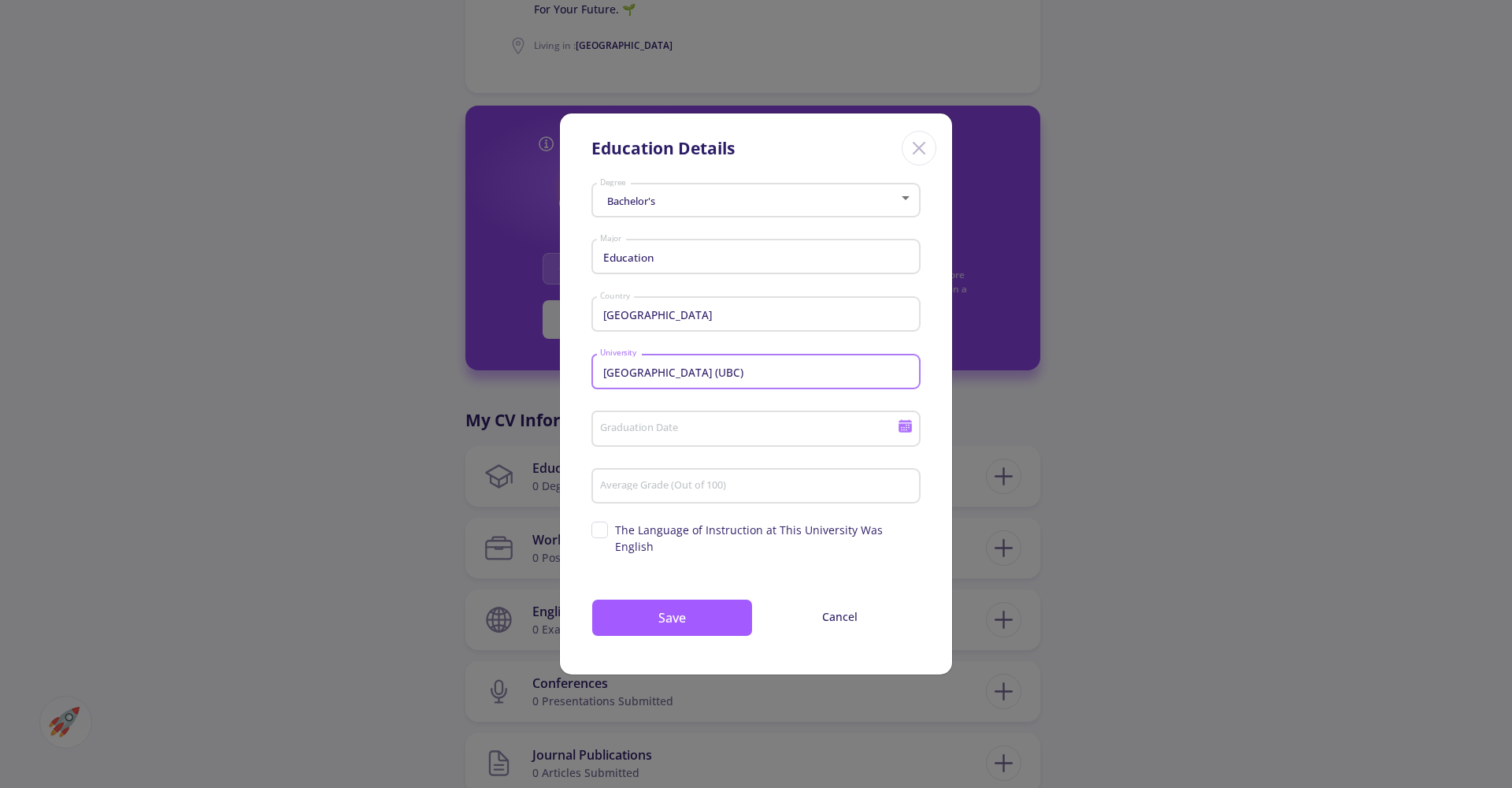
click at [901, 432] on icon at bounding box center [906, 428] width 14 height 9
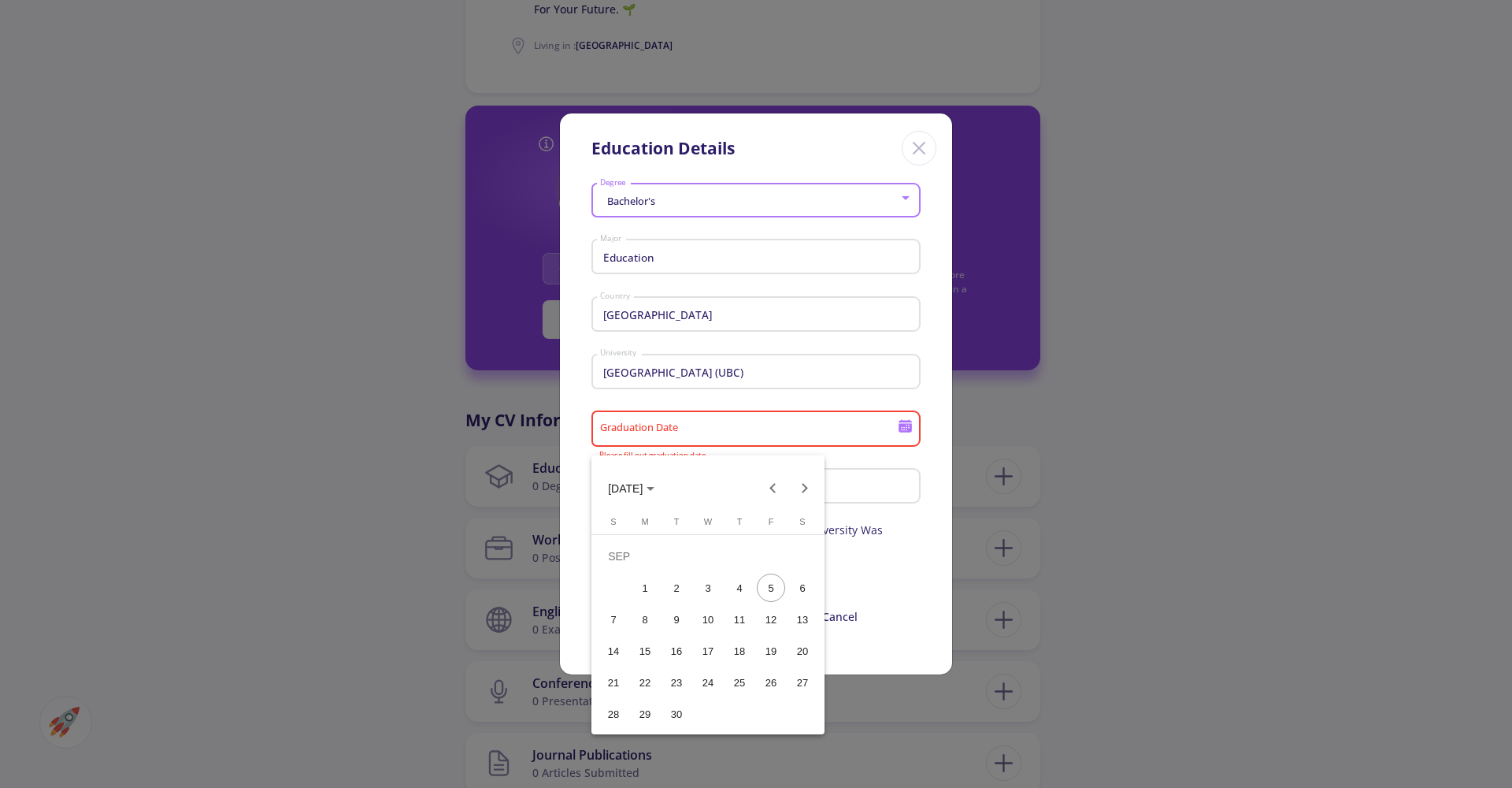
click at [780, 583] on div "5" at bounding box center [771, 588] width 28 height 28
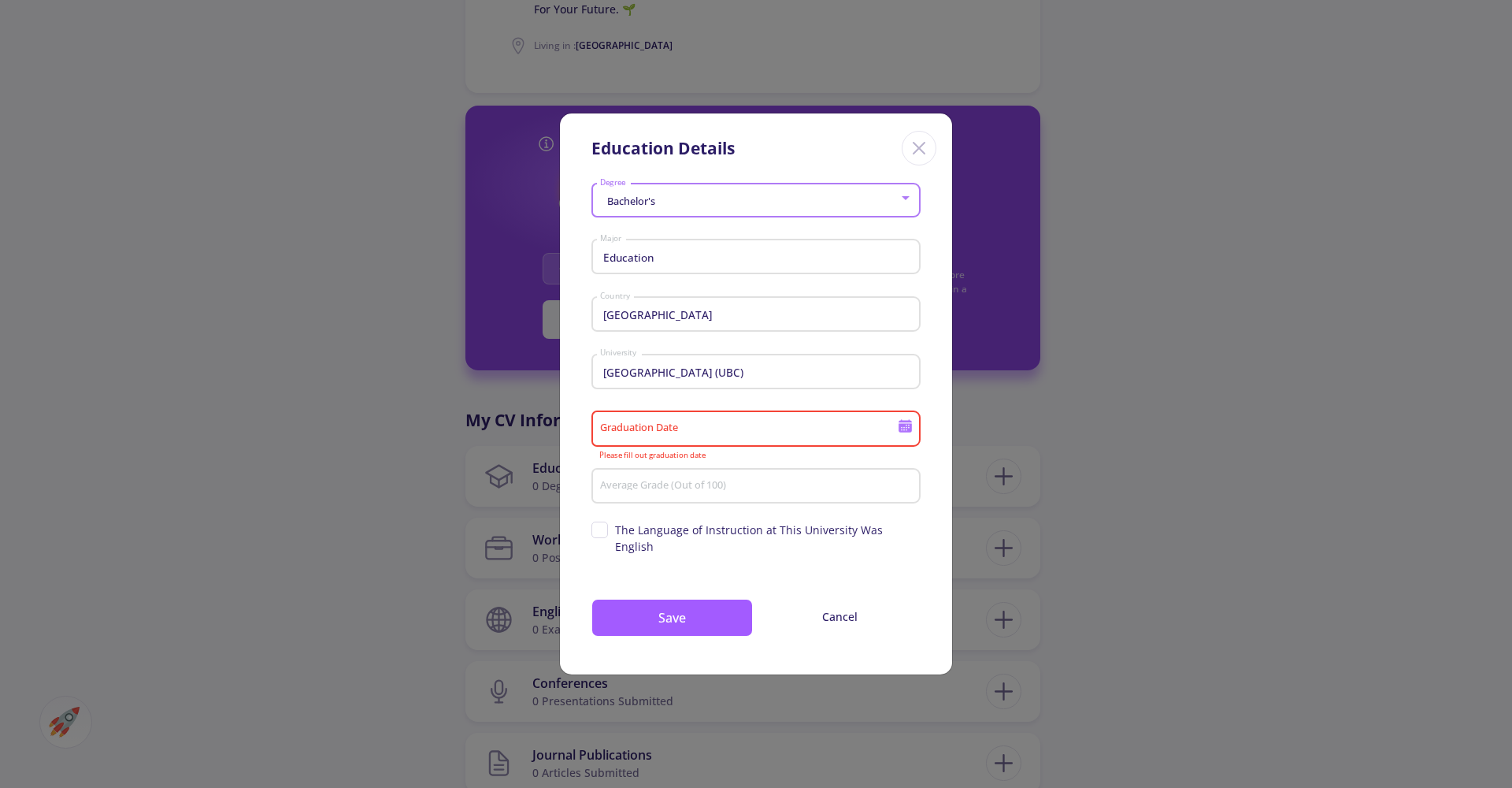
type input "9/5/2025"
click at [796, 503] on div "Average Grade (Out of 100)" at bounding box center [756, 483] width 315 height 41
type input "18"
click at [798, 543] on span "The Language of Instruction at This University Was English" at bounding box center [767, 539] width 306 height 33
click at [602, 532] on input "The Language of Instruction at This University Was English" at bounding box center [596, 527] width 10 height 10
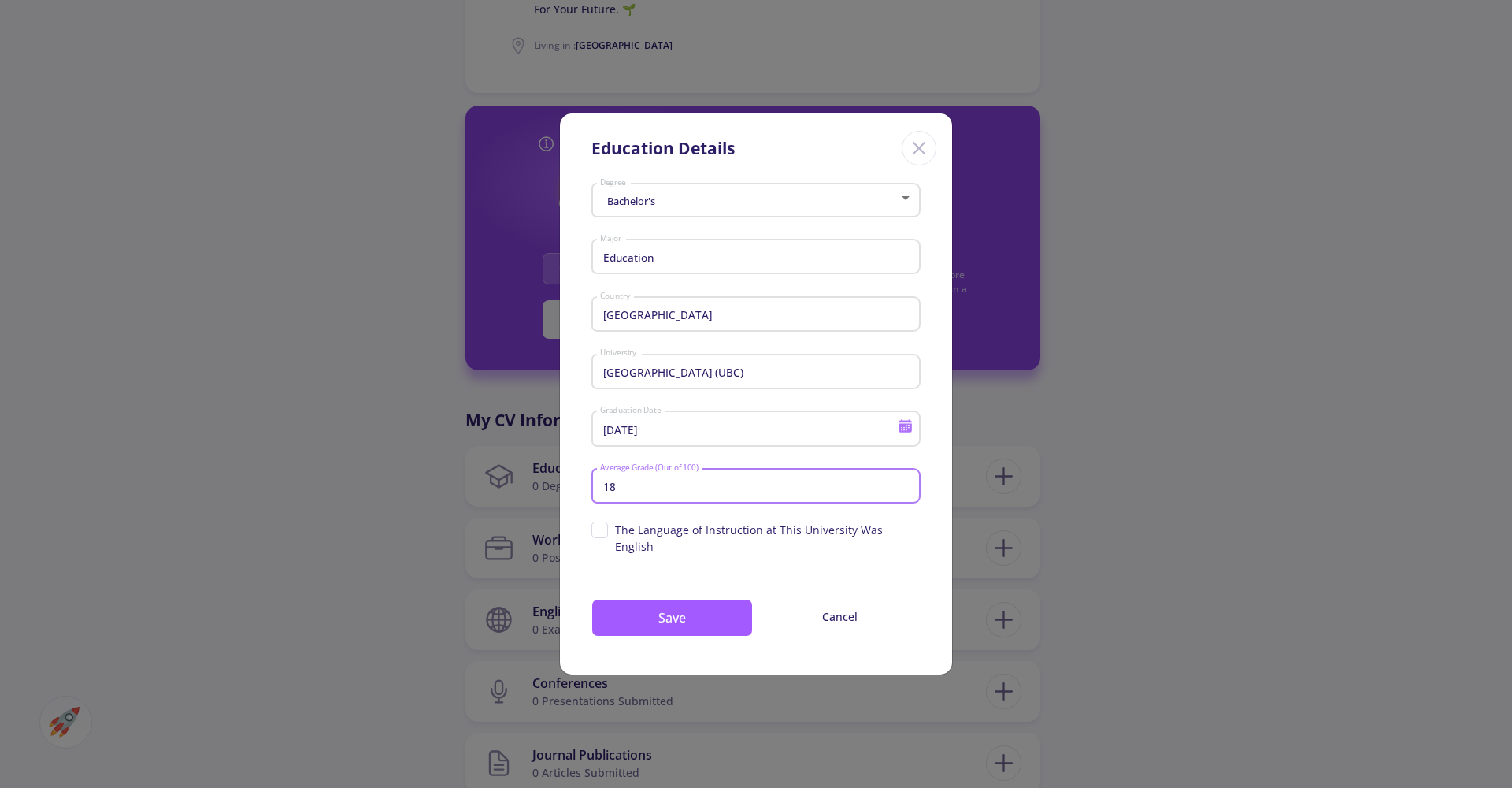
checkbox input "true"
click at [679, 494] on input "18" at bounding box center [758, 487] width 319 height 15
type input "90"
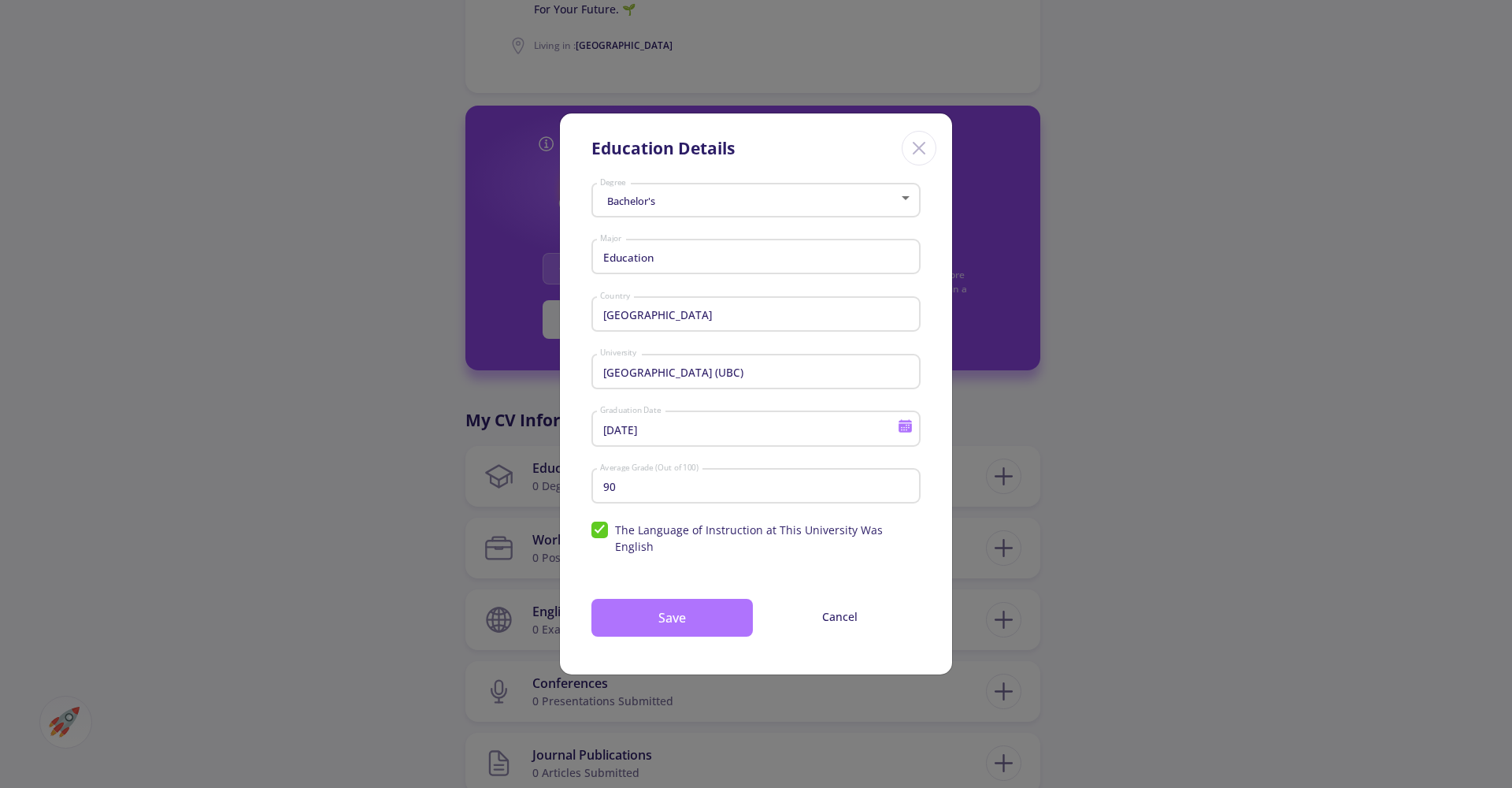
click at [691, 600] on button "Save" at bounding box center [671, 618] width 161 height 38
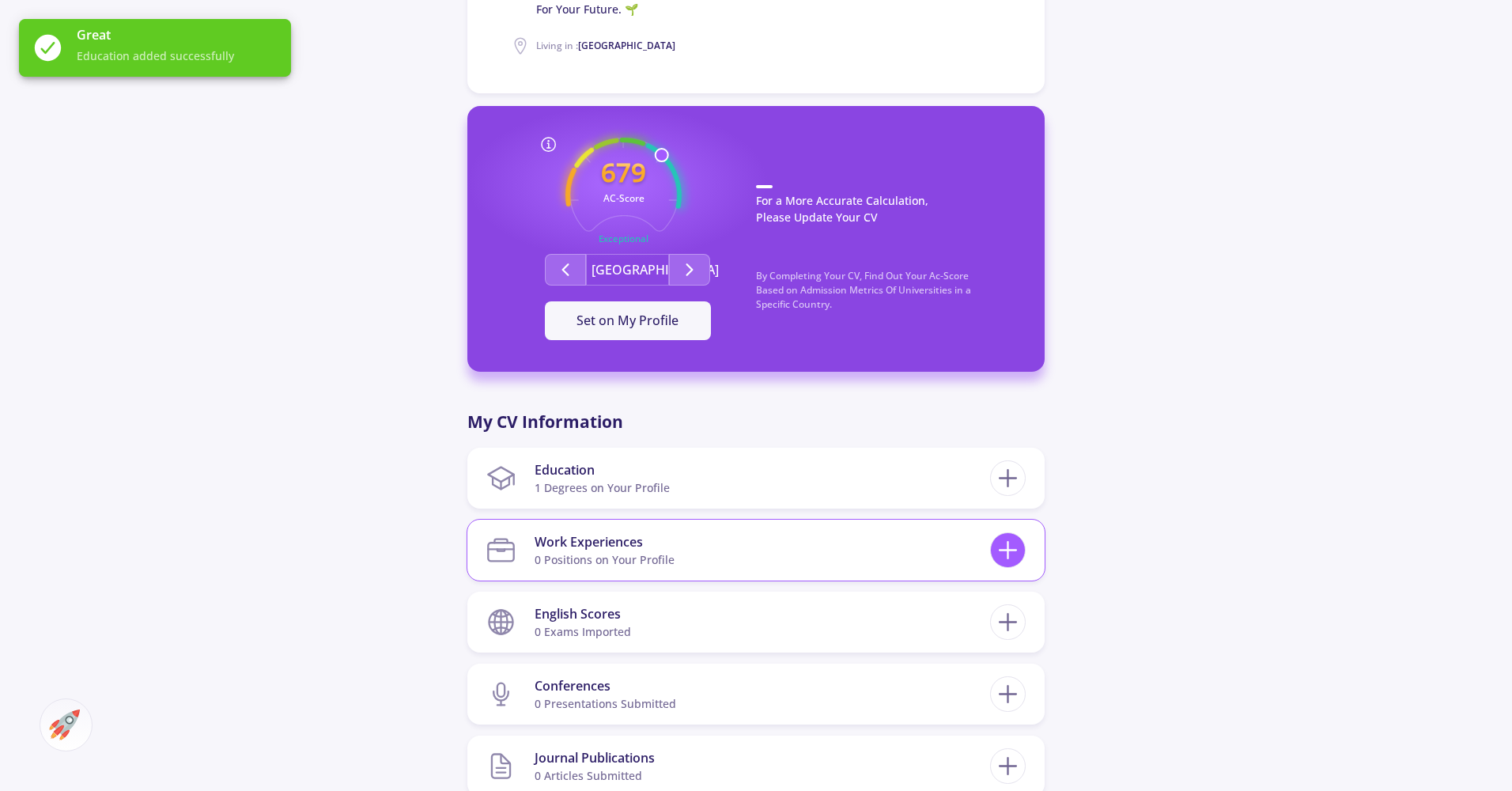
click at [1009, 536] on icon at bounding box center [1008, 551] width 29 height 29
checkbox input "false"
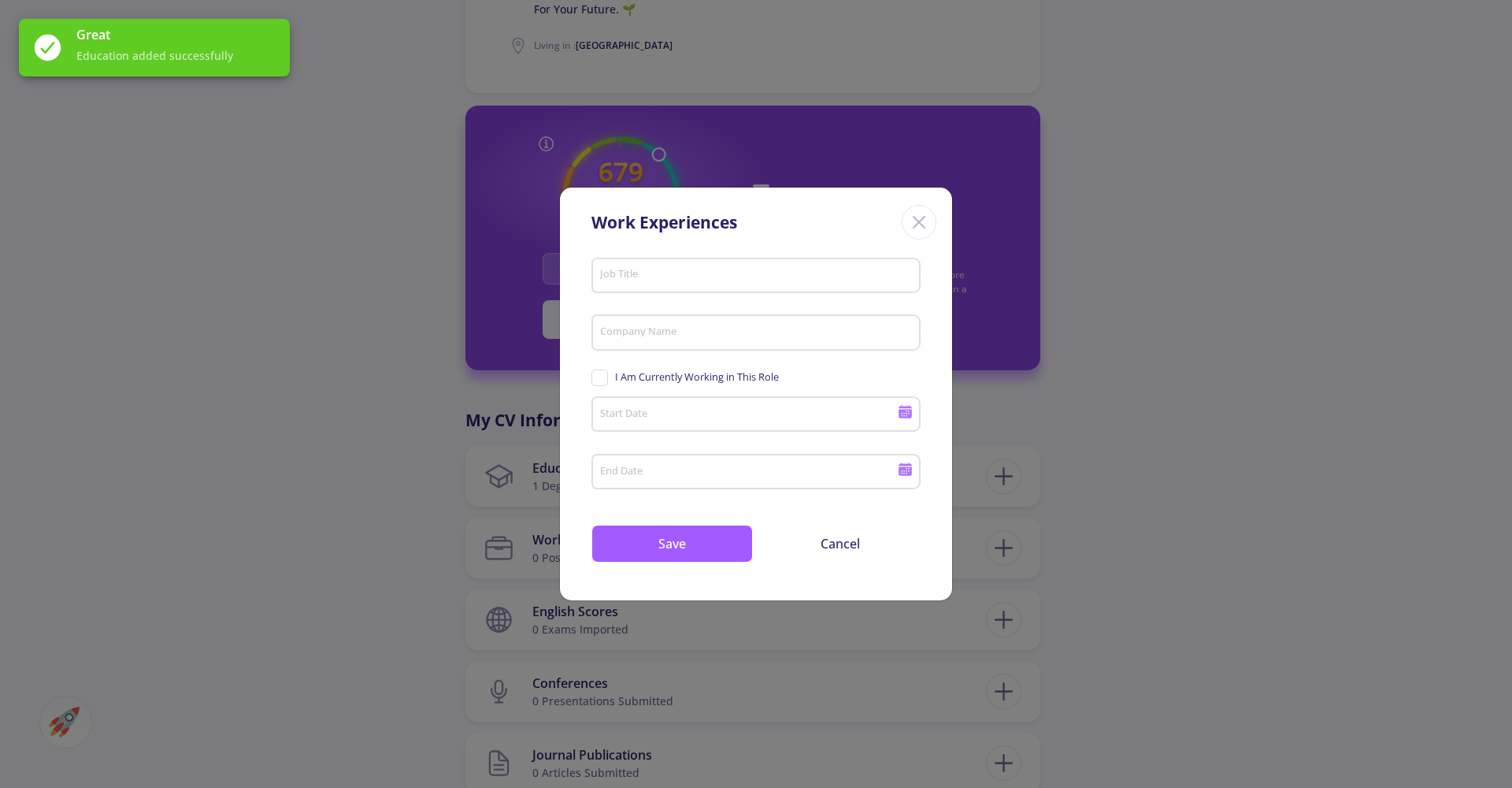
click at [684, 285] on div "Job Title" at bounding box center [756, 272] width 315 height 41
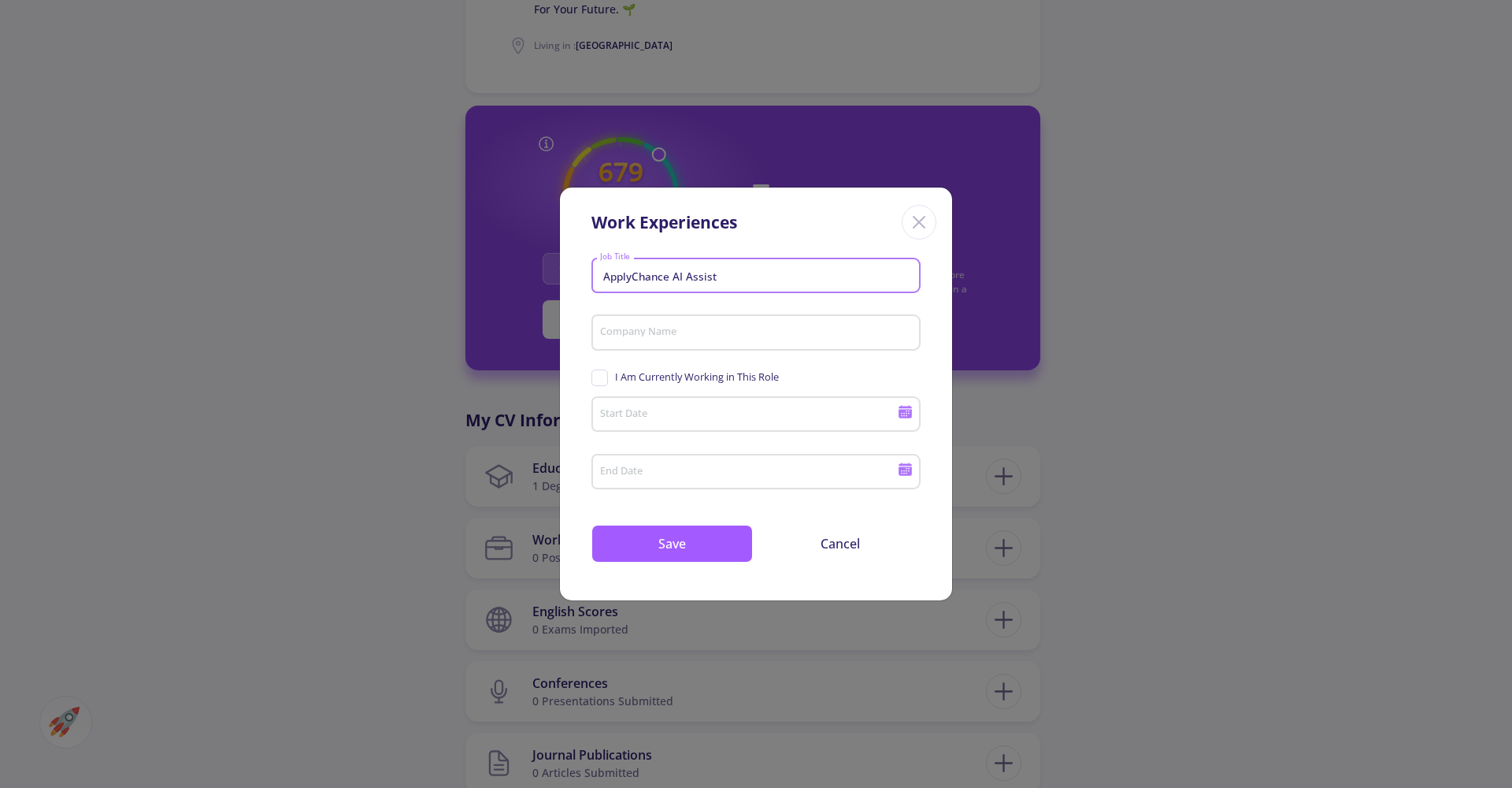
type input "ApplyChance AI Assist"
type input "ApplyChance"
click at [661, 383] on span "I Am Currently Working in This Role" at bounding box center [697, 376] width 164 height 15
click at [602, 379] on input "I Am Currently Working in This Role" at bounding box center [596, 374] width 10 height 10
checkbox input "true"
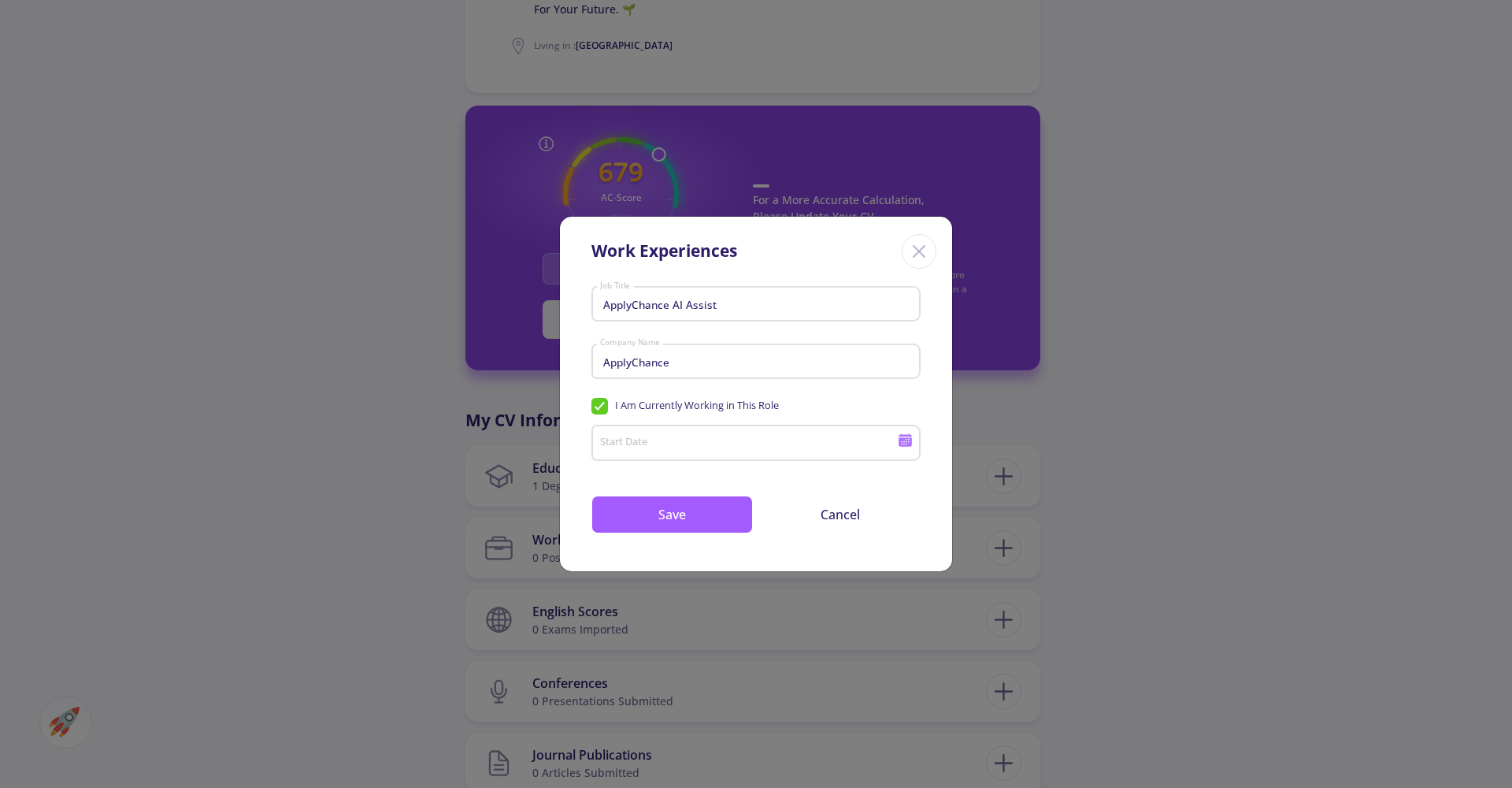
click at [905, 437] on icon at bounding box center [906, 435] width 14 height 3
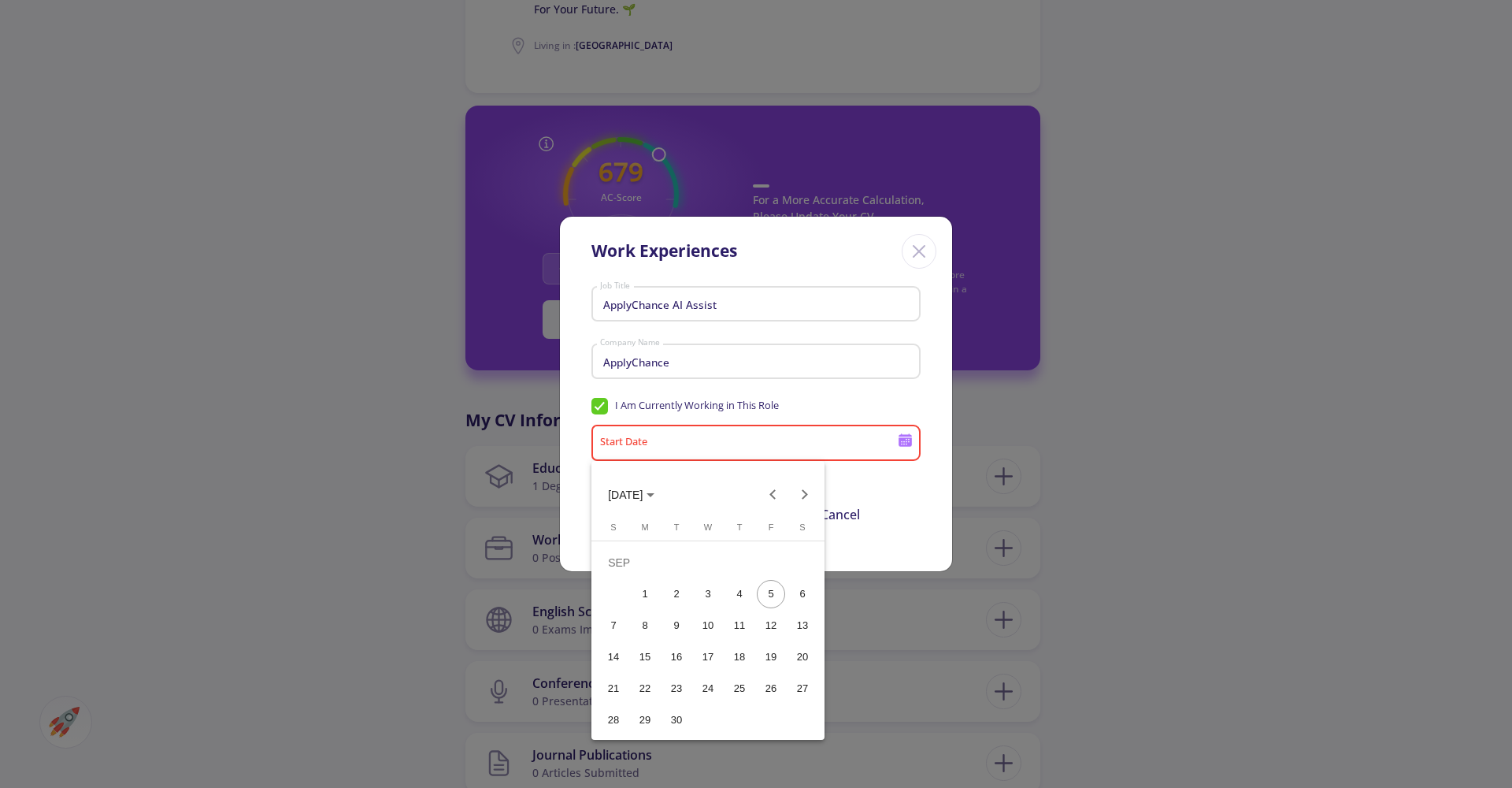
click at [771, 587] on div "5" at bounding box center [771, 593] width 28 height 28
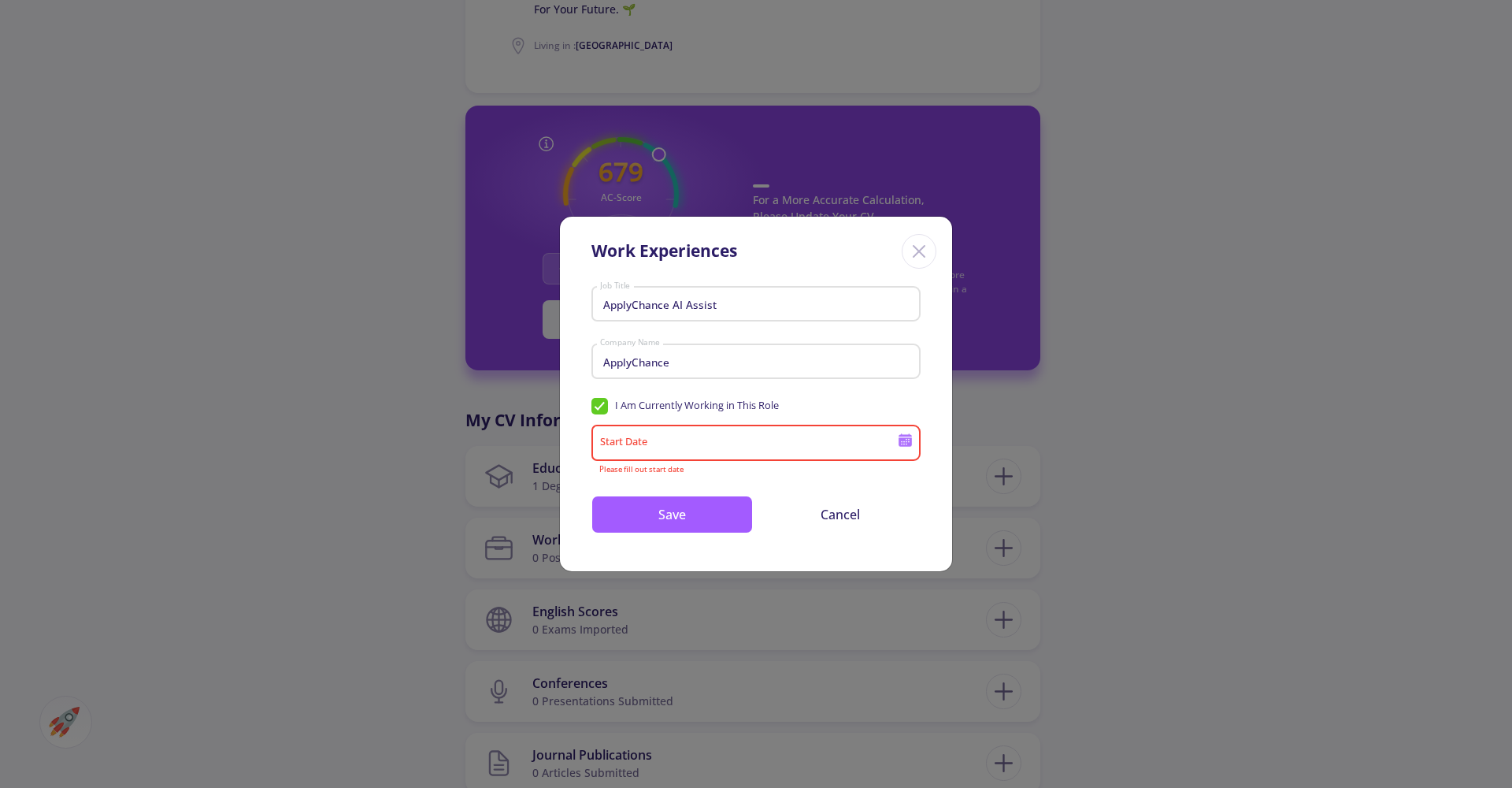
type input "9/5/2025"
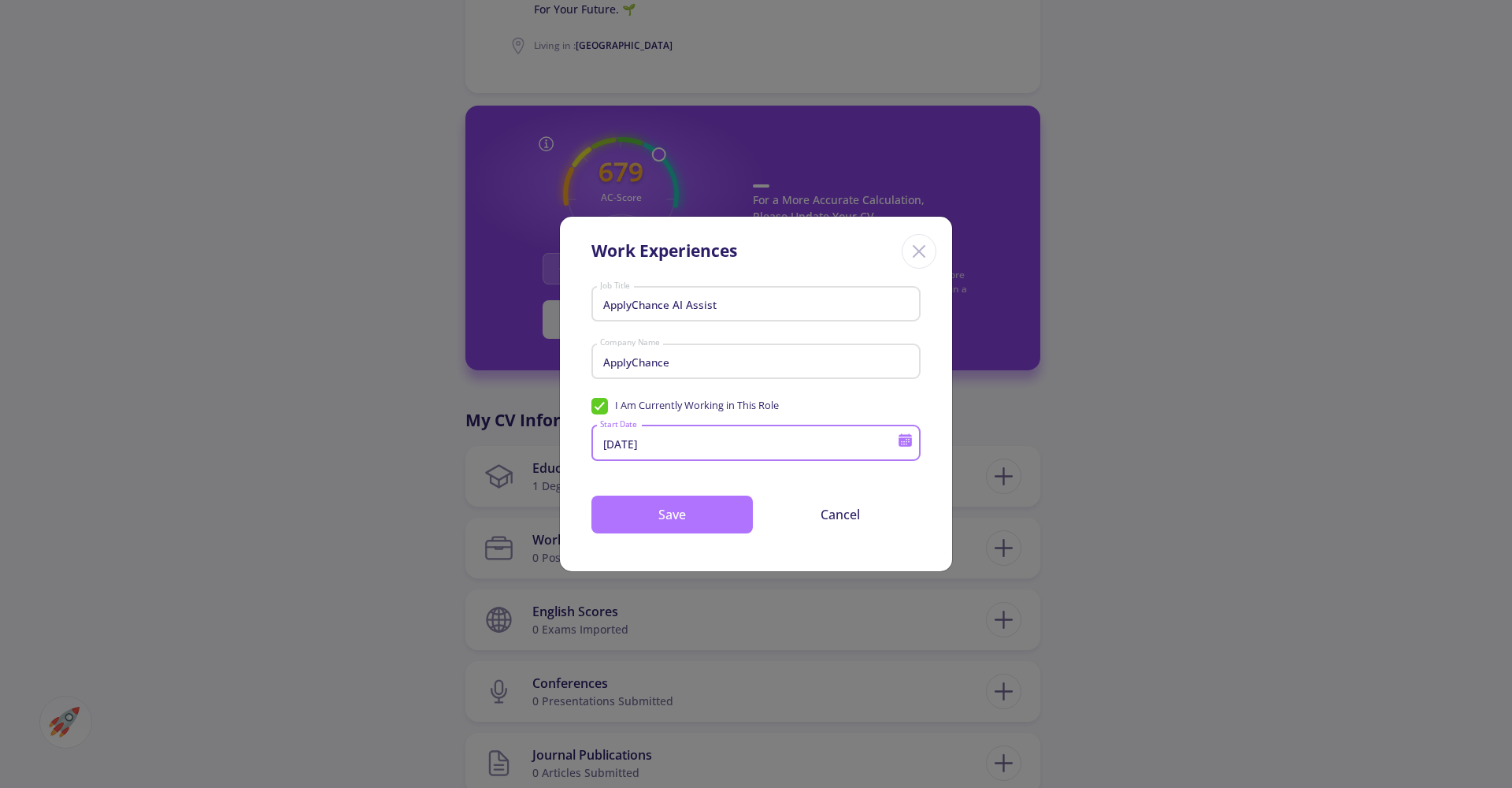
click at [679, 527] on button "Save" at bounding box center [671, 514] width 161 height 38
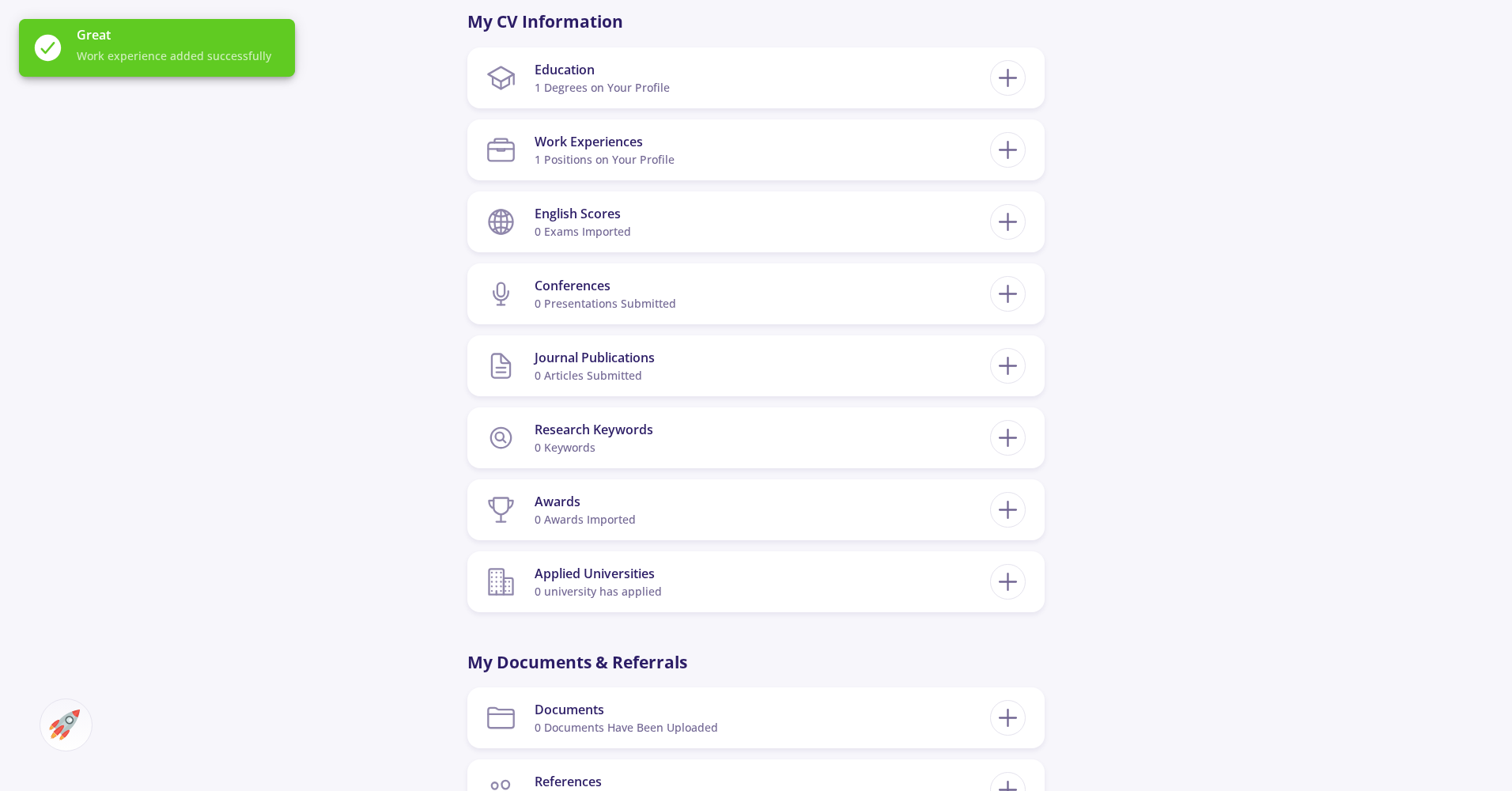
scroll to position [975, 0]
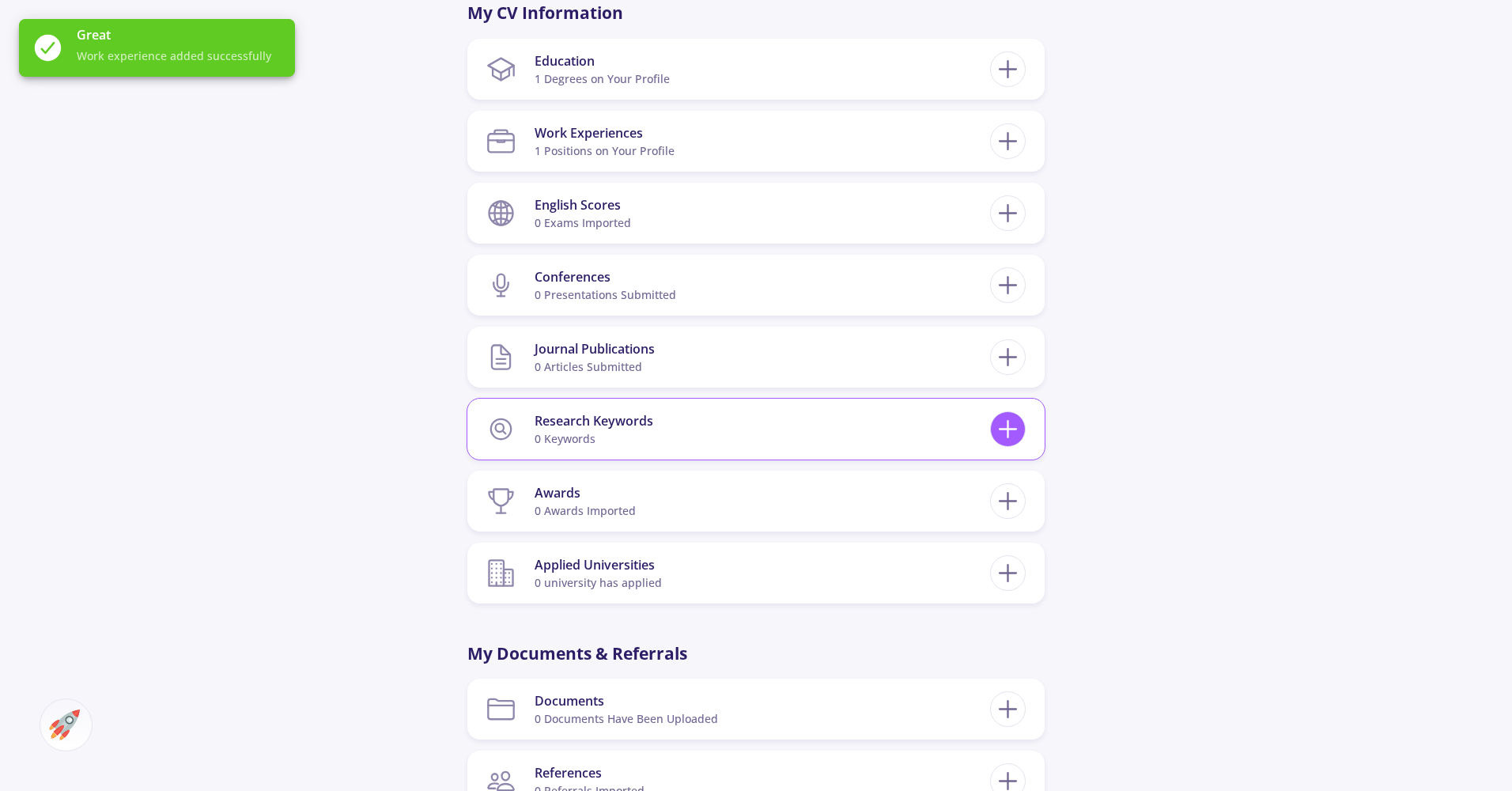
click at [1017, 414] on icon at bounding box center [1008, 429] width 29 height 29
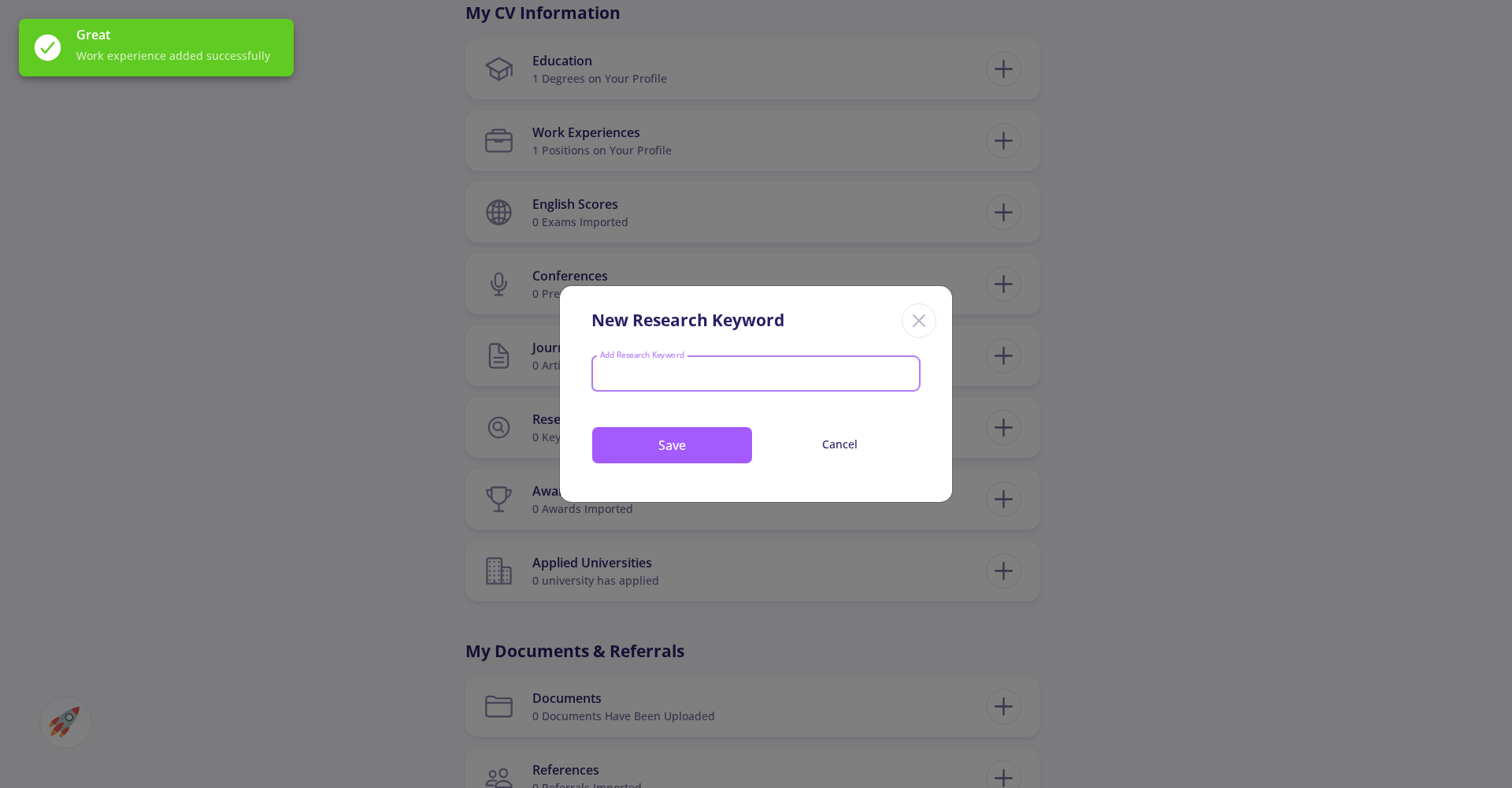
click at [769, 375] on input "Add Research Keyword" at bounding box center [756, 374] width 315 height 15
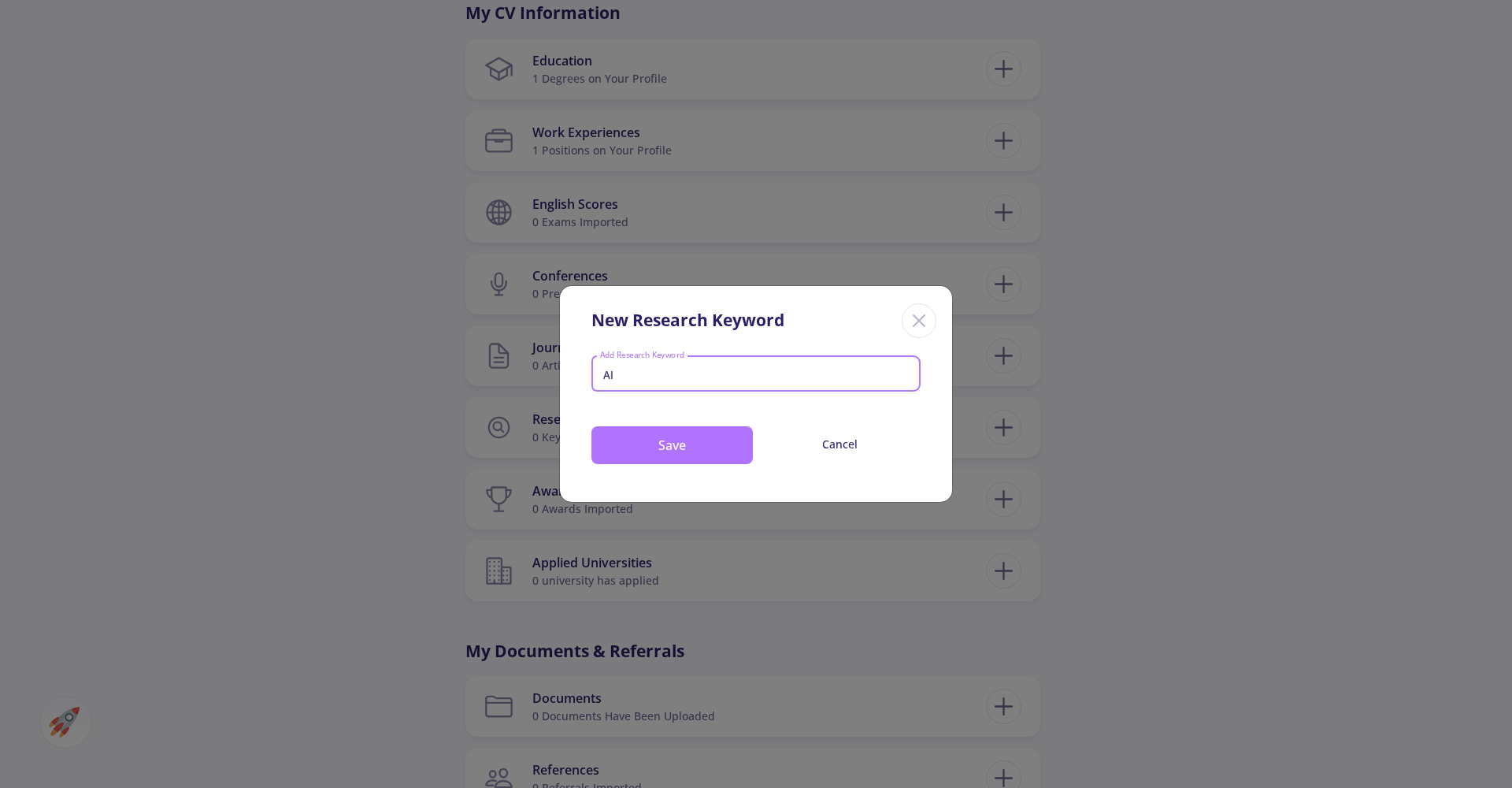
type input "AI"
click at [705, 437] on button "Save" at bounding box center [671, 445] width 161 height 38
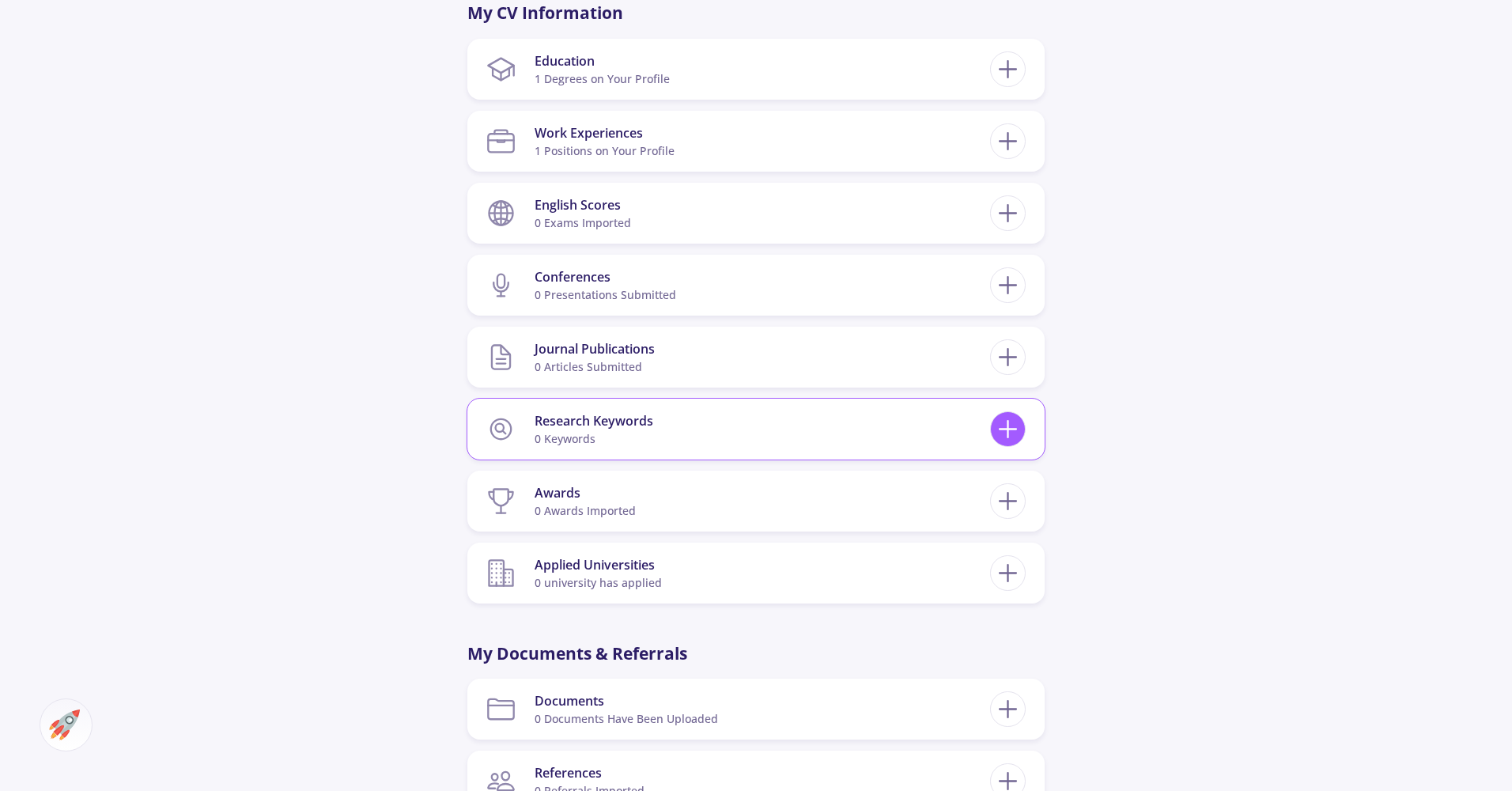
click at [1000, 414] on icon at bounding box center [1008, 429] width 29 height 29
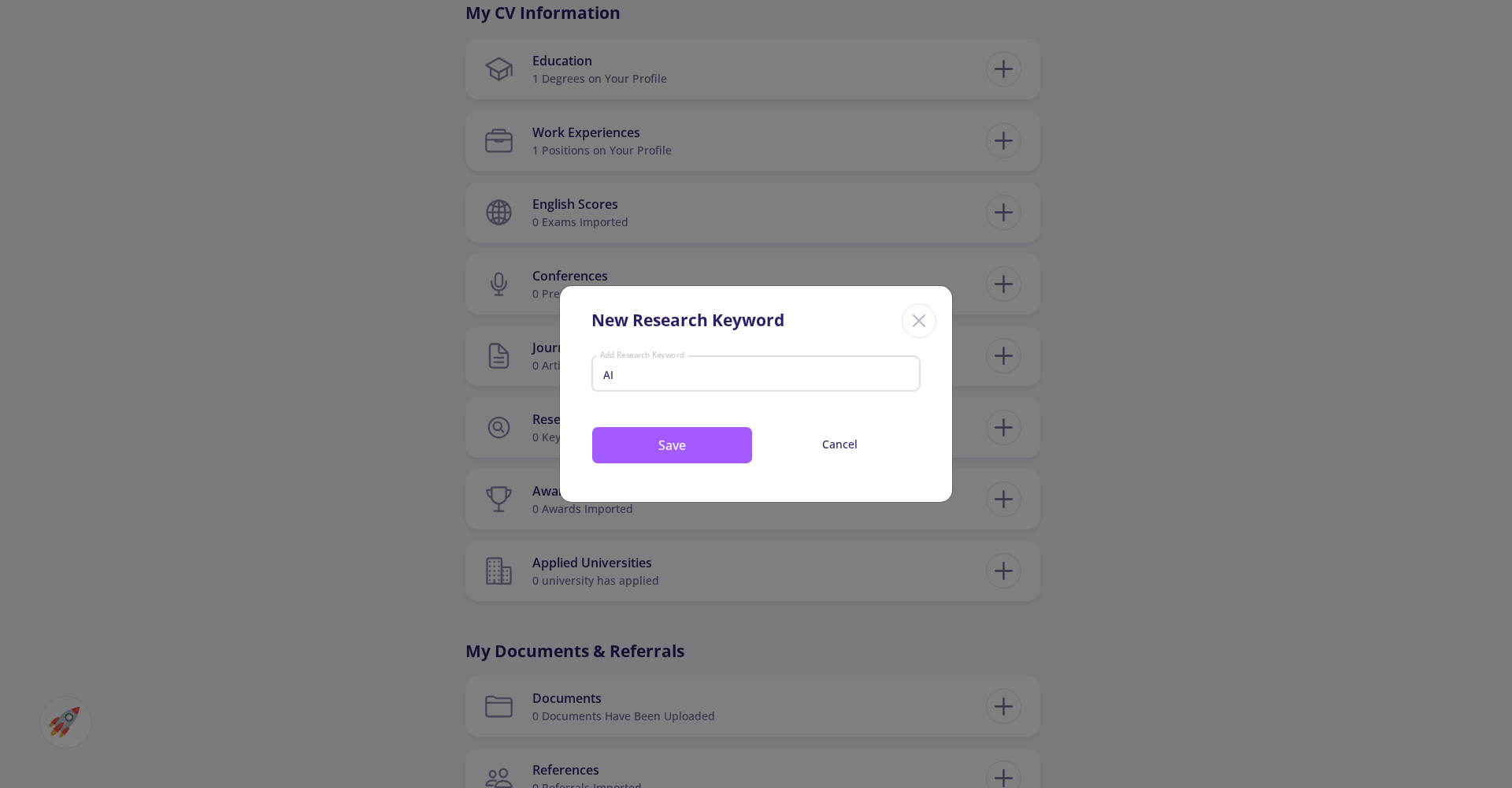
click at [927, 317] on icon "Close" at bounding box center [920, 321] width 25 height 25
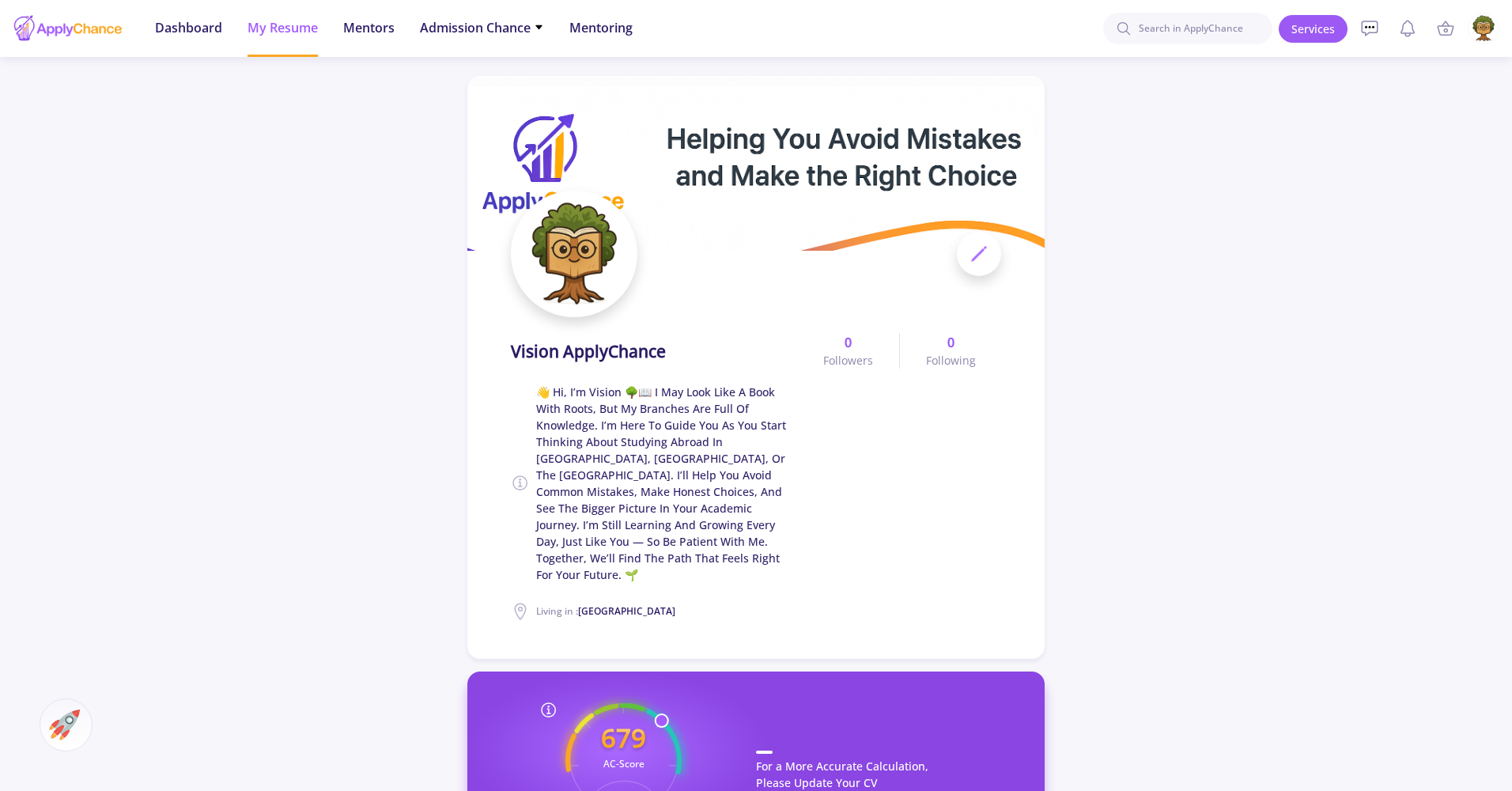
scroll to position [0, 0]
click at [182, 26] on span "Dashboard" at bounding box center [188, 27] width 68 height 19
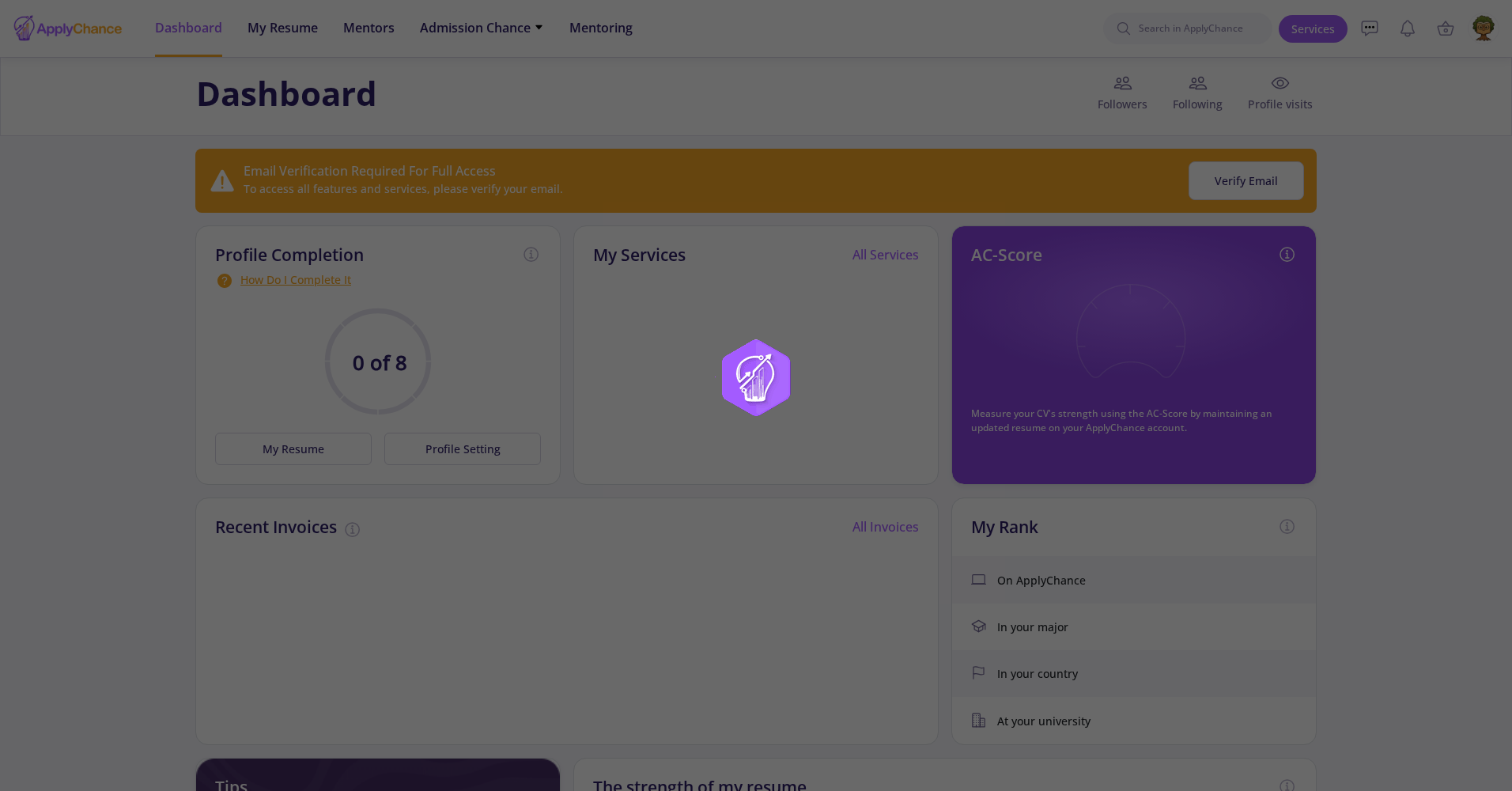
click at [182, 26] on div at bounding box center [756, 396] width 1512 height 791
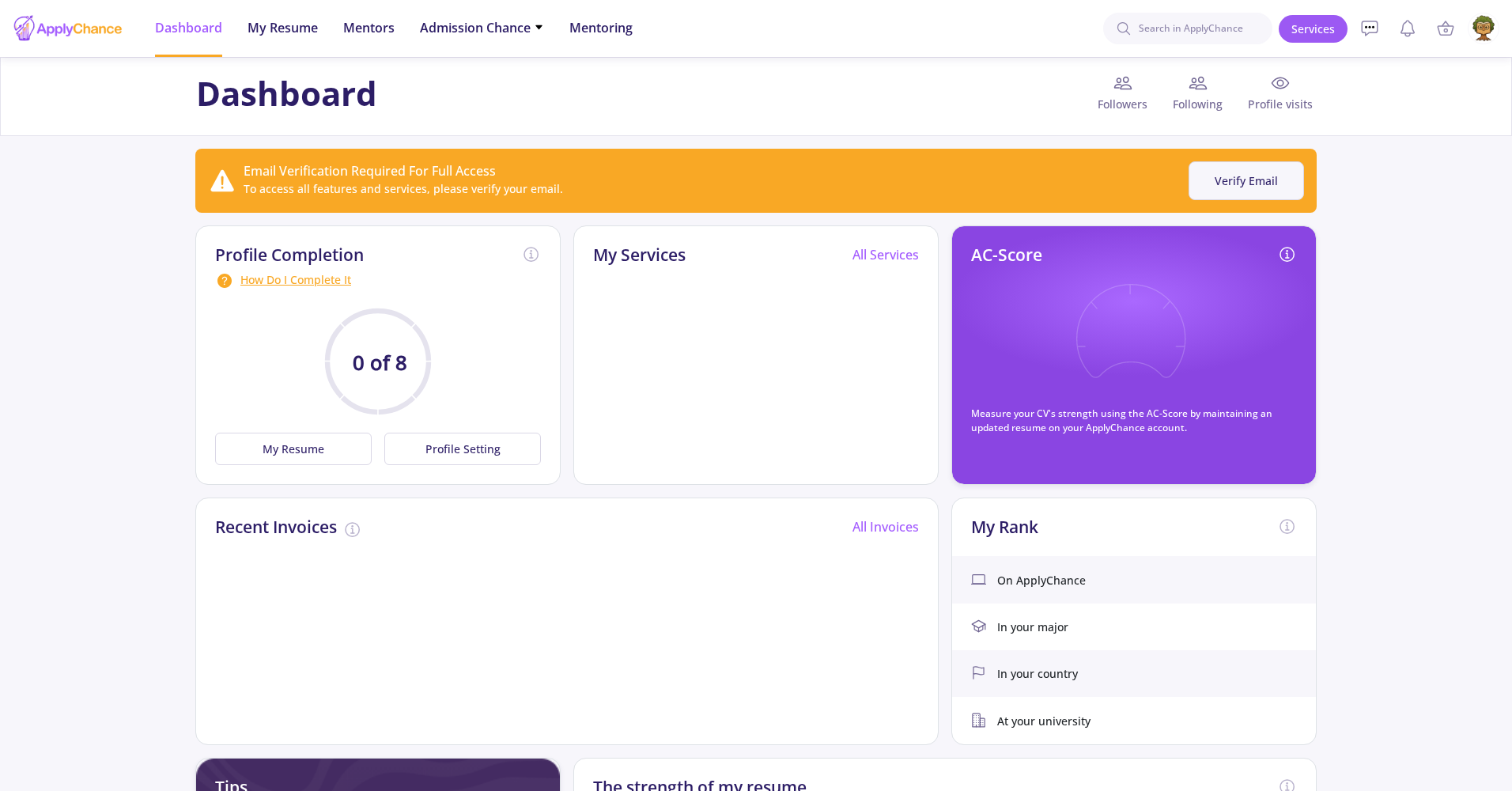
click at [1266, 185] on button "Verify Email" at bounding box center [1246, 180] width 116 height 38
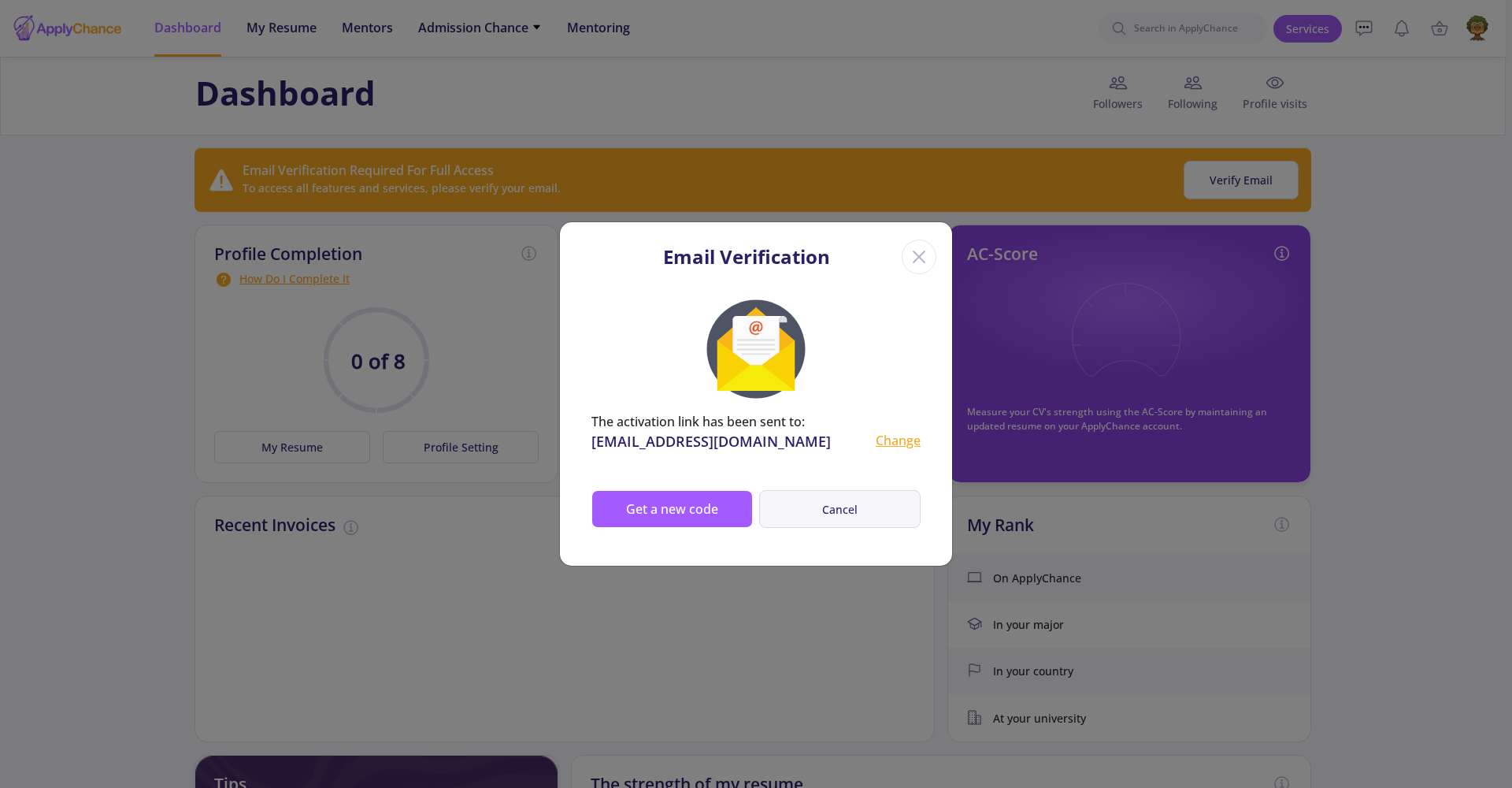
click at [837, 497] on button "Cancel" at bounding box center [840, 508] width 161 height 38
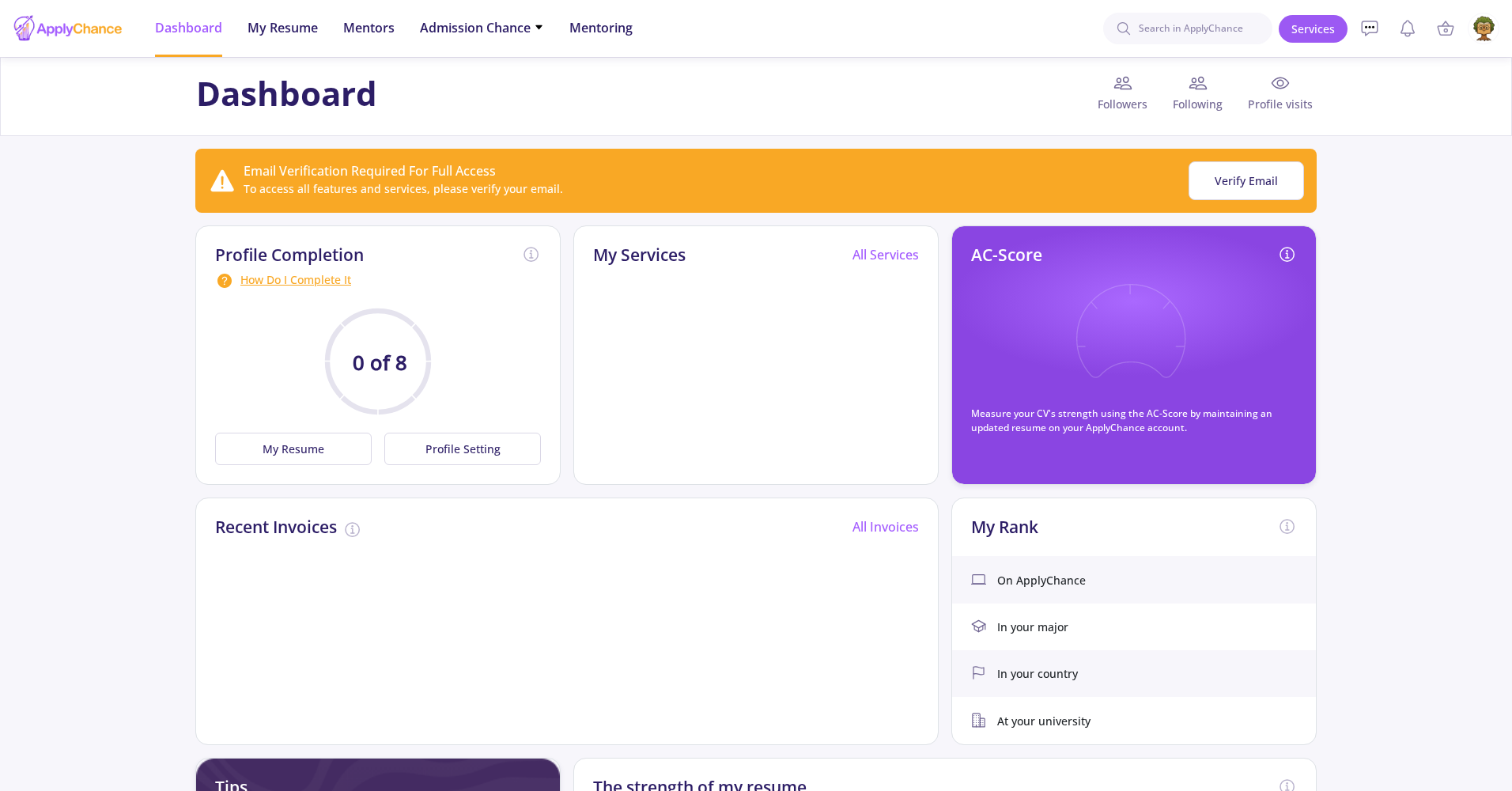
click at [1486, 21] on img at bounding box center [1484, 28] width 30 height 30
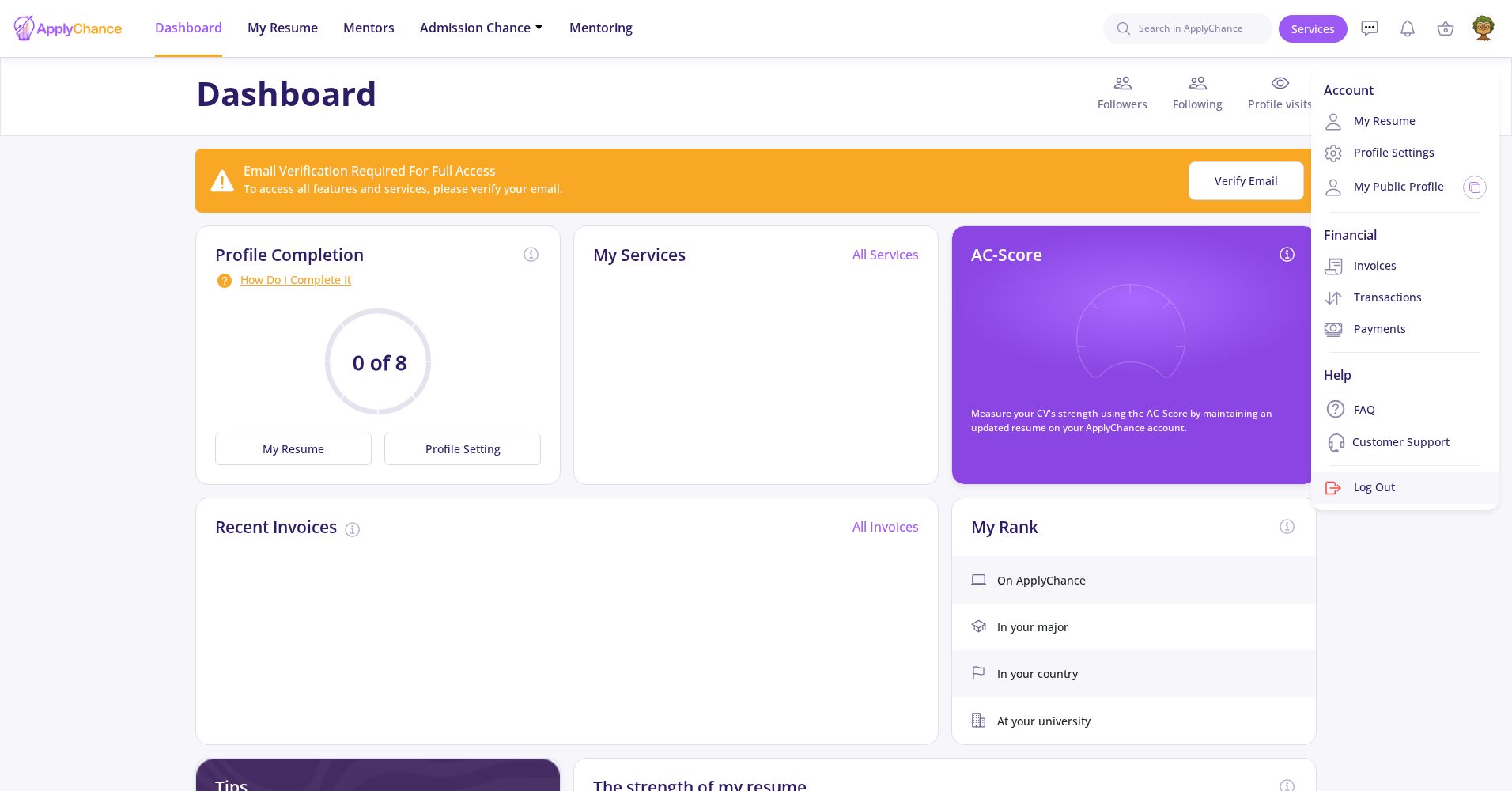
click at [1366, 487] on link "Log Out" at bounding box center [1405, 488] width 188 height 31
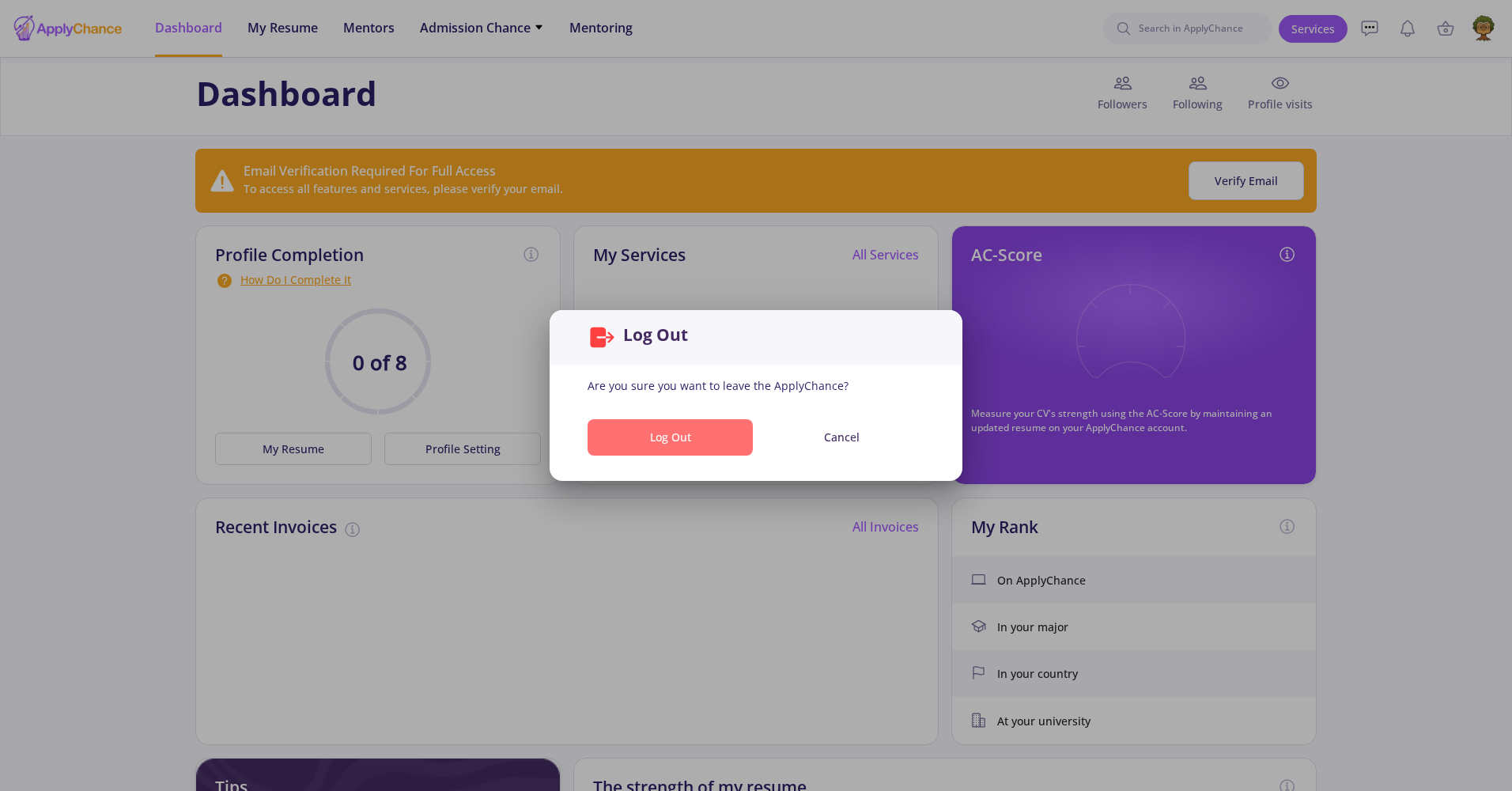
click at [707, 438] on button "Log Out" at bounding box center [670, 438] width 165 height 37
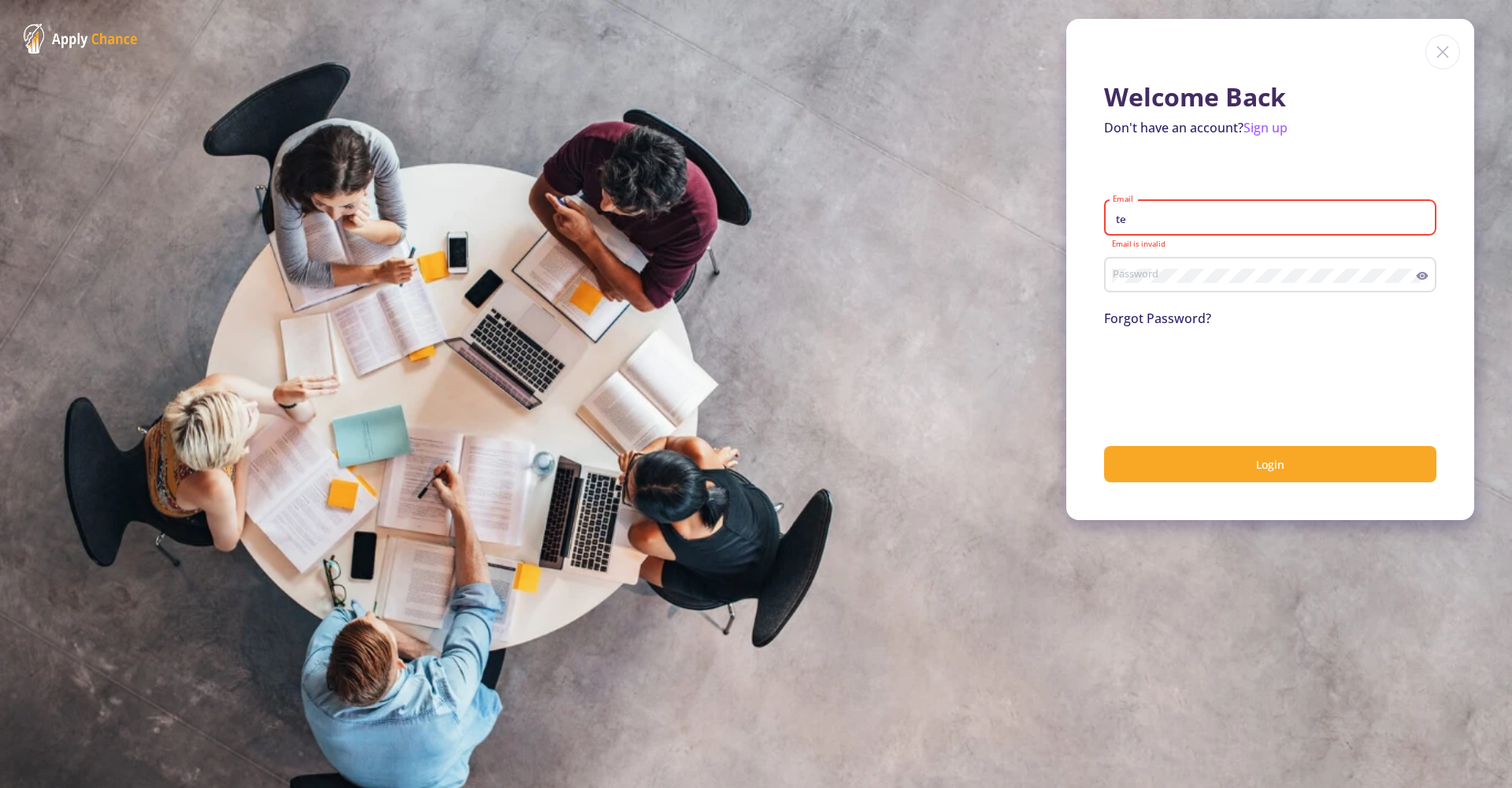
type input "[EMAIL_ADDRESS][DOMAIN_NAME]"
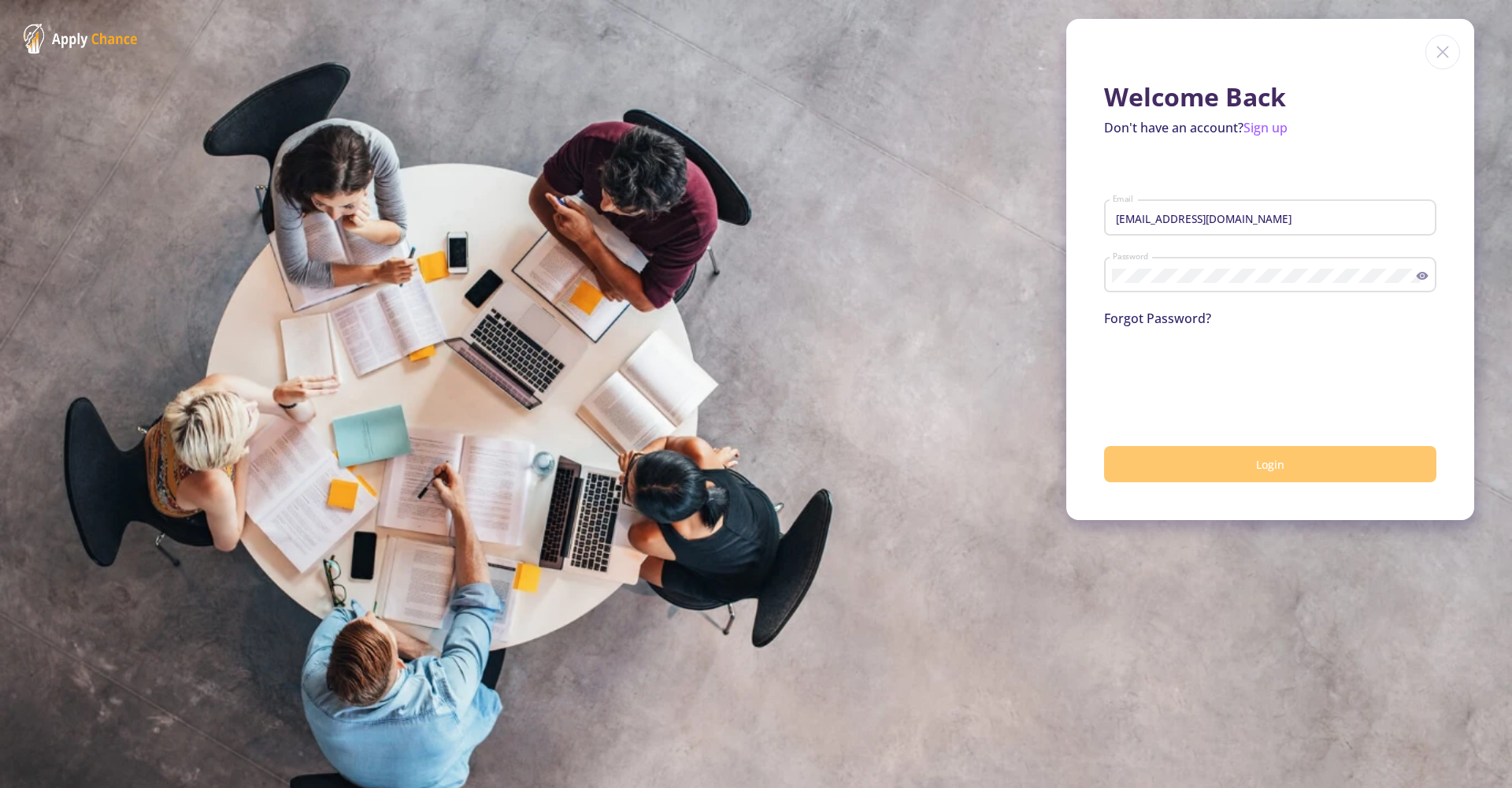
click at [1241, 462] on button "Login" at bounding box center [1271, 464] width 332 height 37
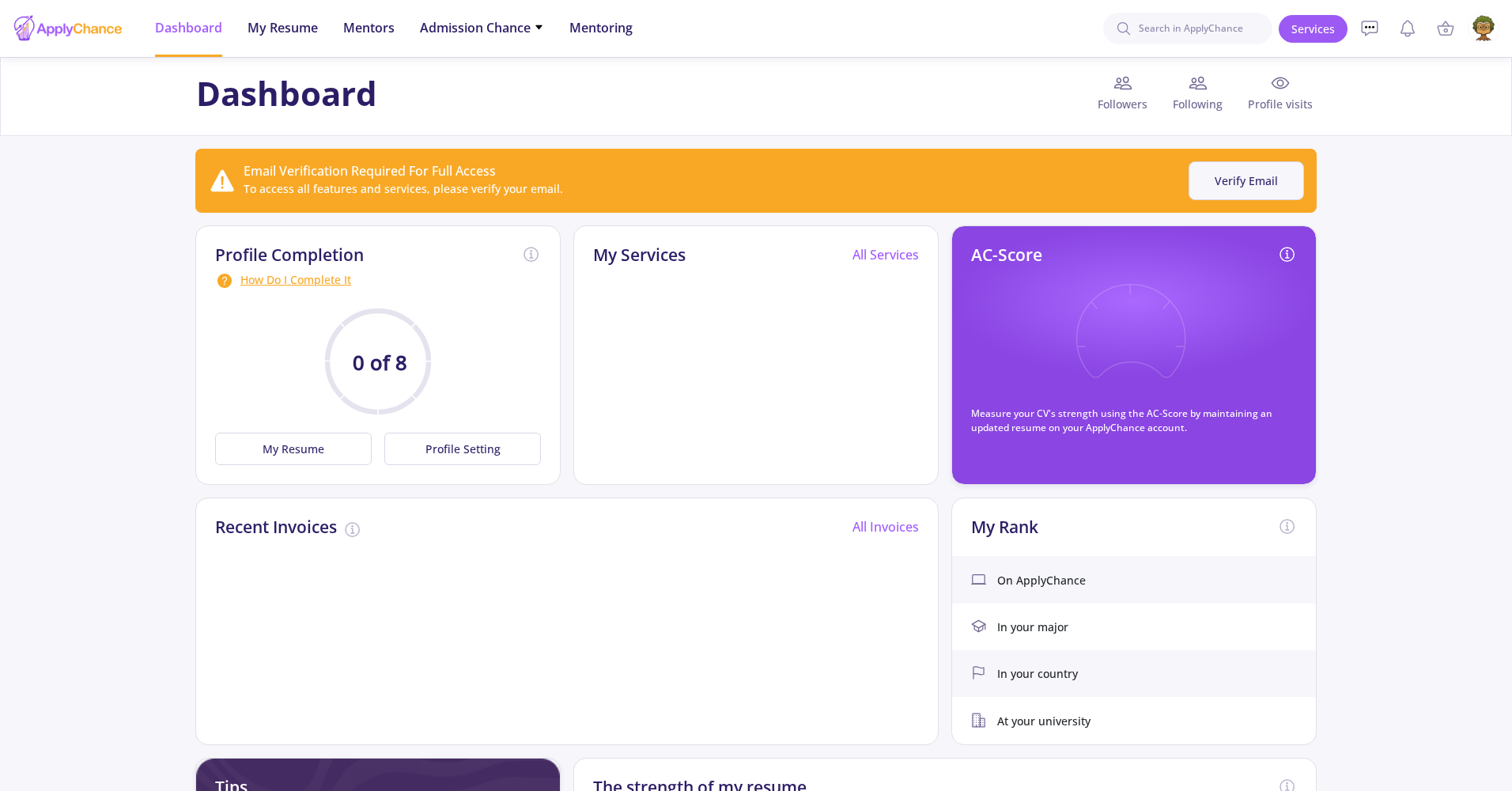
click at [1243, 181] on button "Verify Email" at bounding box center [1246, 180] width 116 height 38
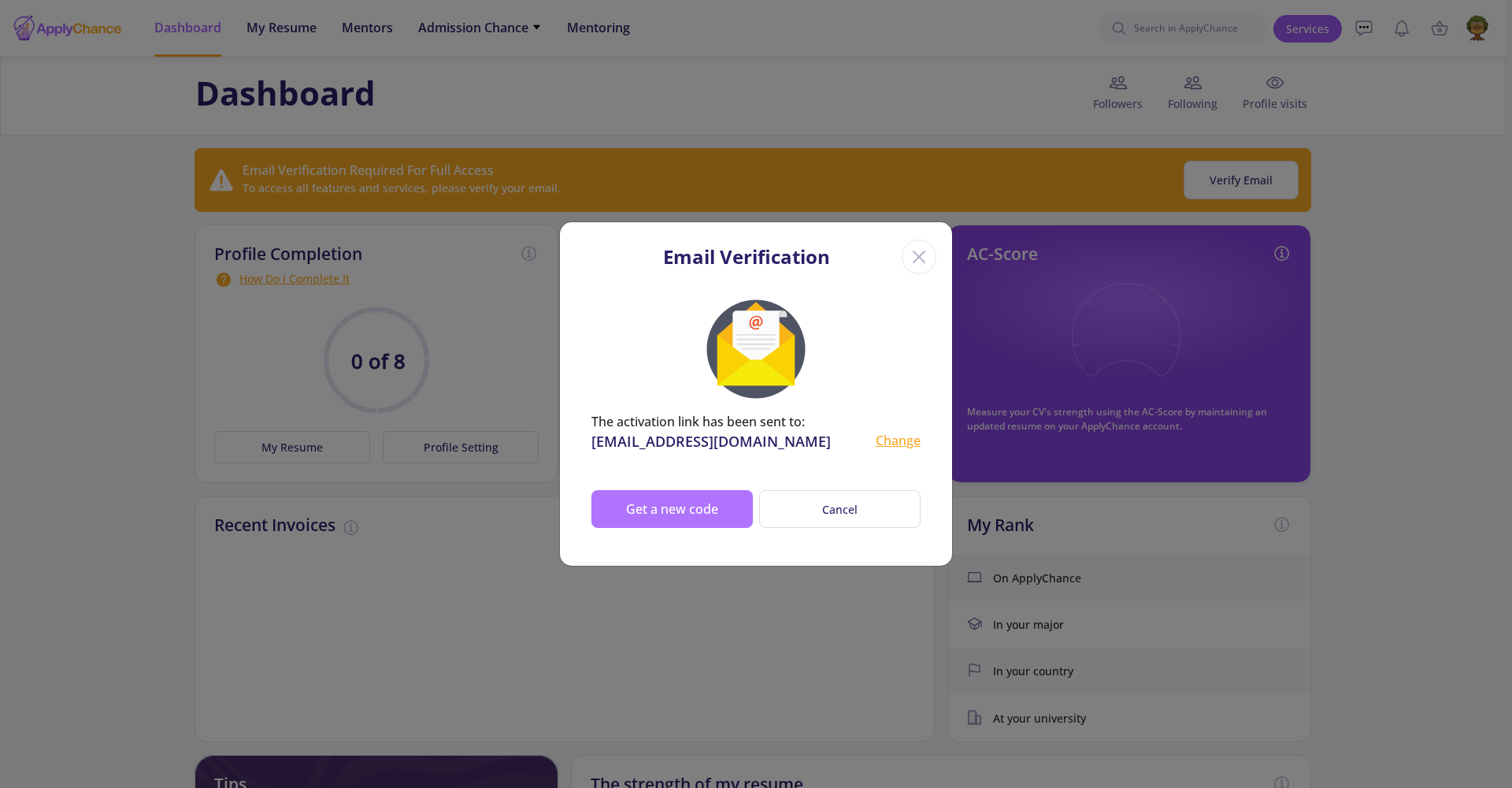
click at [643, 514] on button "Get a new code" at bounding box center [671, 508] width 161 height 38
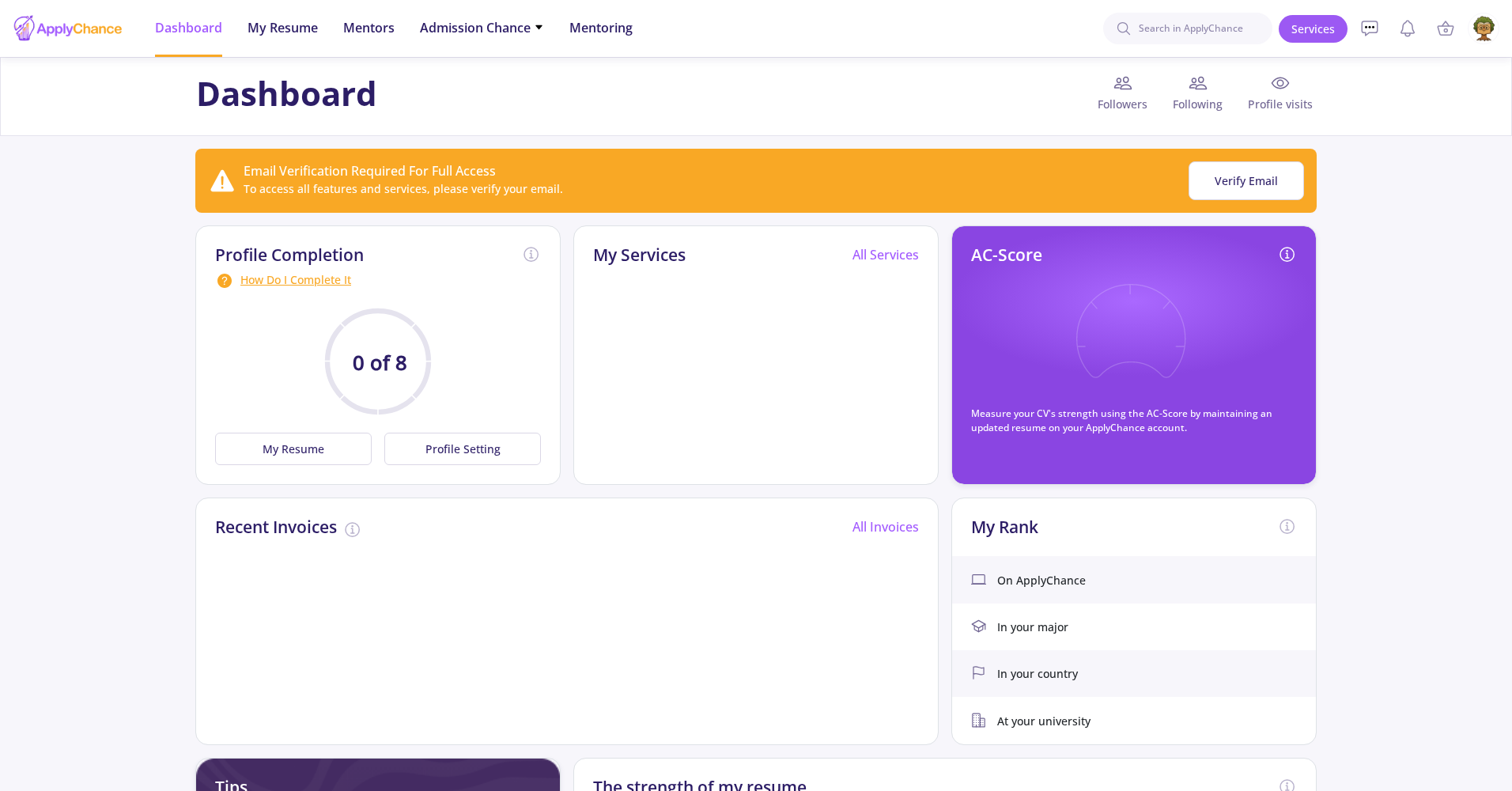
click at [1489, 30] on img at bounding box center [1484, 28] width 30 height 30
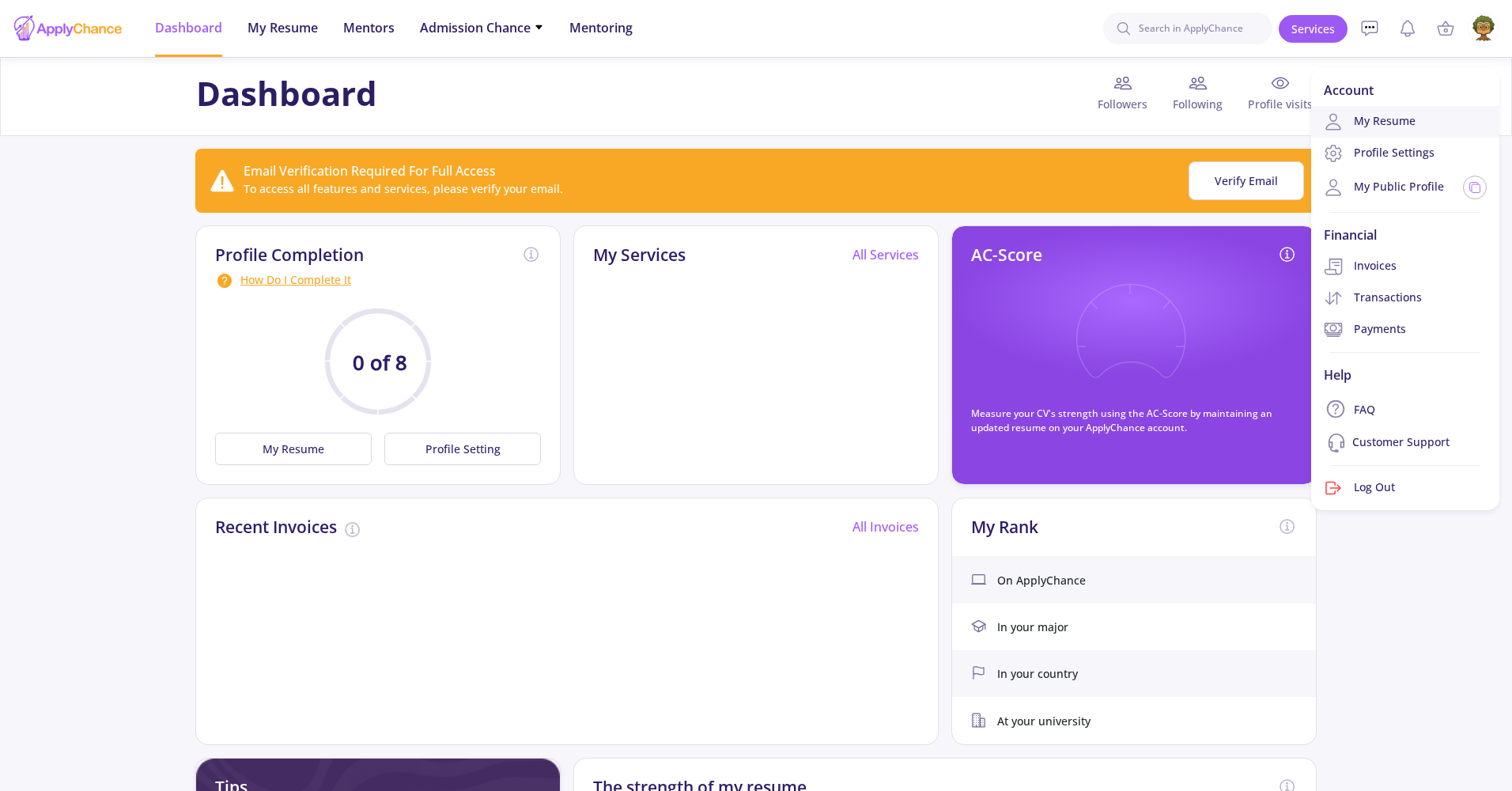
click at [1422, 112] on link "My Resume" at bounding box center [1405, 122] width 188 height 31
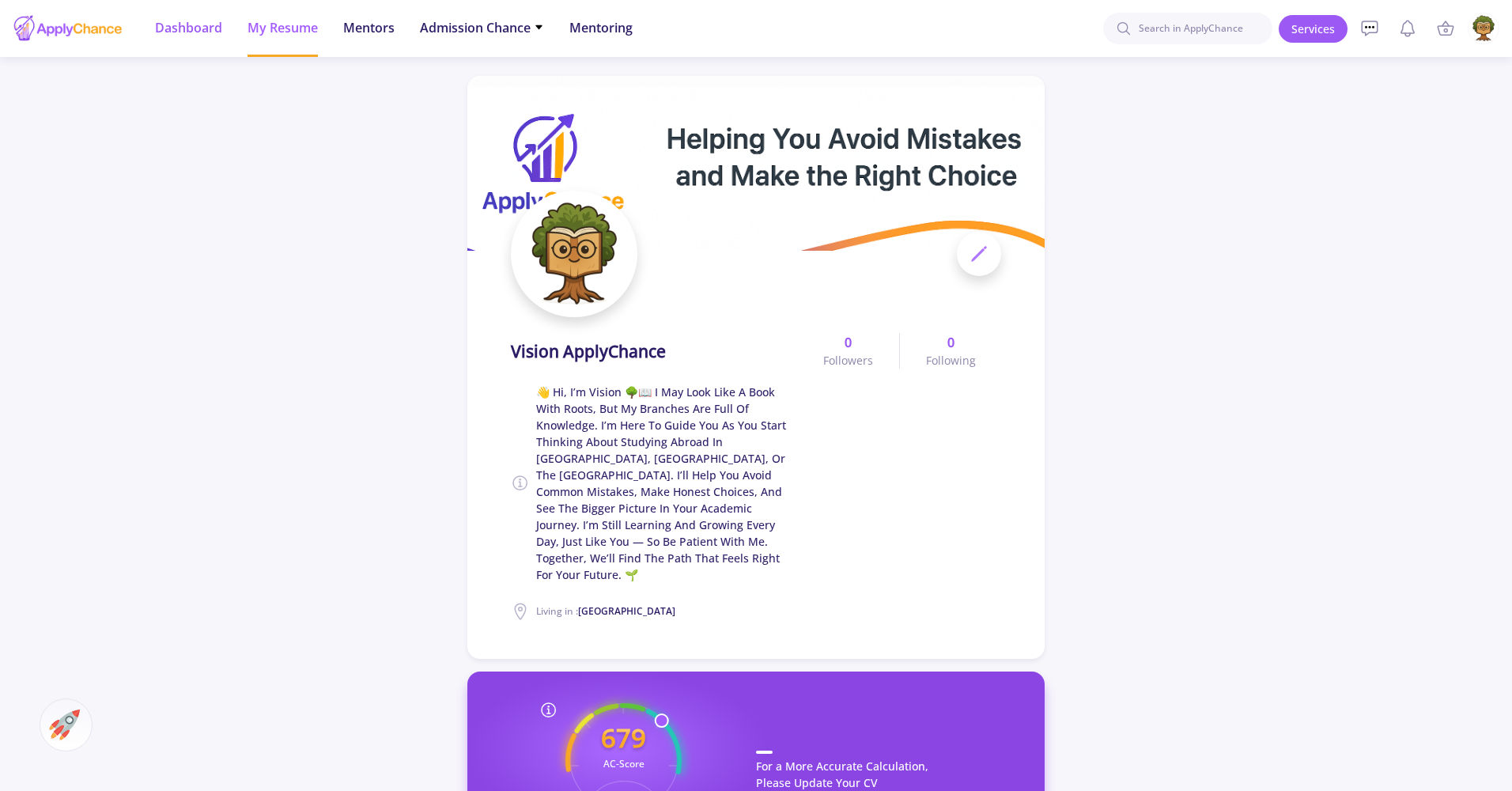
click at [174, 27] on span "Dashboard" at bounding box center [188, 27] width 68 height 19
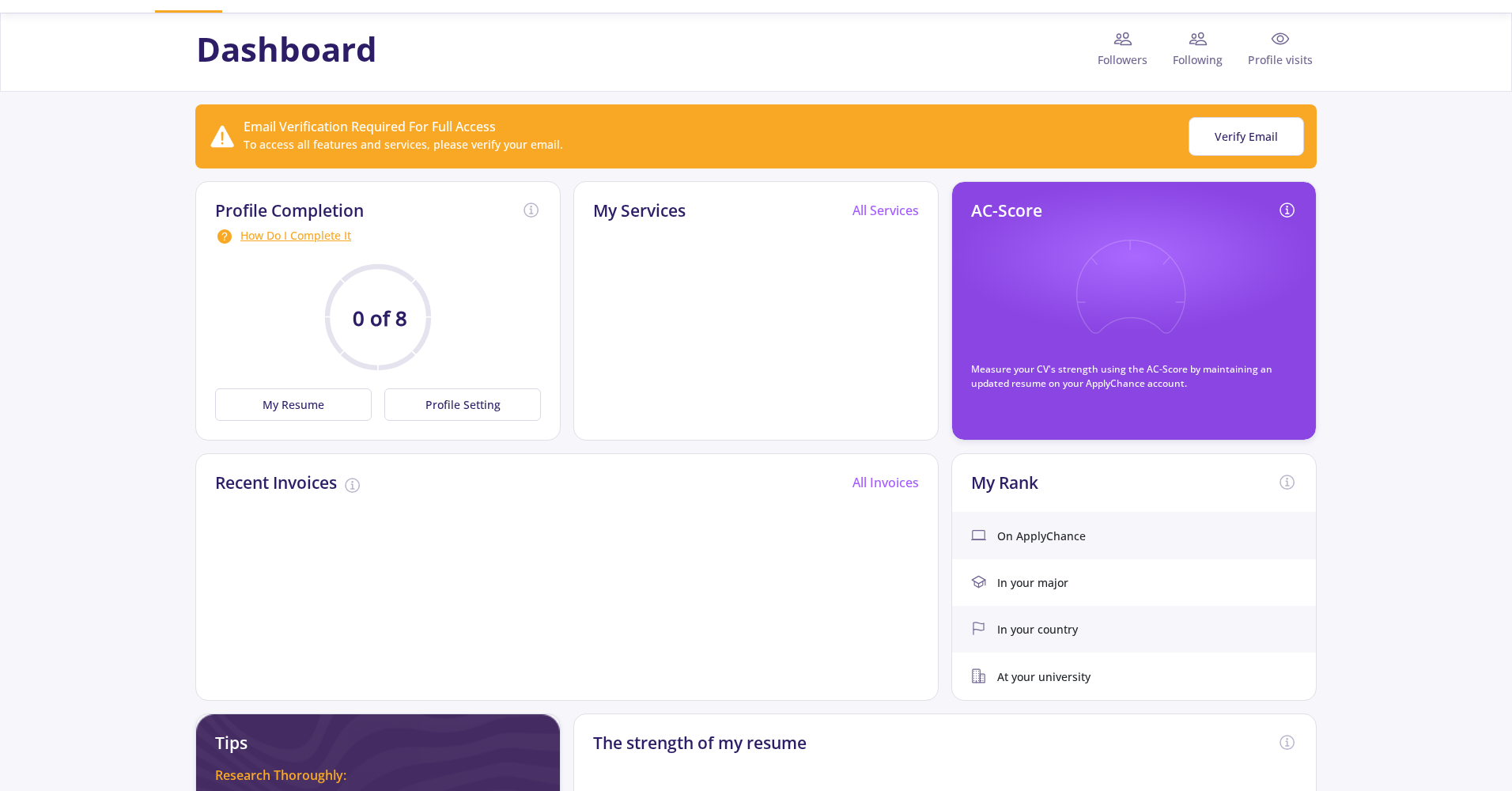
scroll to position [57, 0]
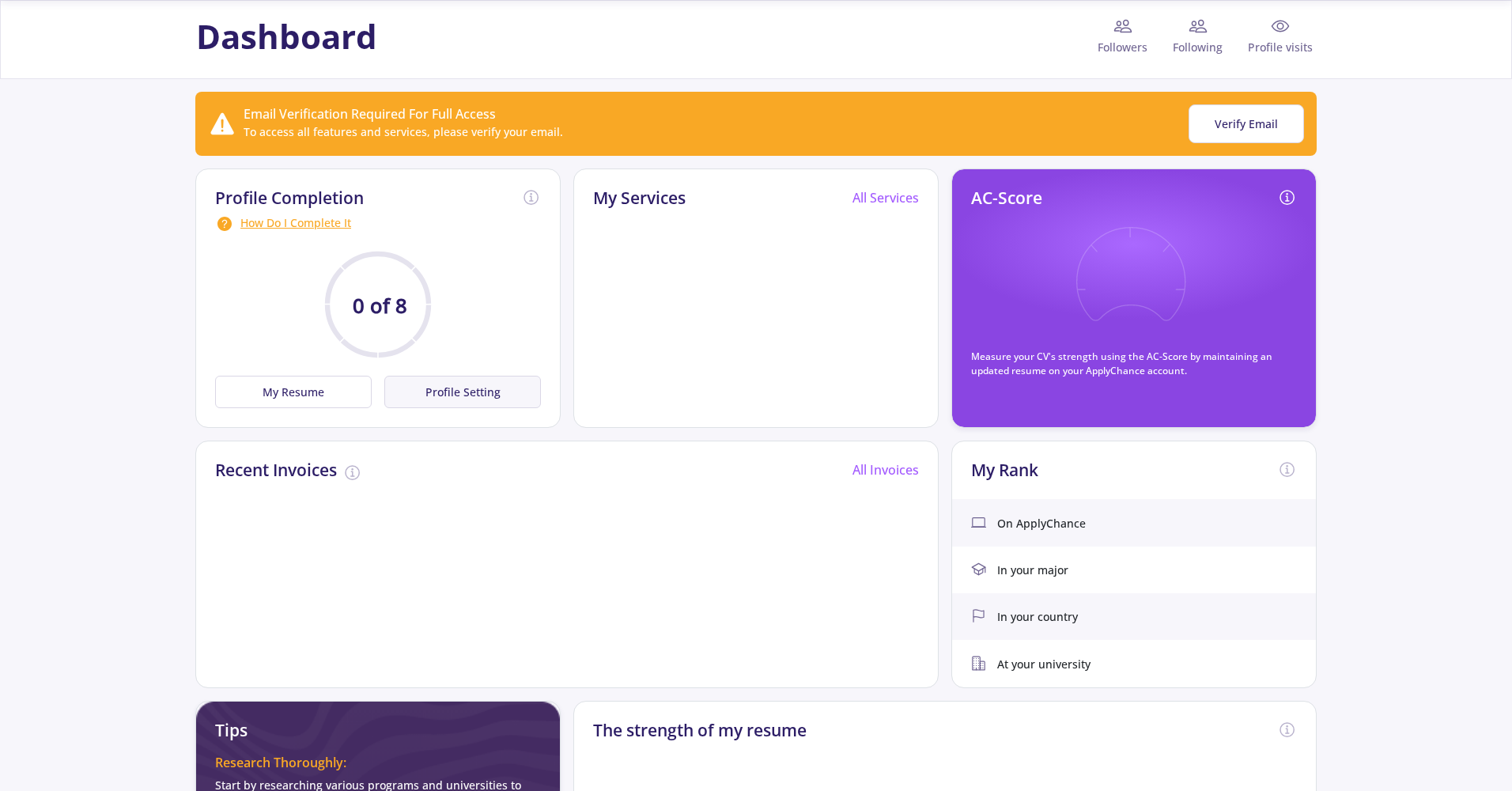
click at [464, 381] on button "Profile Setting" at bounding box center [463, 392] width 157 height 32
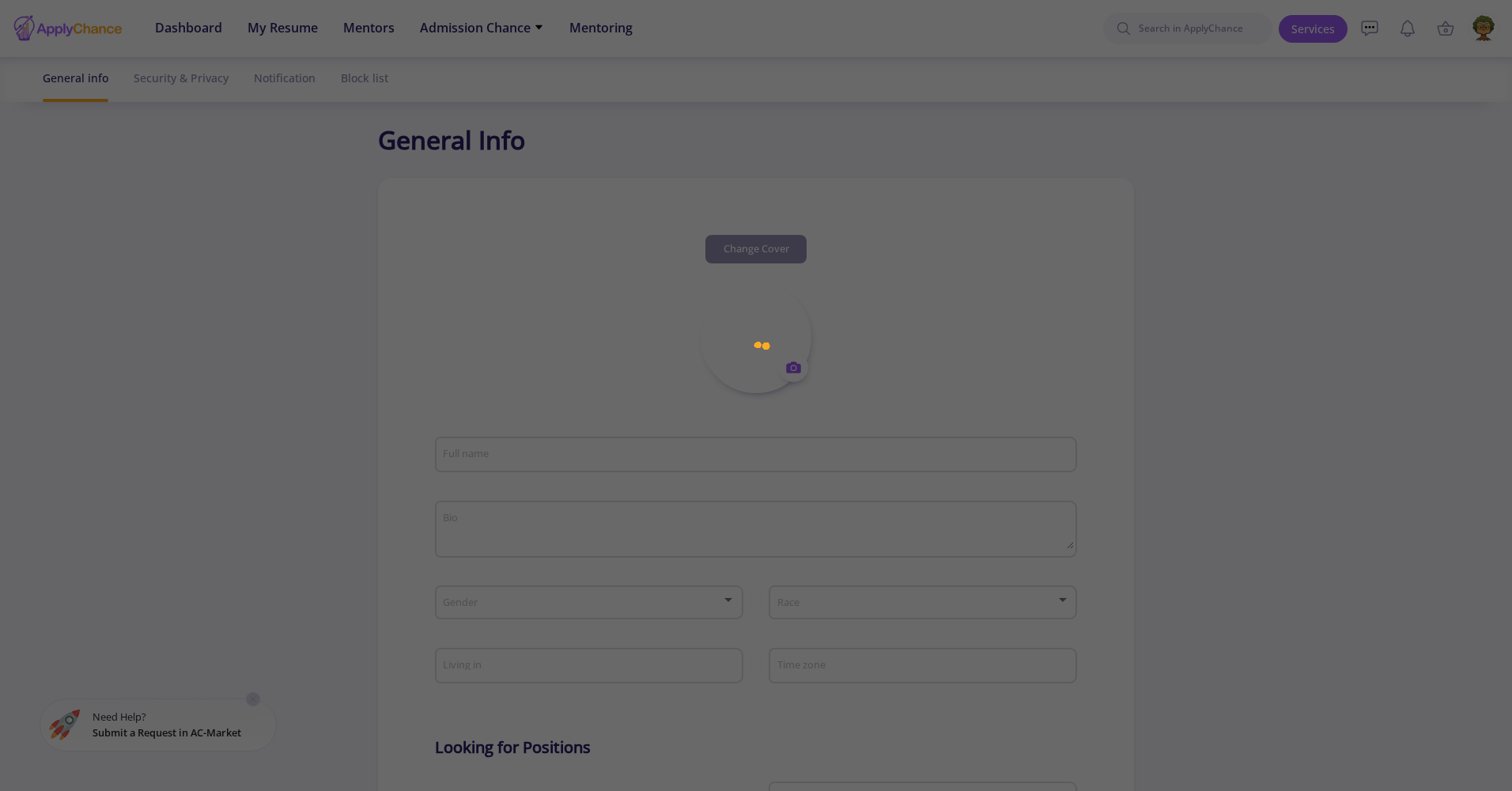
type input "Vision ApplyChance"
type textarea "👋 Hi, I’m Vision 🌳📖 I may look like a book with roots, but my branches are full…"
type input "[GEOGRAPHIC_DATA]"
type input "(UTC-08:00) Pacific Time ([GEOGRAPHIC_DATA] & [GEOGRAPHIC_DATA])"
type input "VisionApplyChance"
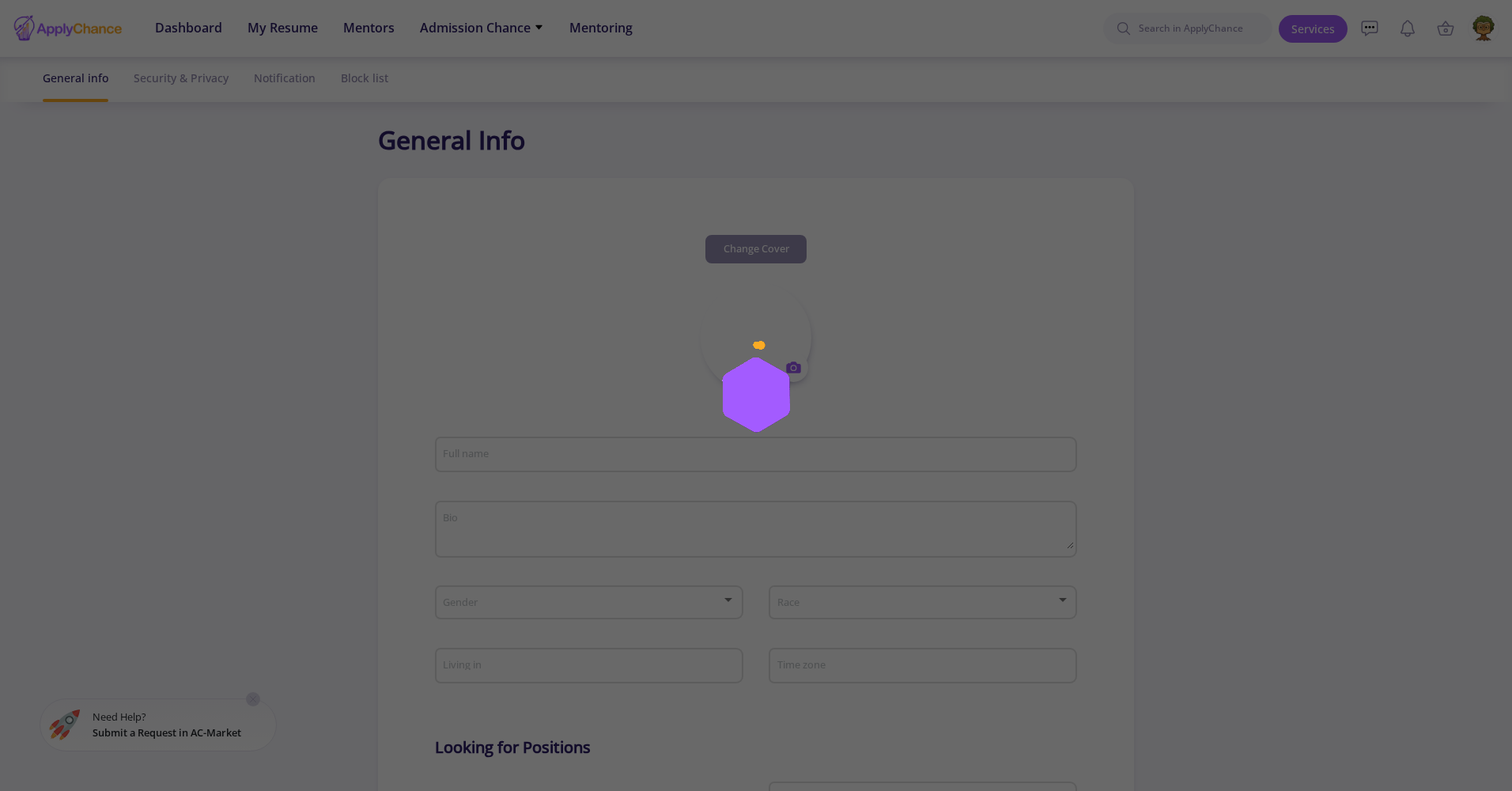
type input "[EMAIL_ADDRESS][DOMAIN_NAME]"
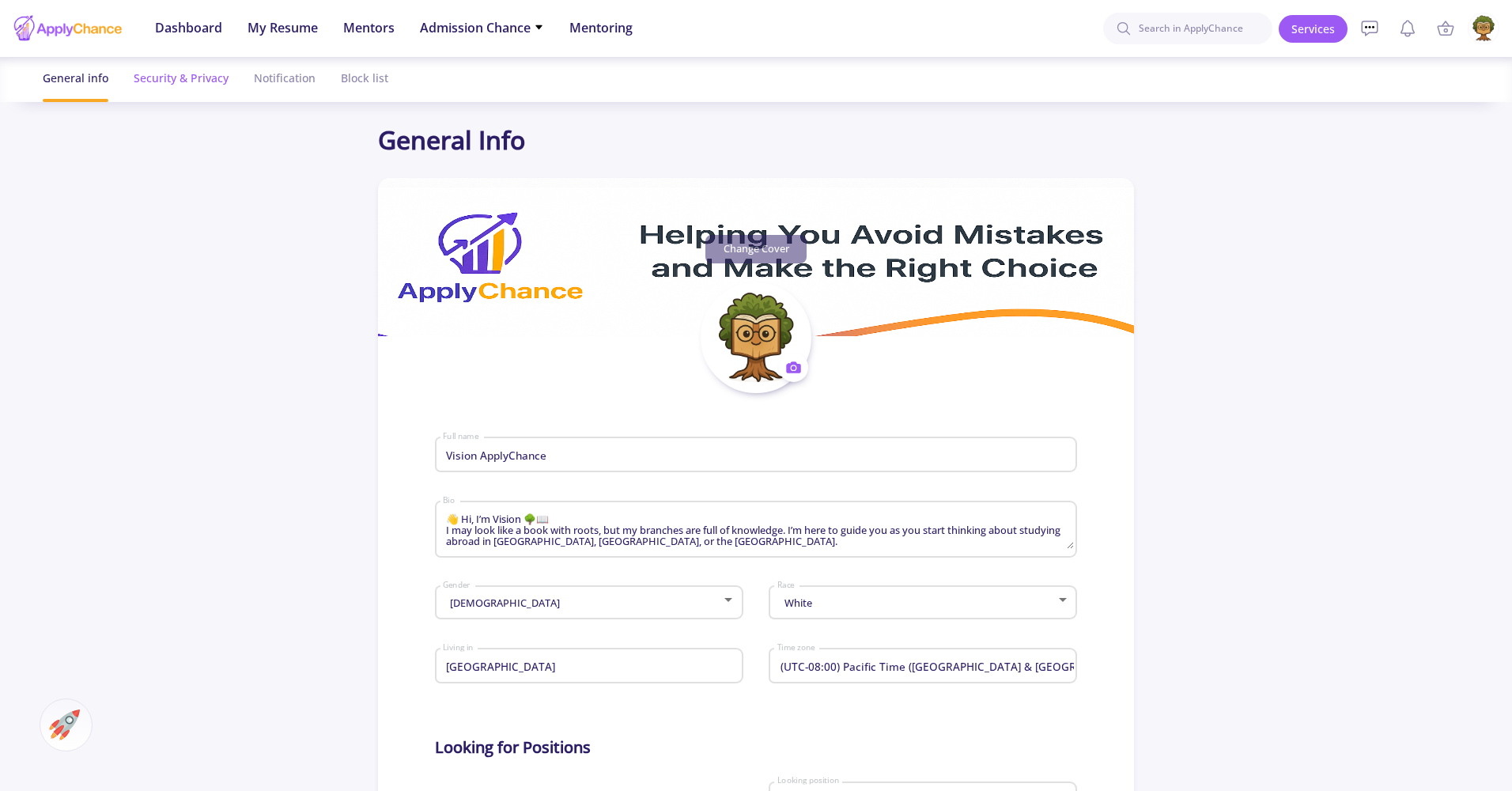
click at [197, 91] on div "Security & Privacy" at bounding box center [181, 78] width 95 height 42
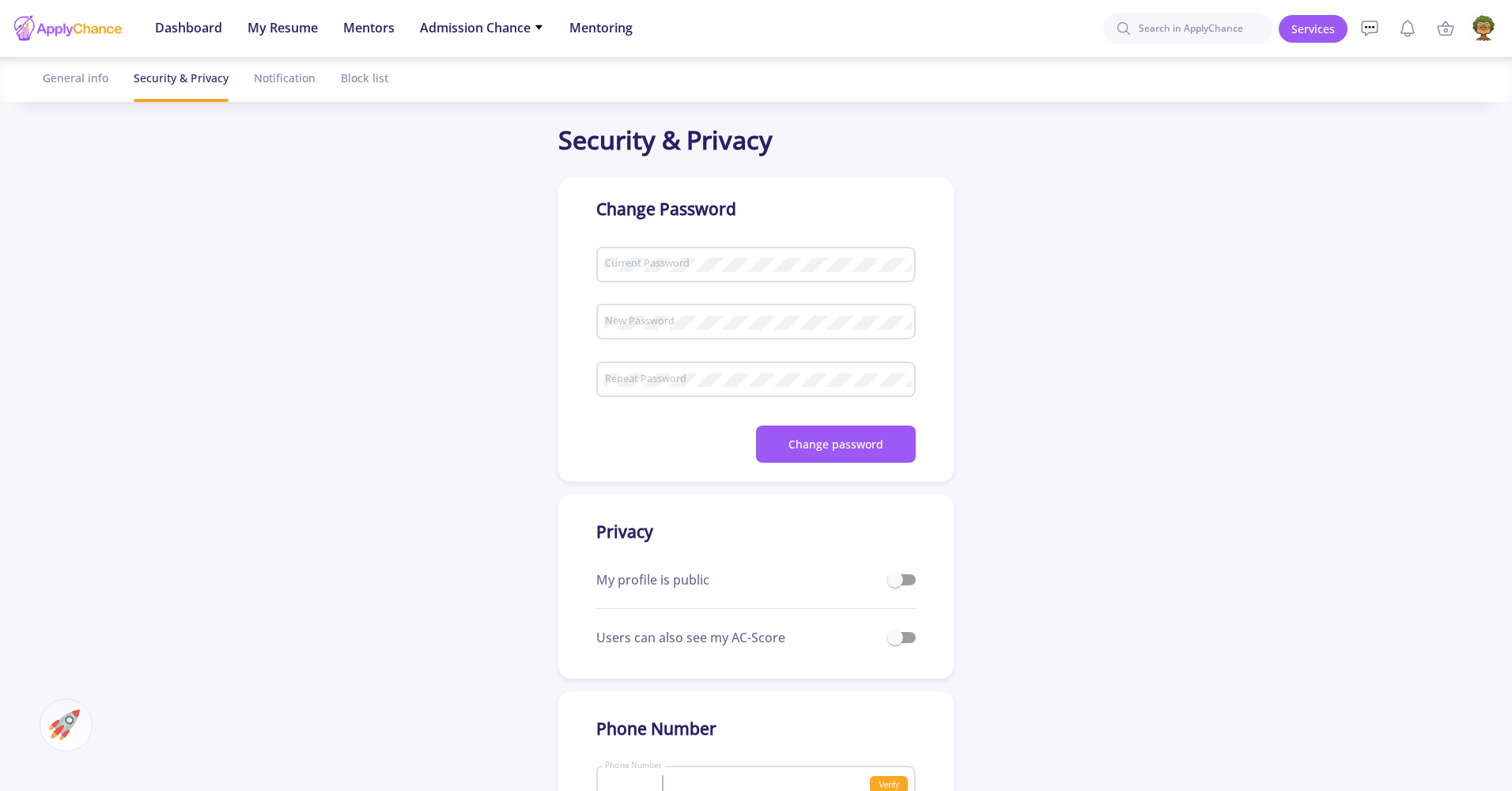
checkbox input "true"
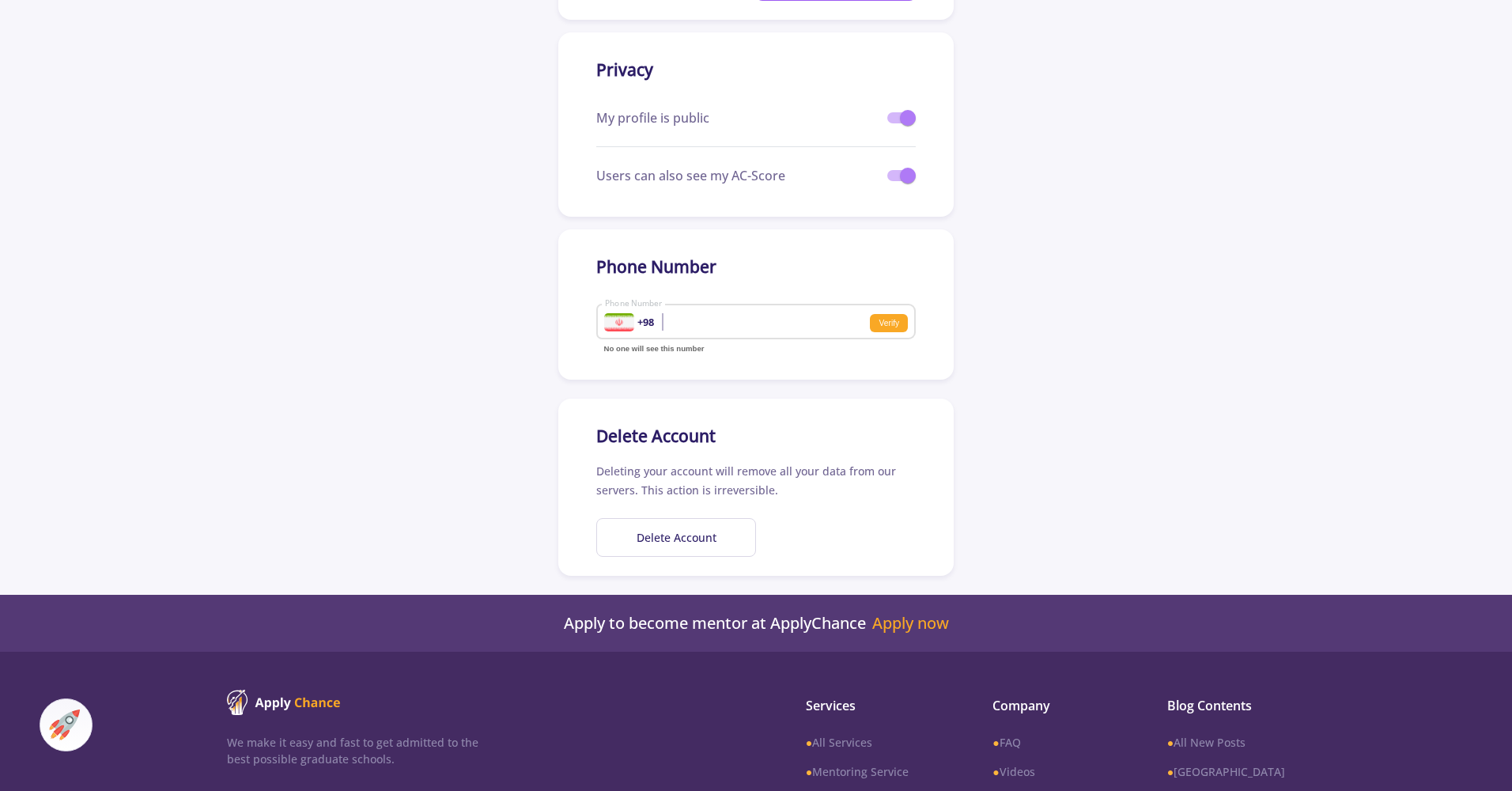
scroll to position [497, 0]
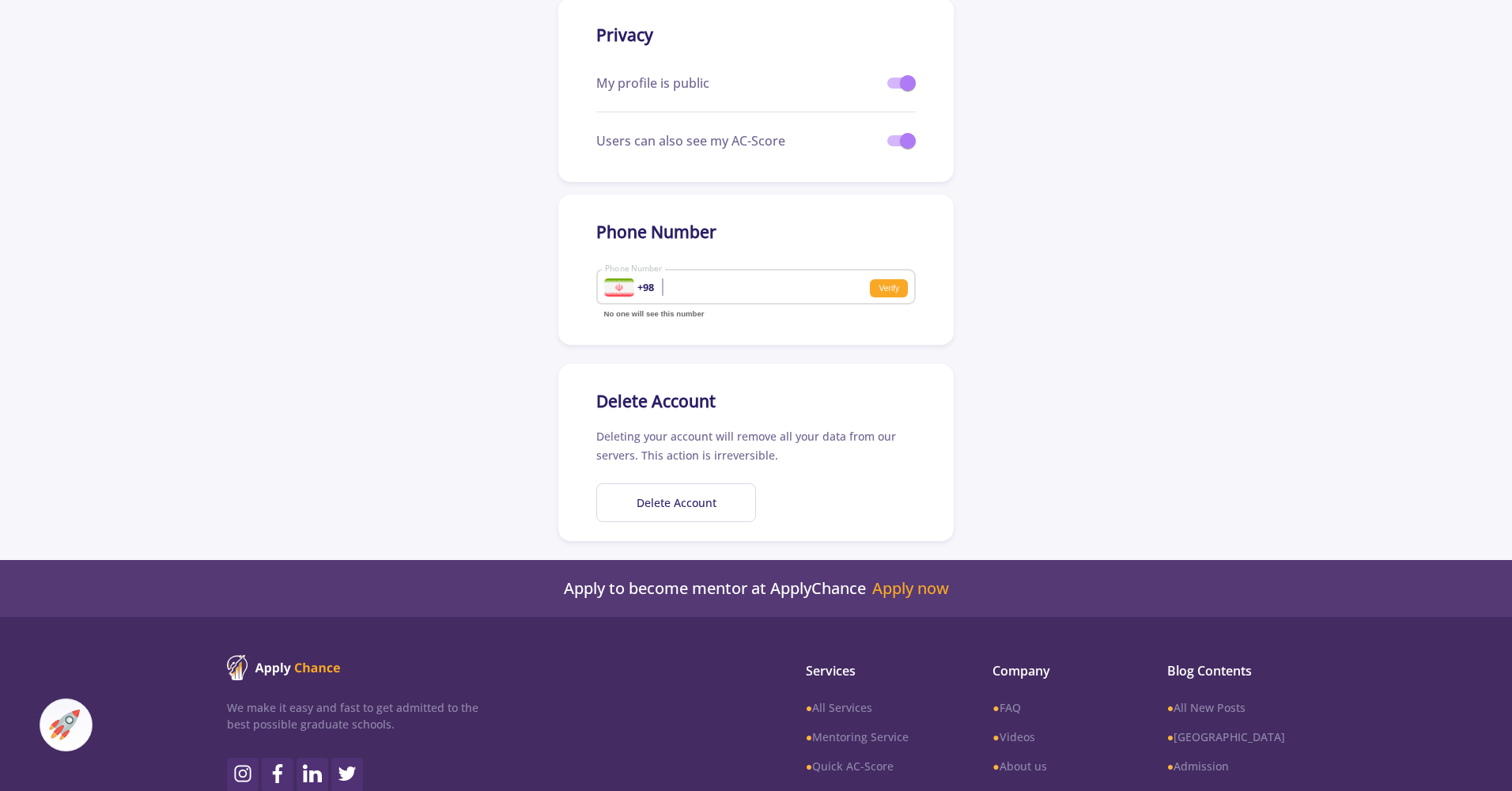
click at [624, 292] on div at bounding box center [619, 288] width 30 height 19
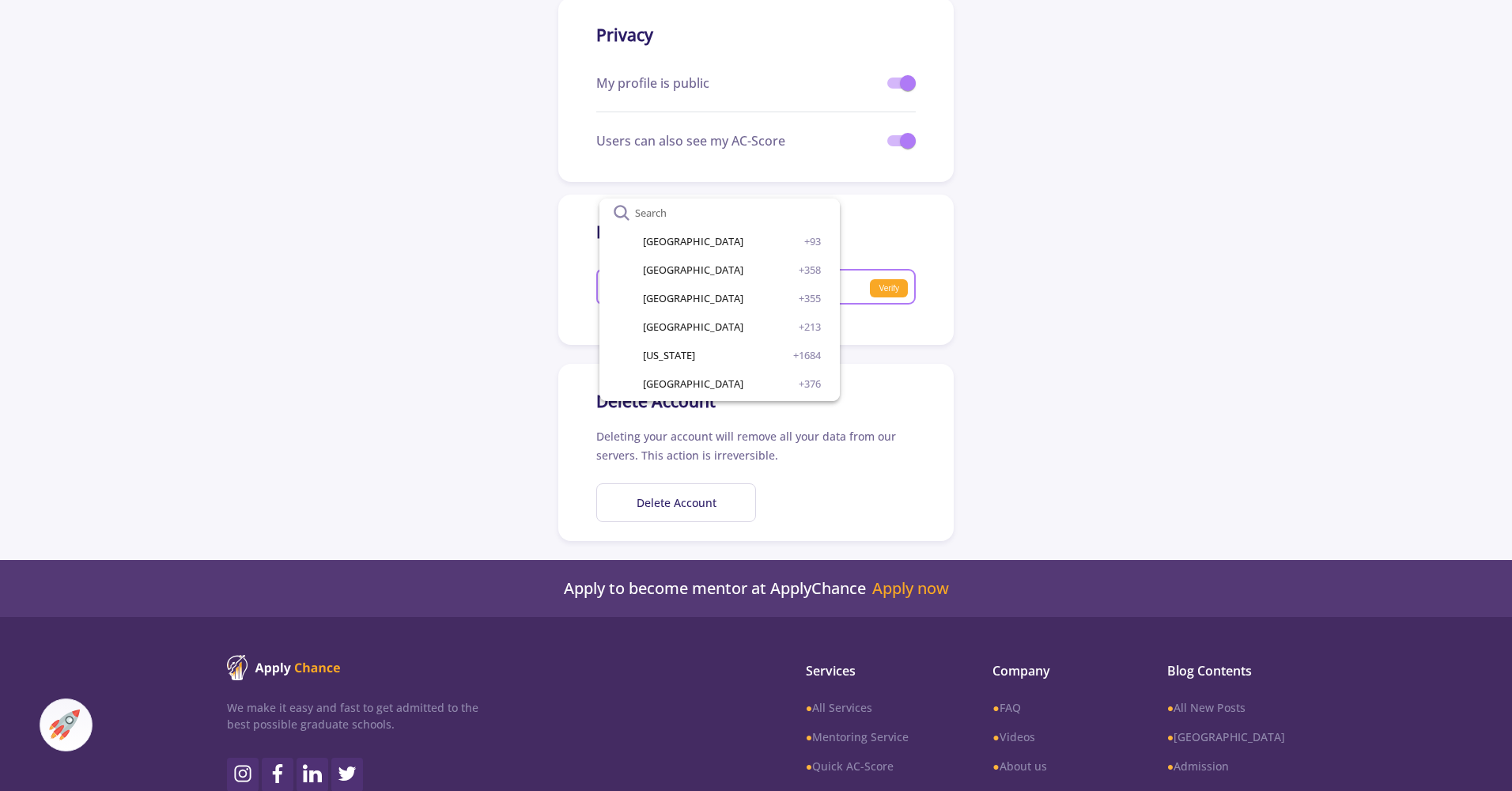
scroll to position [0, 0]
type input "can"
click at [652, 213] on input "text" at bounding box center [697, 212] width 132 height 30
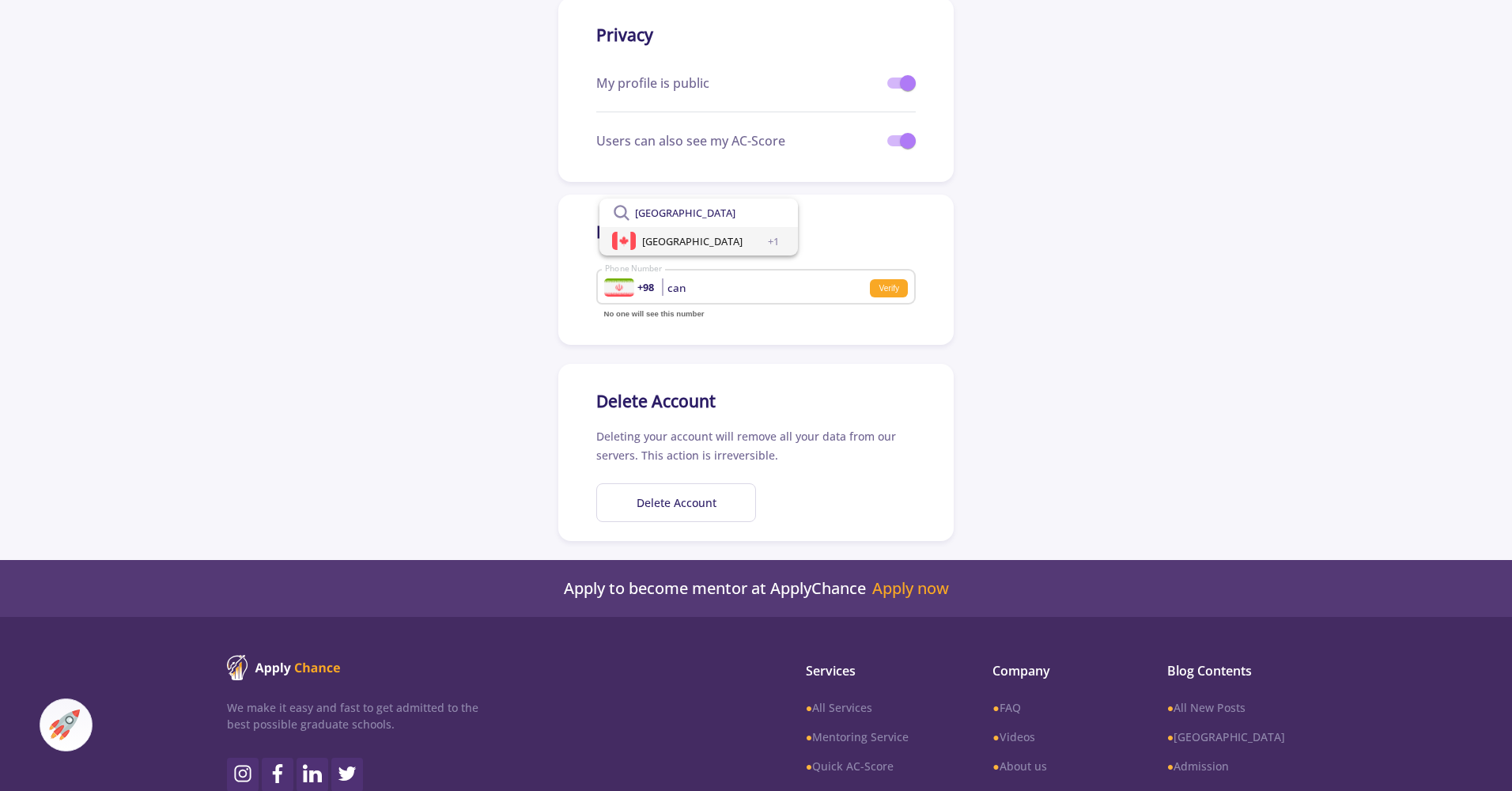
type input "canada"
click at [644, 237] on span "[GEOGRAPHIC_DATA]" at bounding box center [692, 240] width 100 height 28
click at [740, 289] on input "can" at bounding box center [703, 288] width 196 height 15
type input "6043069282"
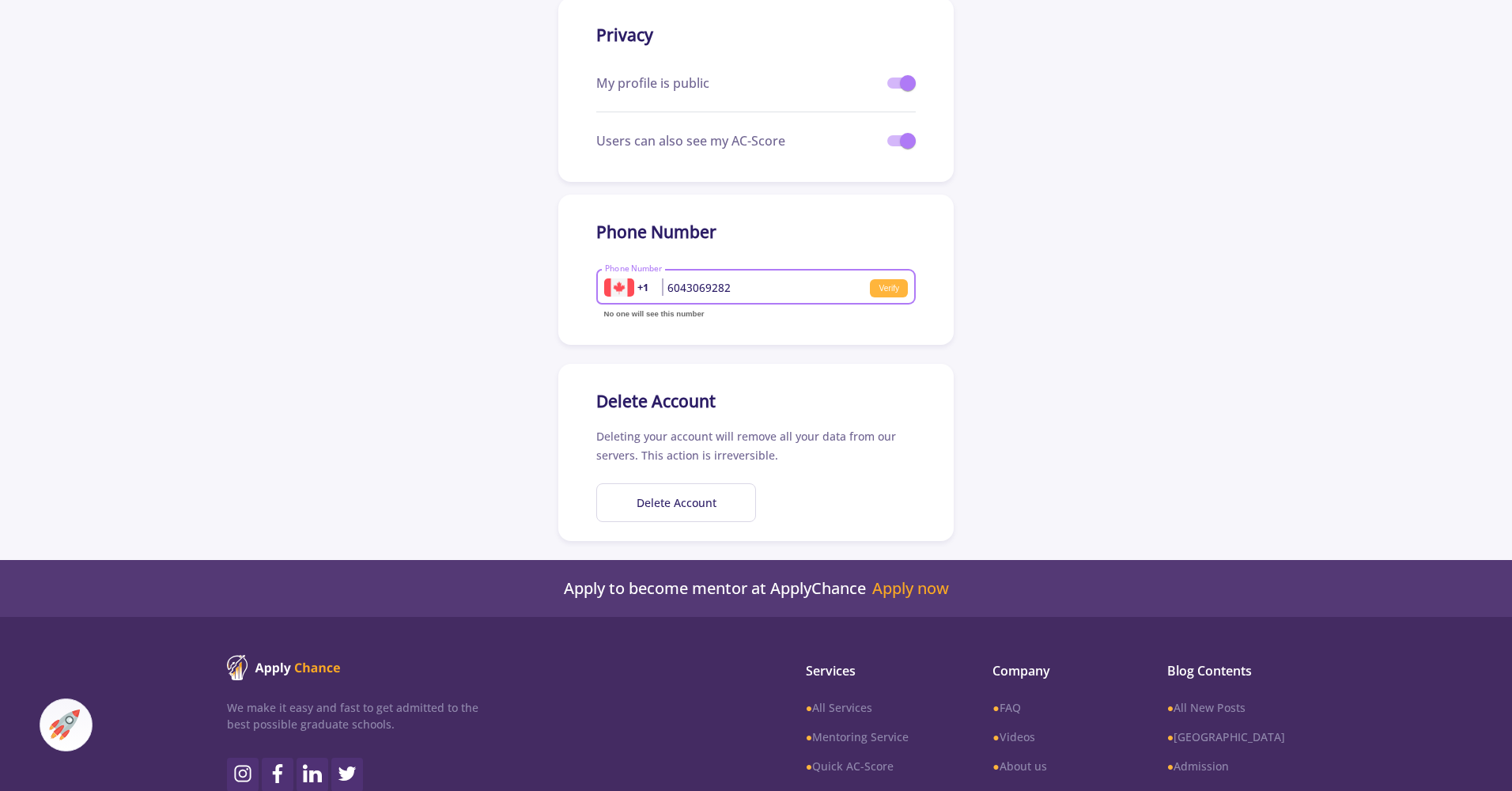
click at [893, 284] on small "Verify" at bounding box center [889, 288] width 38 height 19
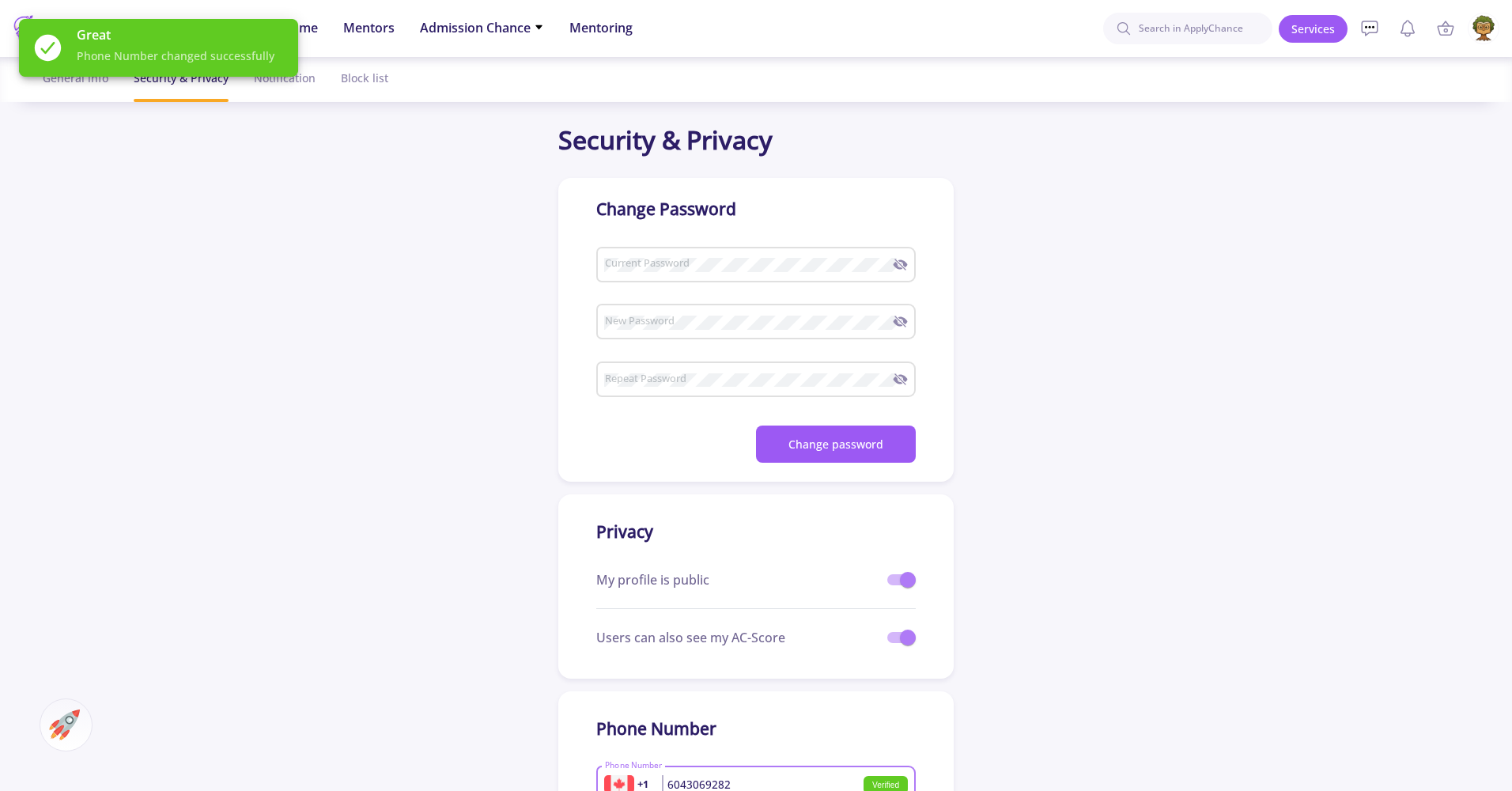
click at [83, 92] on div "Great Phone Number changed successfully" at bounding box center [158, 48] width 317 height 96
click at [86, 84] on div "Great Phone Number changed successfully" at bounding box center [158, 48] width 317 height 96
click at [93, 79] on div "Great Phone Number changed successfully" at bounding box center [158, 48] width 317 height 96
click at [124, 314] on app-security-setting "Security & Privacy Change Password Current Password New Password Upper case let…" at bounding box center [756, 579] width 1512 height 917
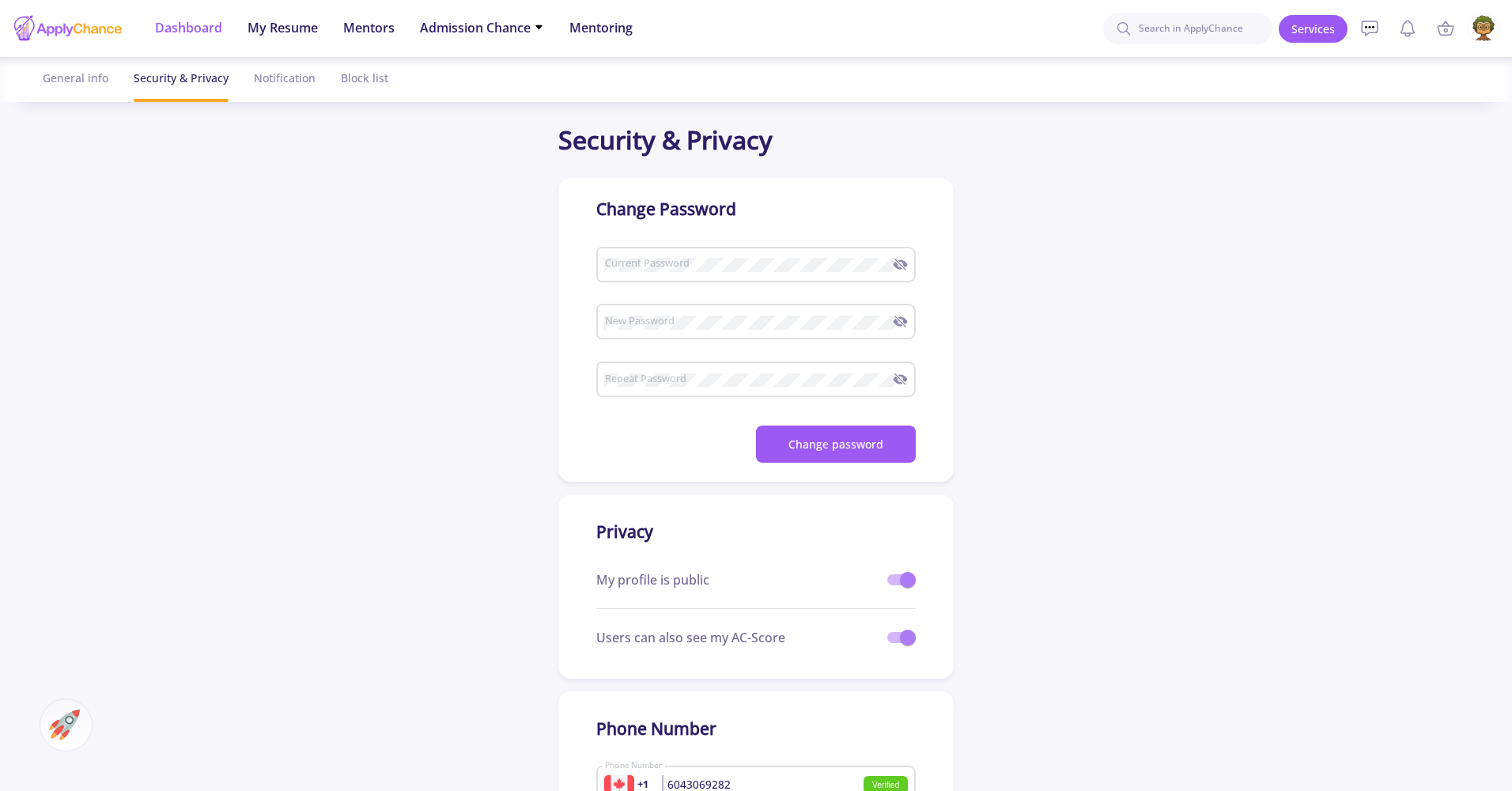
click at [157, 38] on li "Dashboard" at bounding box center [188, 28] width 68 height 57
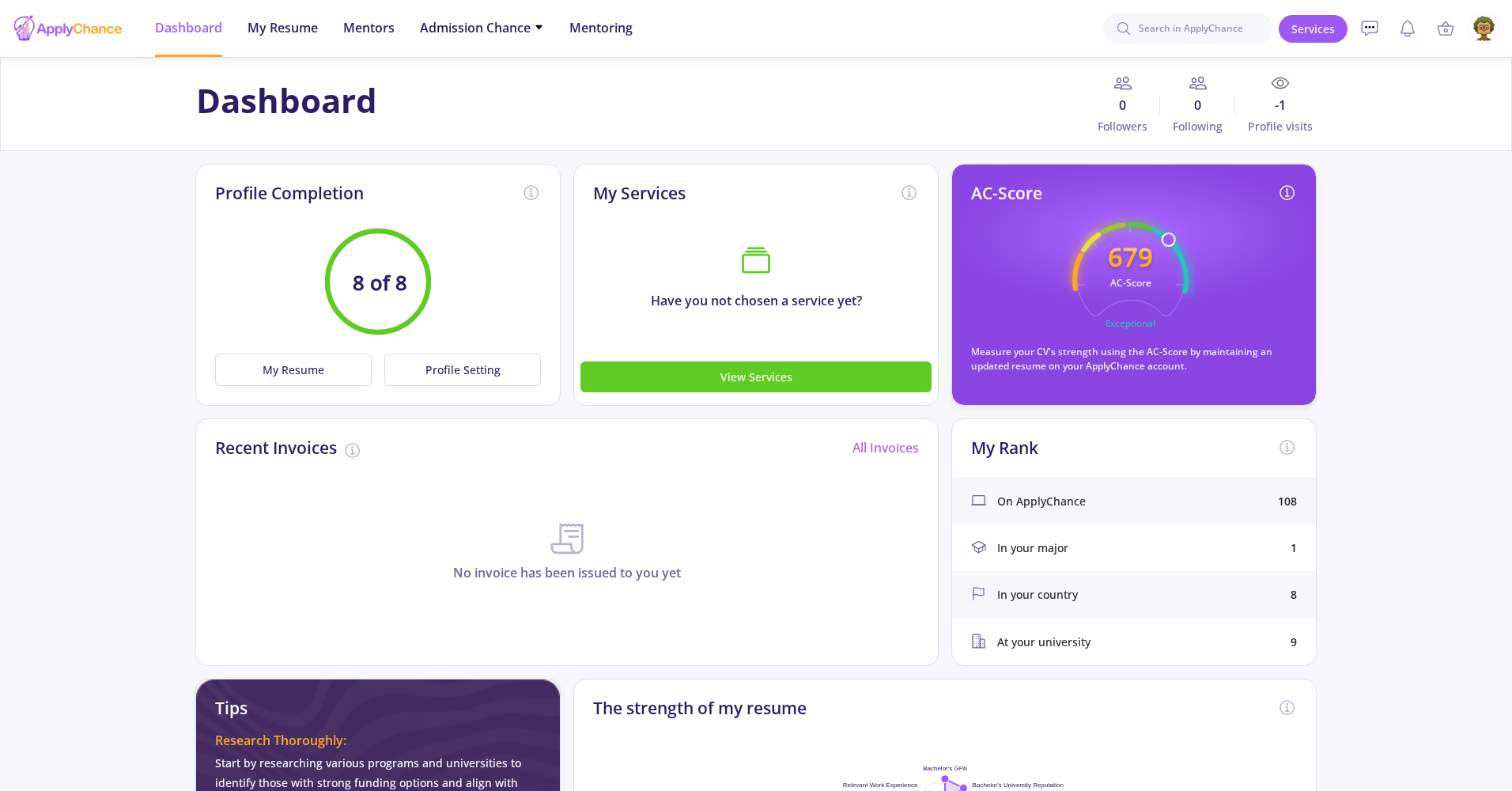
click at [1488, 21] on img at bounding box center [1484, 28] width 30 height 30
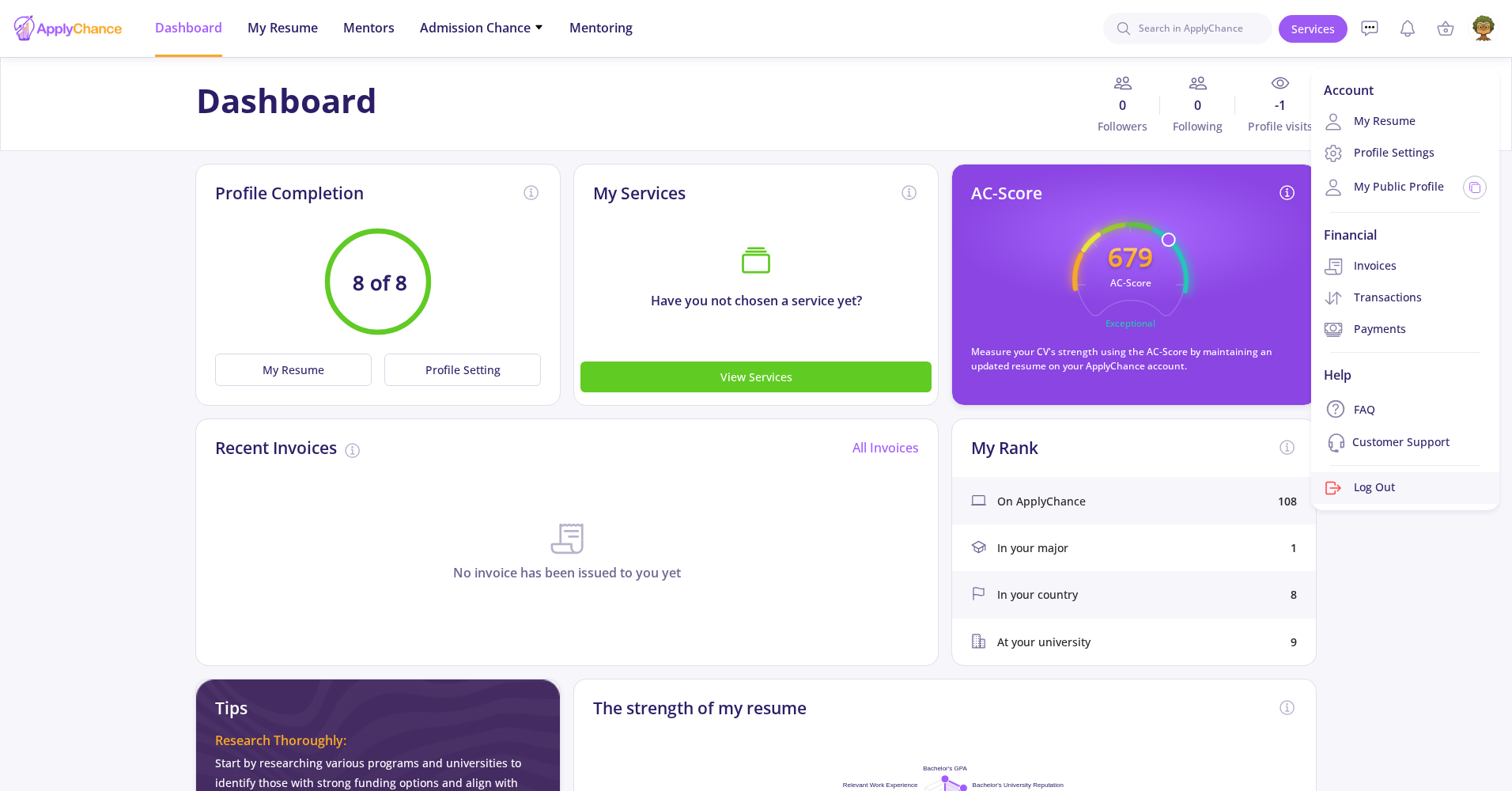
click at [1379, 484] on link "Log Out" at bounding box center [1405, 488] width 188 height 31
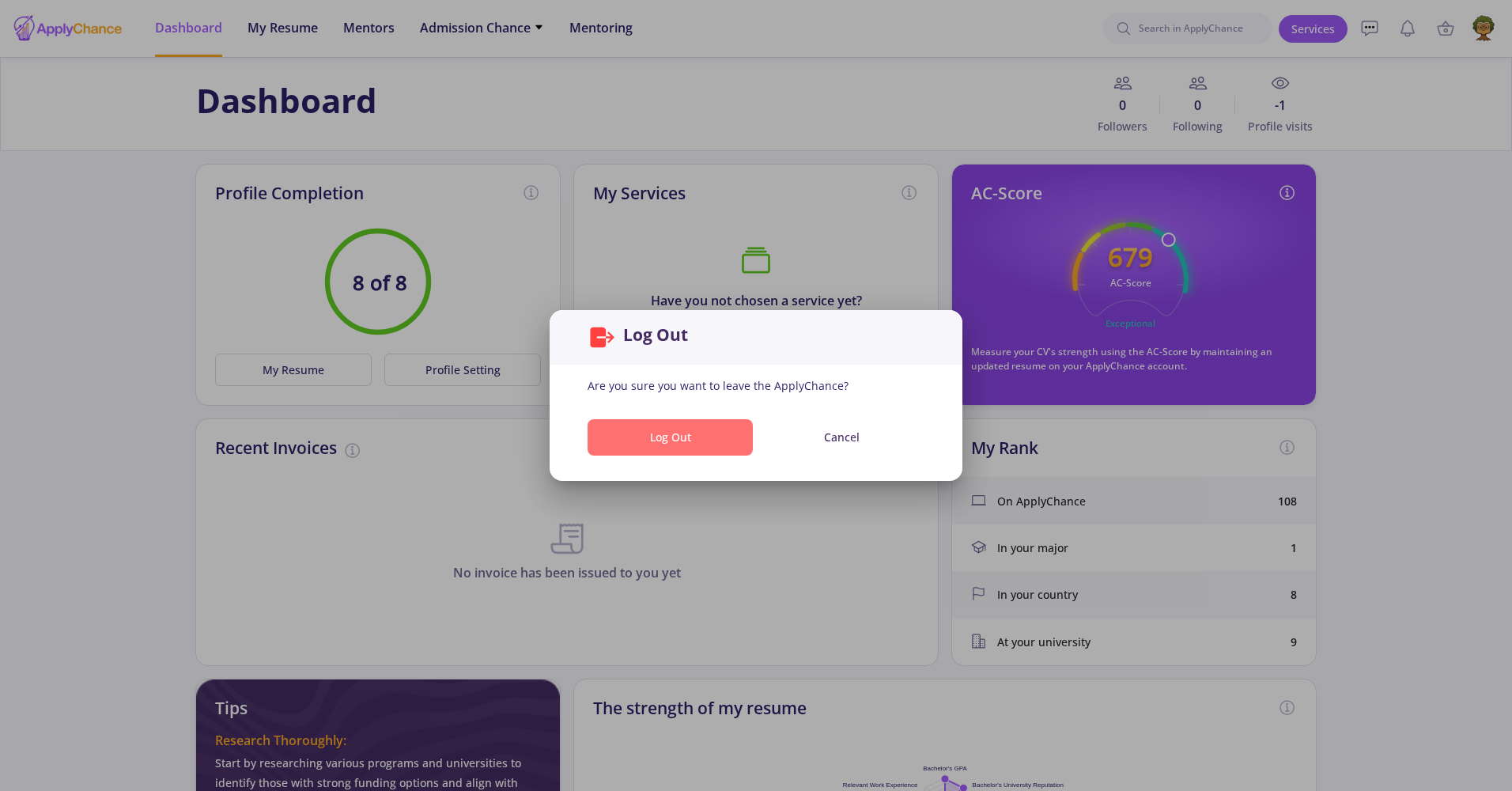
click at [650, 438] on button "Log Out" at bounding box center [670, 438] width 165 height 37
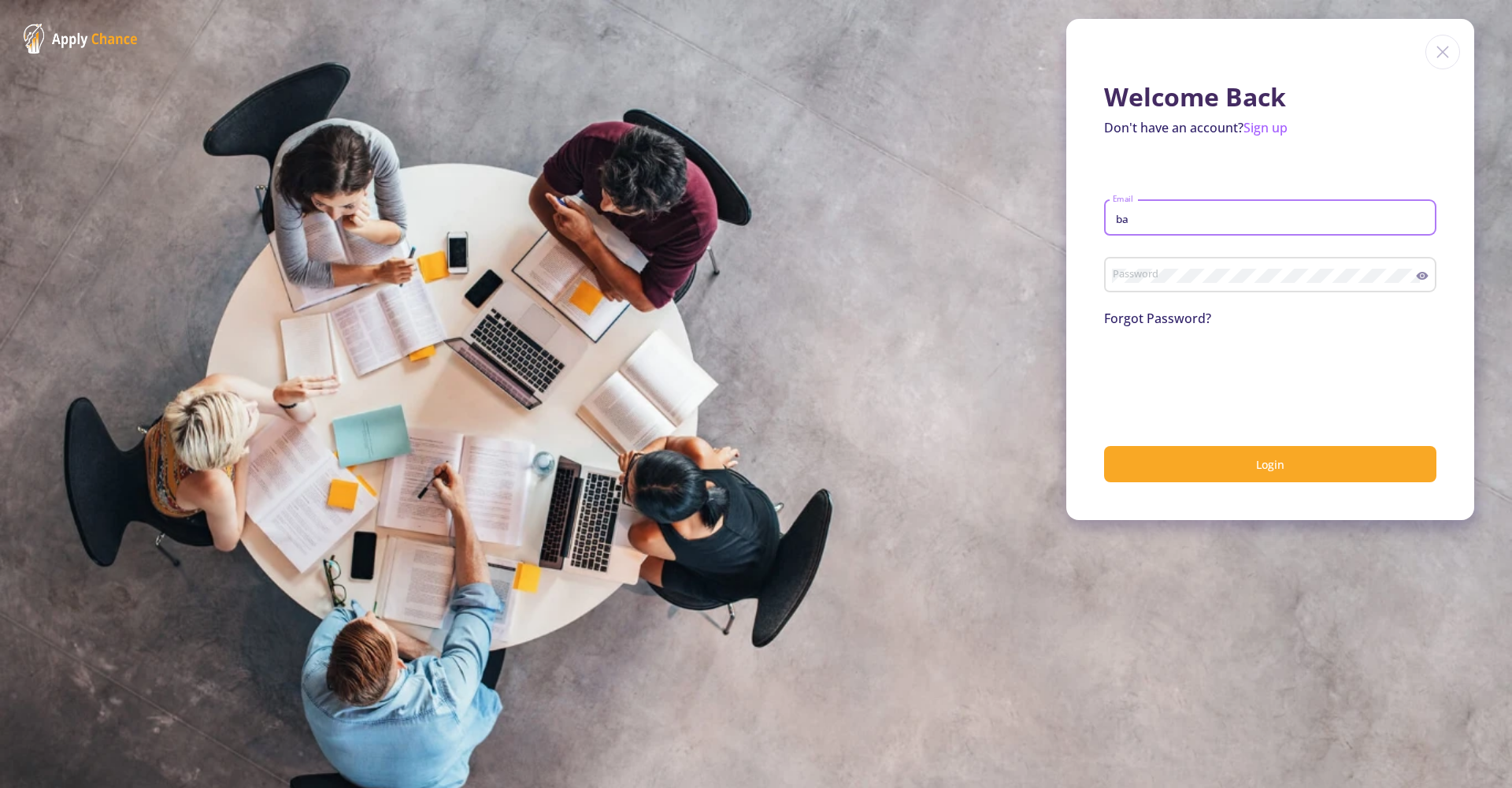
type input "bardia@applychance.com"
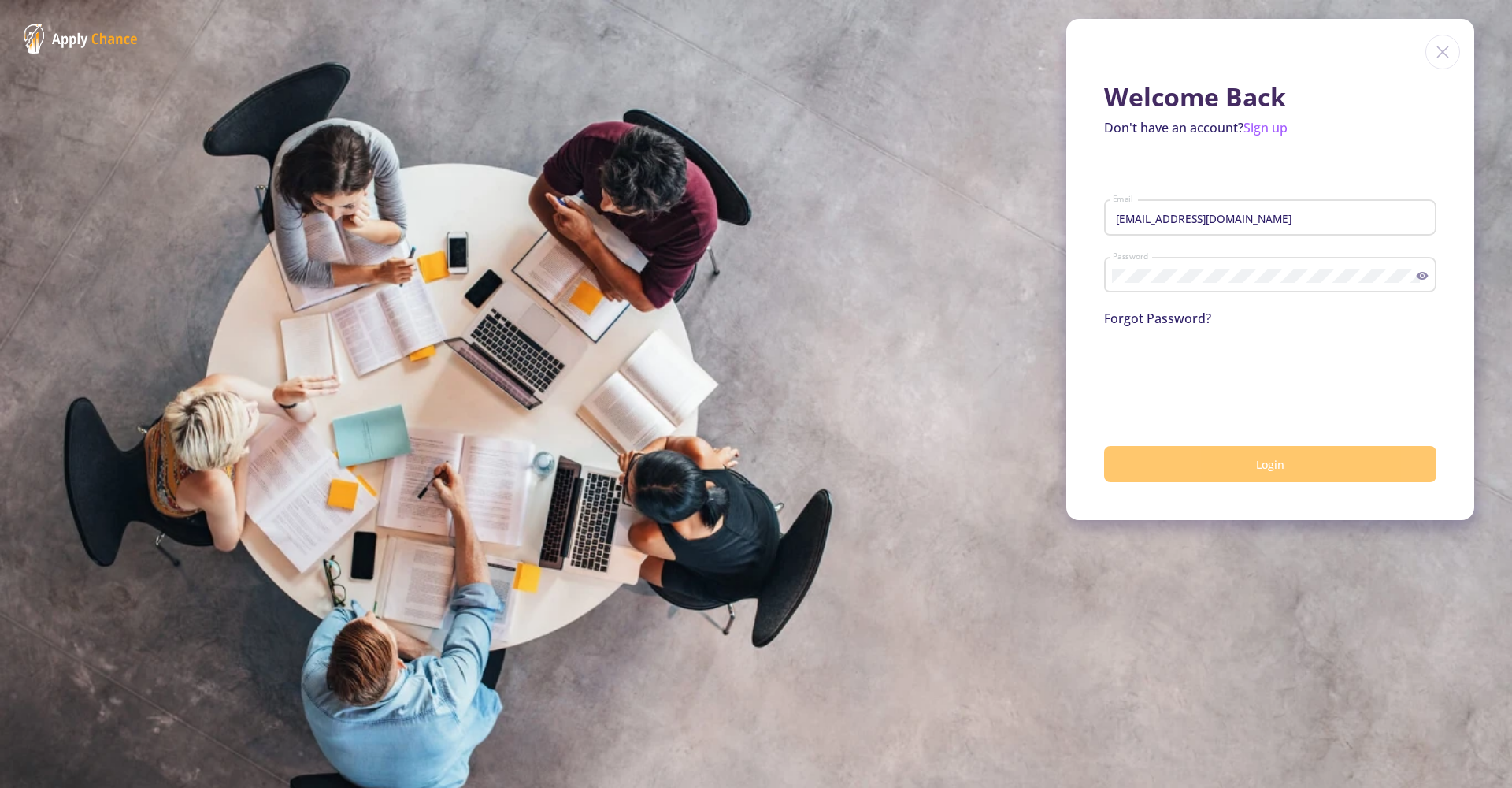
click at [1240, 454] on button "Login" at bounding box center [1271, 464] width 332 height 37
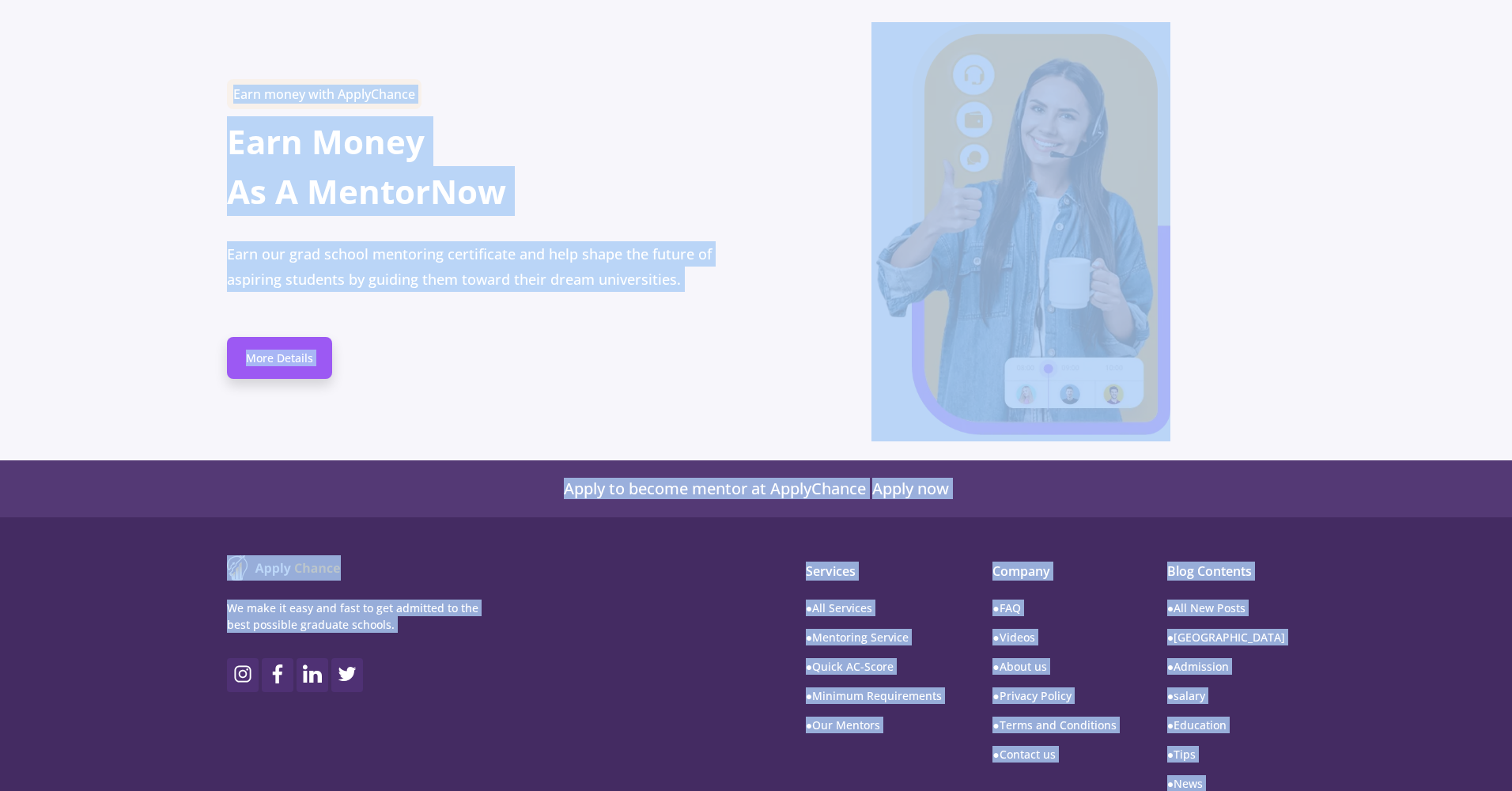
scroll to position [8490, 0]
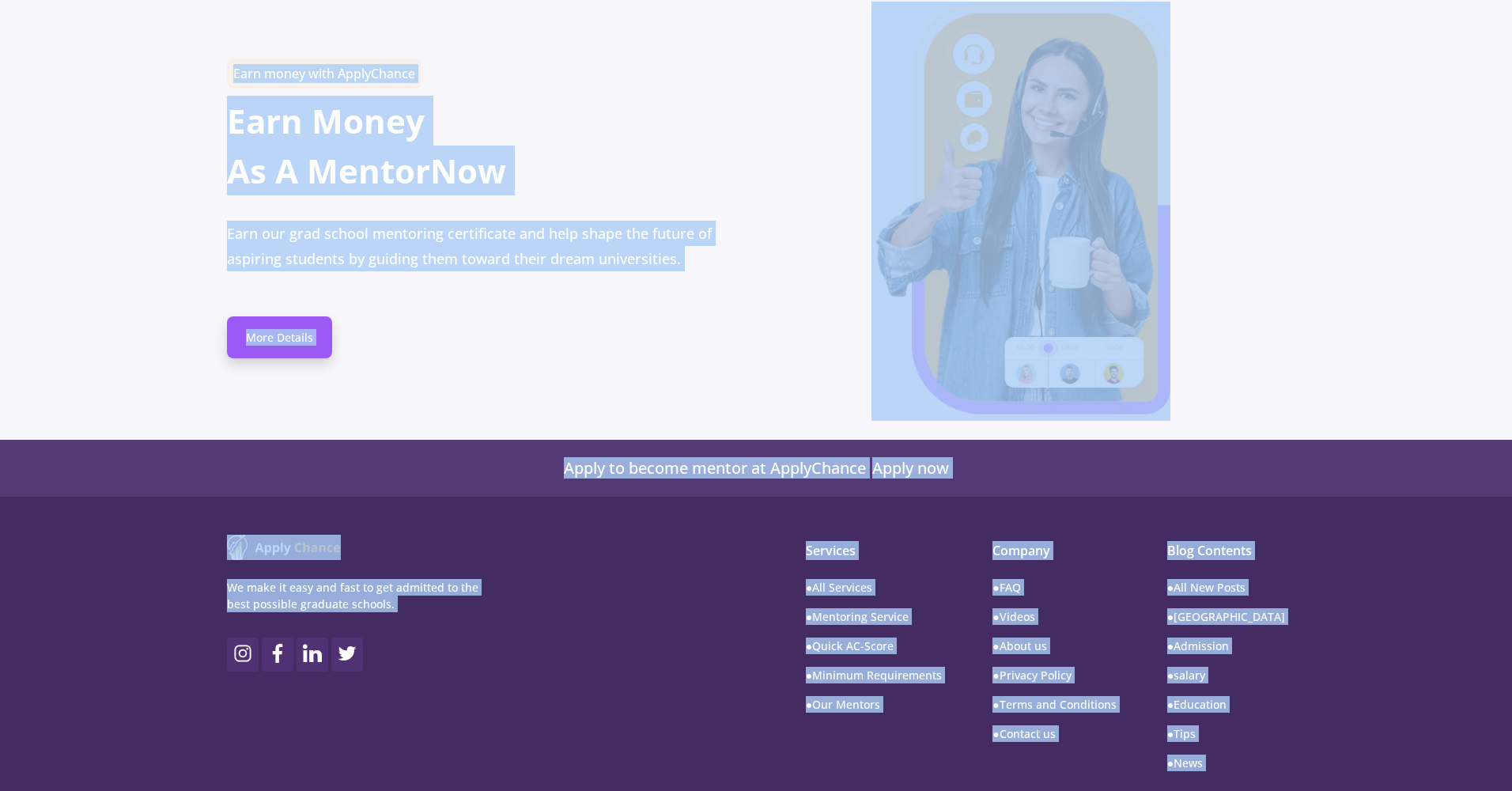
drag, startPoint x: 191, startPoint y: 112, endPoint x: 310, endPoint y: 773, distance: 671.6
copy app-landing "Study at Universities in [GEOGRAPHIC_DATA] & The [GEOGRAPHIC_DATA] ApplyChance …"
